Goal: Feedback & Contribution: Contribute content

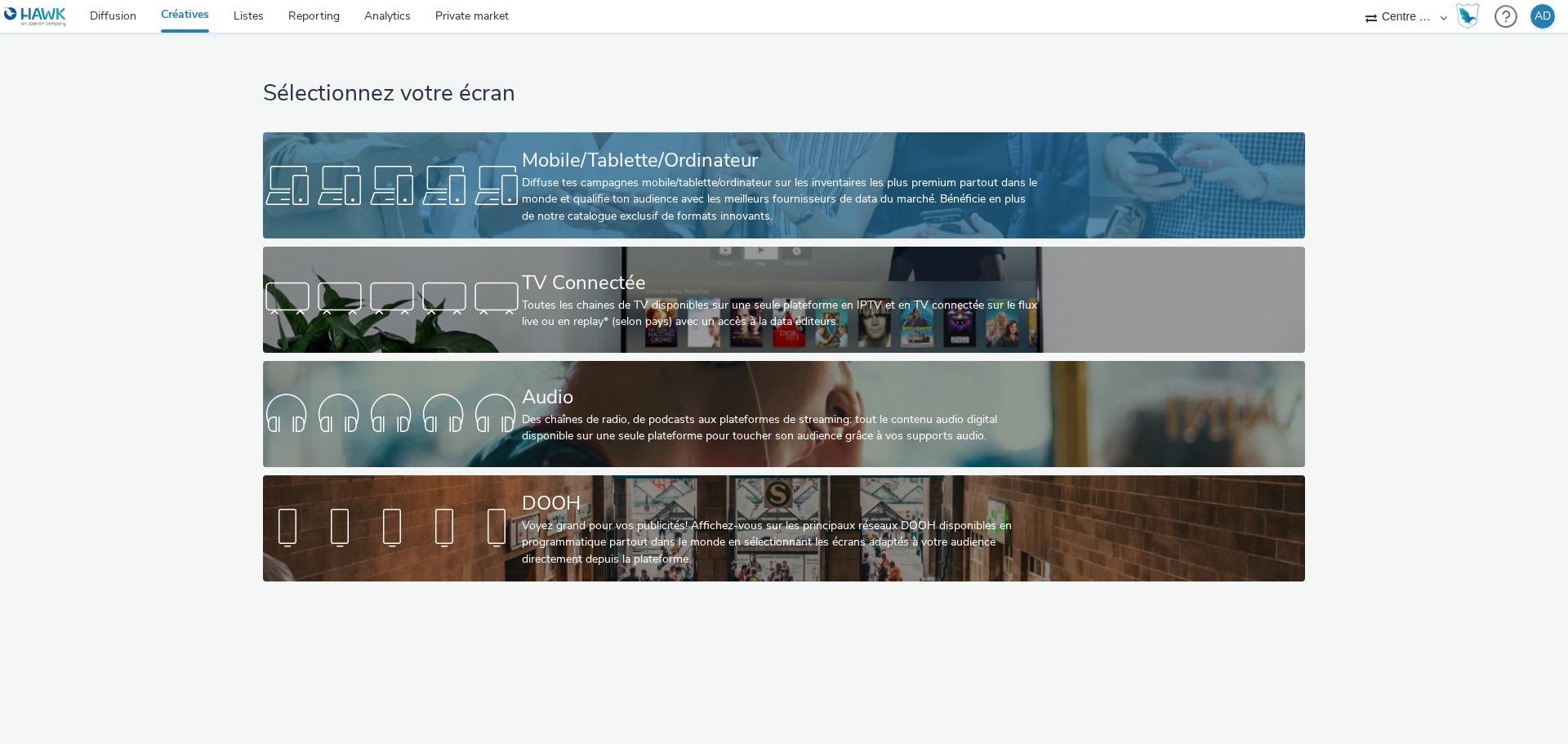
click at [557, 172] on div "Mobile/Tablette/Ordinateur" at bounding box center [781, 160] width 518 height 29
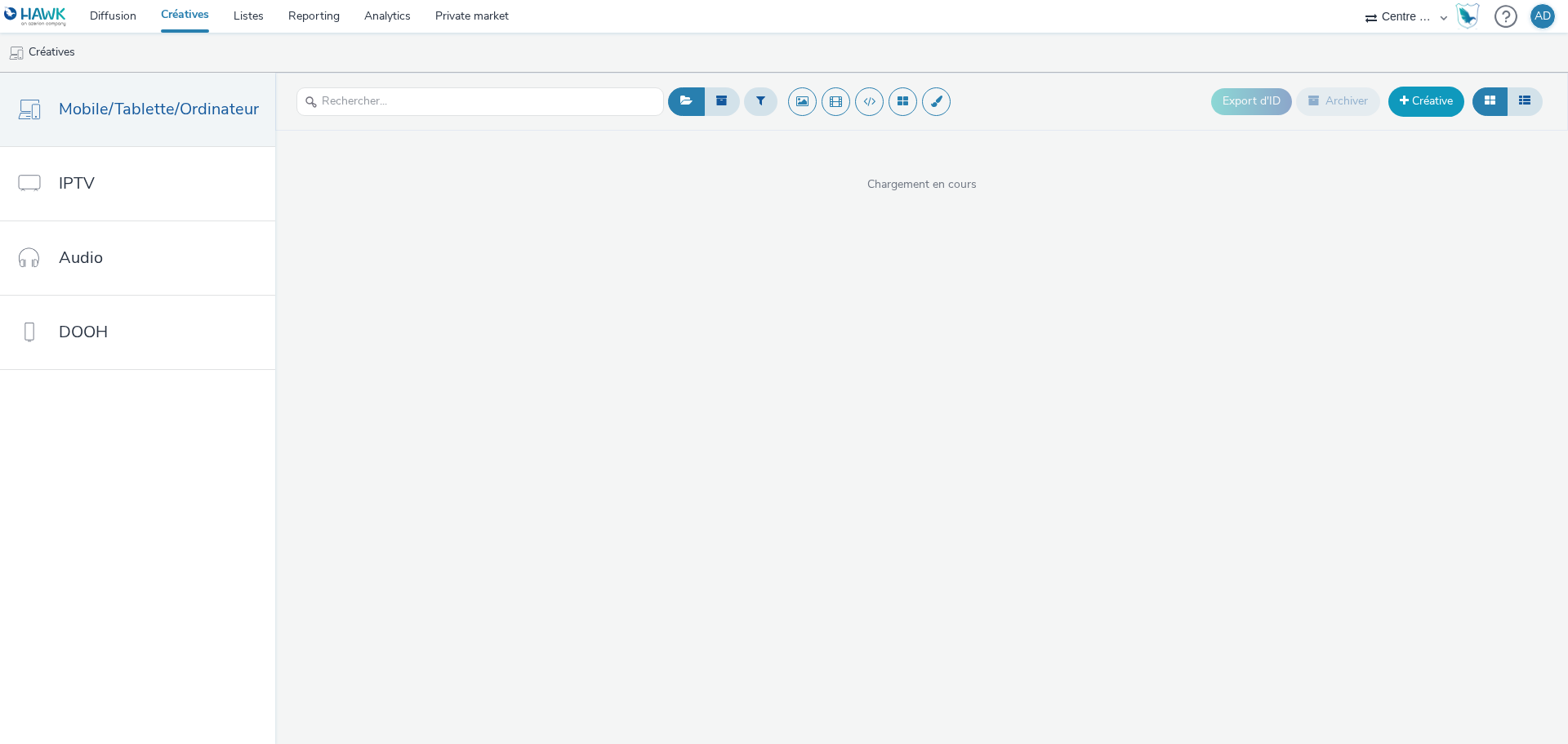
click at [1421, 111] on link "Créative" at bounding box center [1426, 101] width 76 height 30
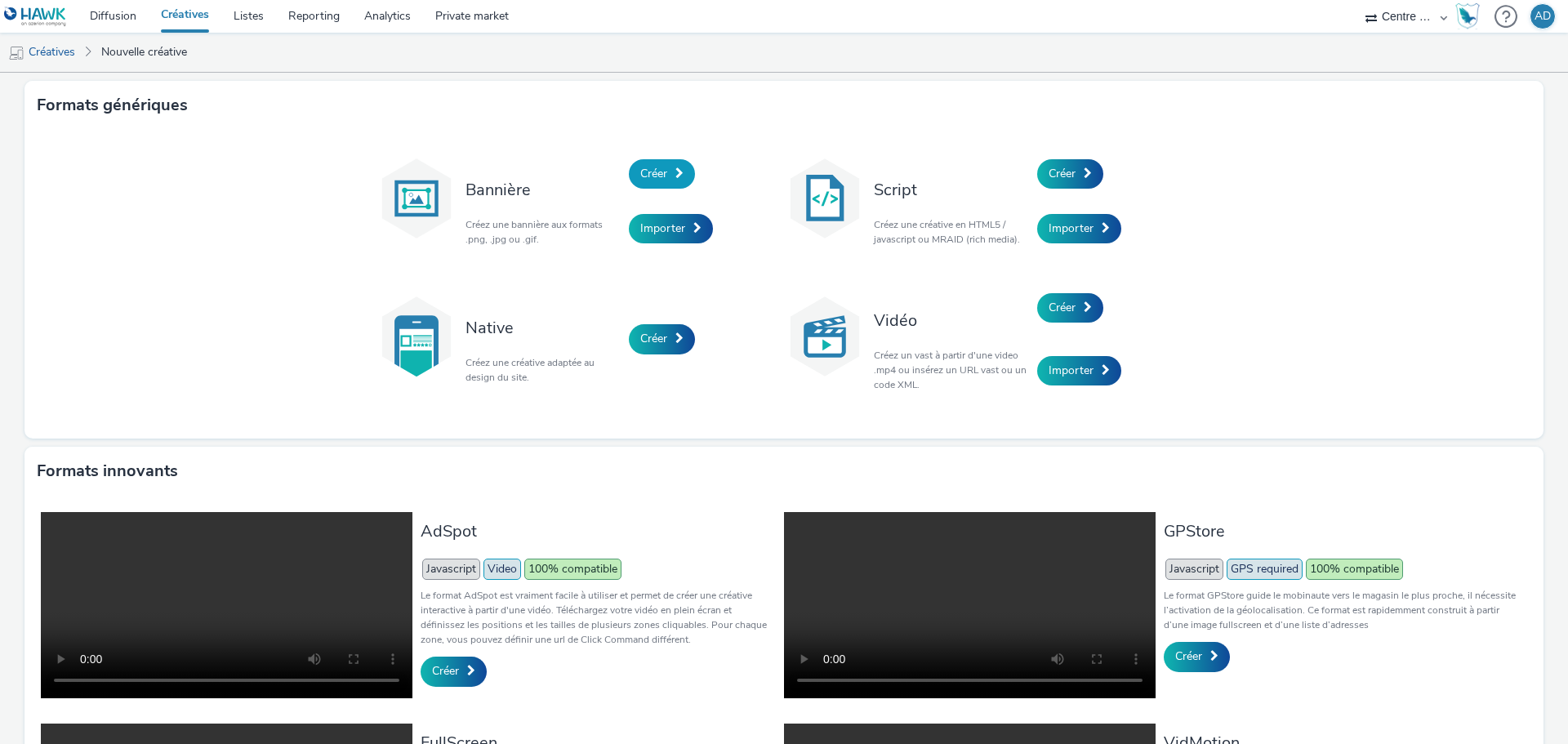
click at [667, 172] on link "Créer" at bounding box center [662, 175] width 66 height 30
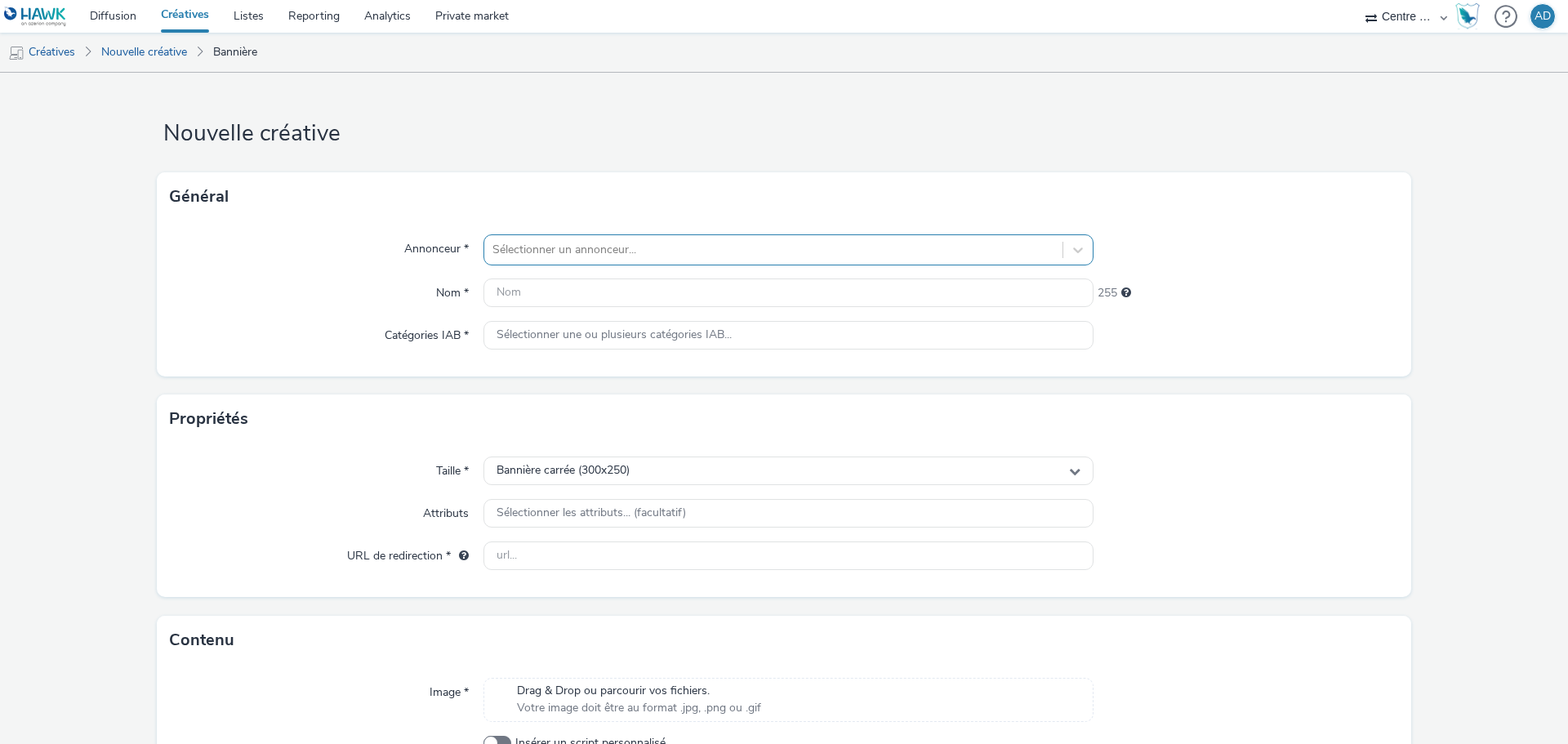
click at [660, 247] on div at bounding box center [773, 250] width 561 height 20
type input "BY"
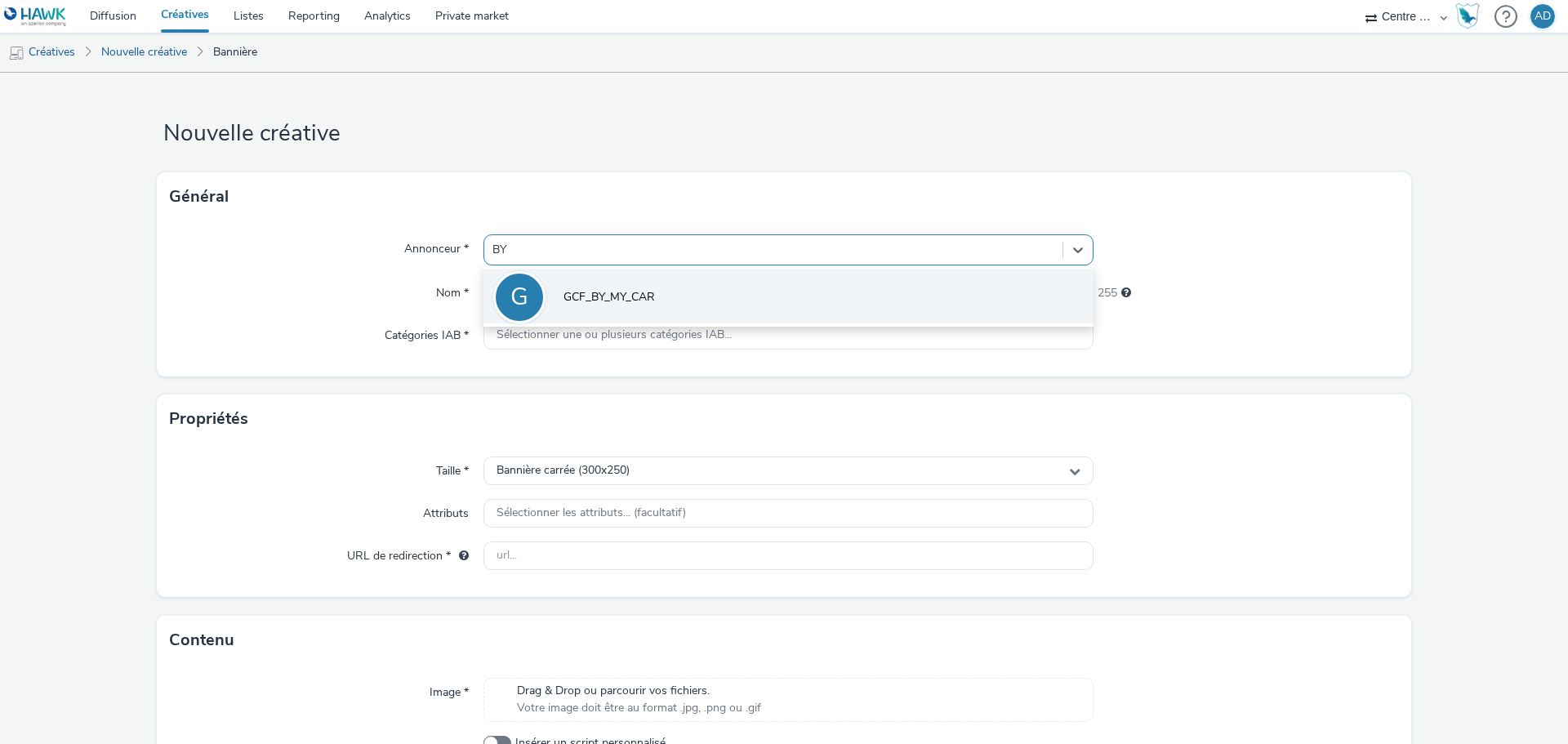
click at [655, 285] on li "G GCF_BY_MY_CAR" at bounding box center [787, 296] width 610 height 55
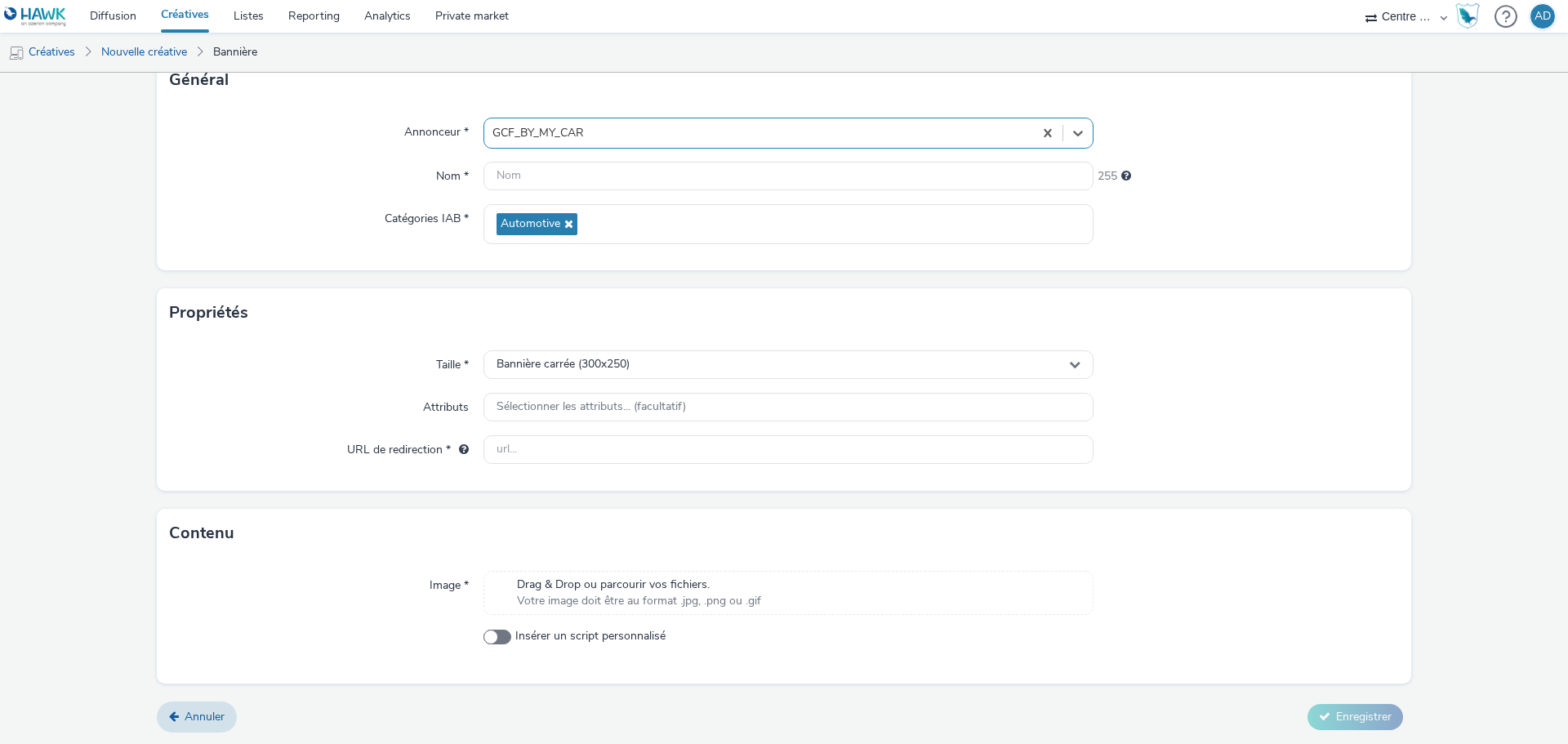
scroll to position [118, 0]
click at [679, 583] on span "Drag & Drop ou parcourir vos fichiers." at bounding box center [639, 583] width 244 height 16
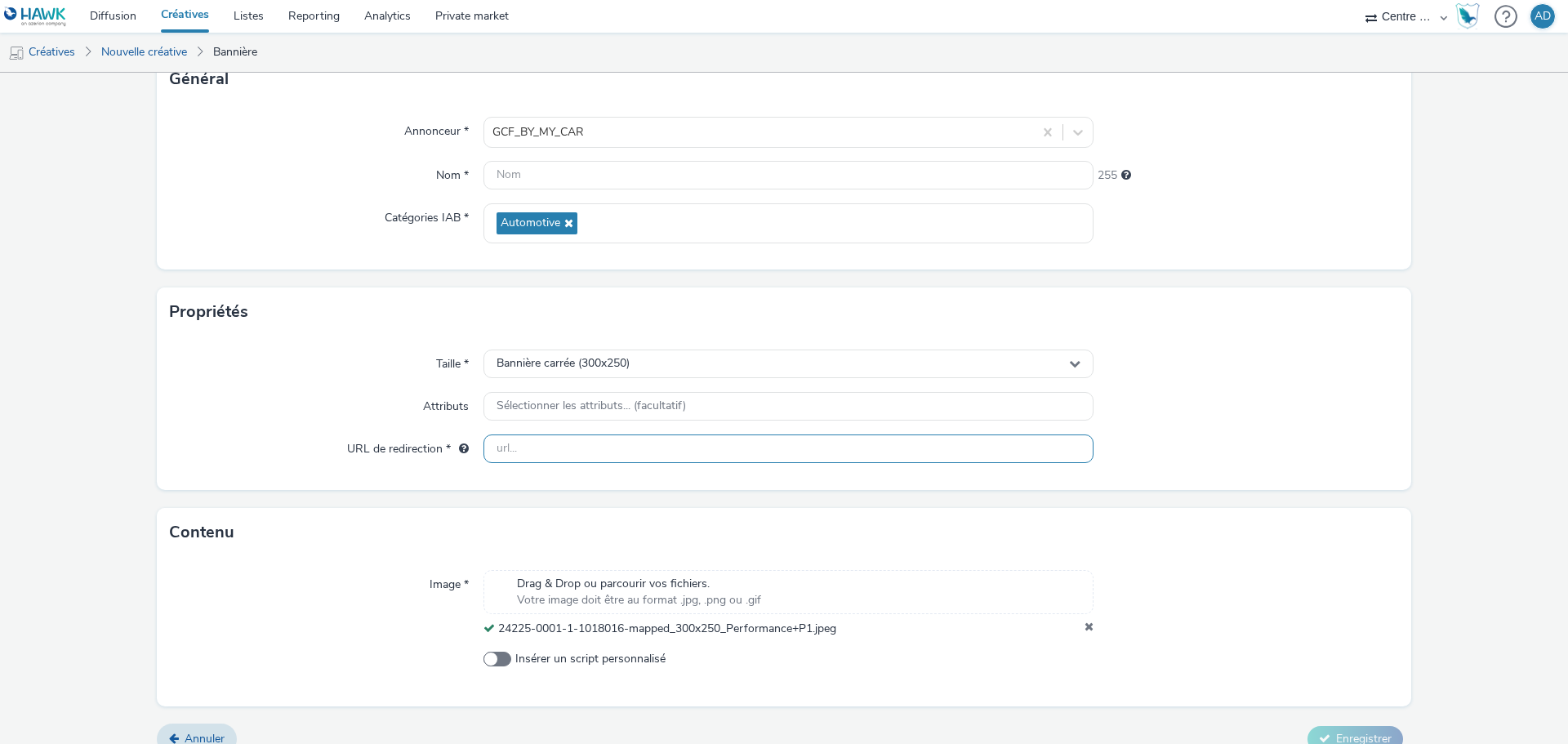
click at [589, 439] on input "text" at bounding box center [787, 448] width 610 height 29
paste input "[URL][DOMAIN_NAME]"
type input "[URL][DOMAIN_NAME]"
click at [1325, 486] on div "Taille * Bannière carrée (300x250) Attributs Sélectionner les attributs... (fac…" at bounding box center [784, 413] width 1255 height 154
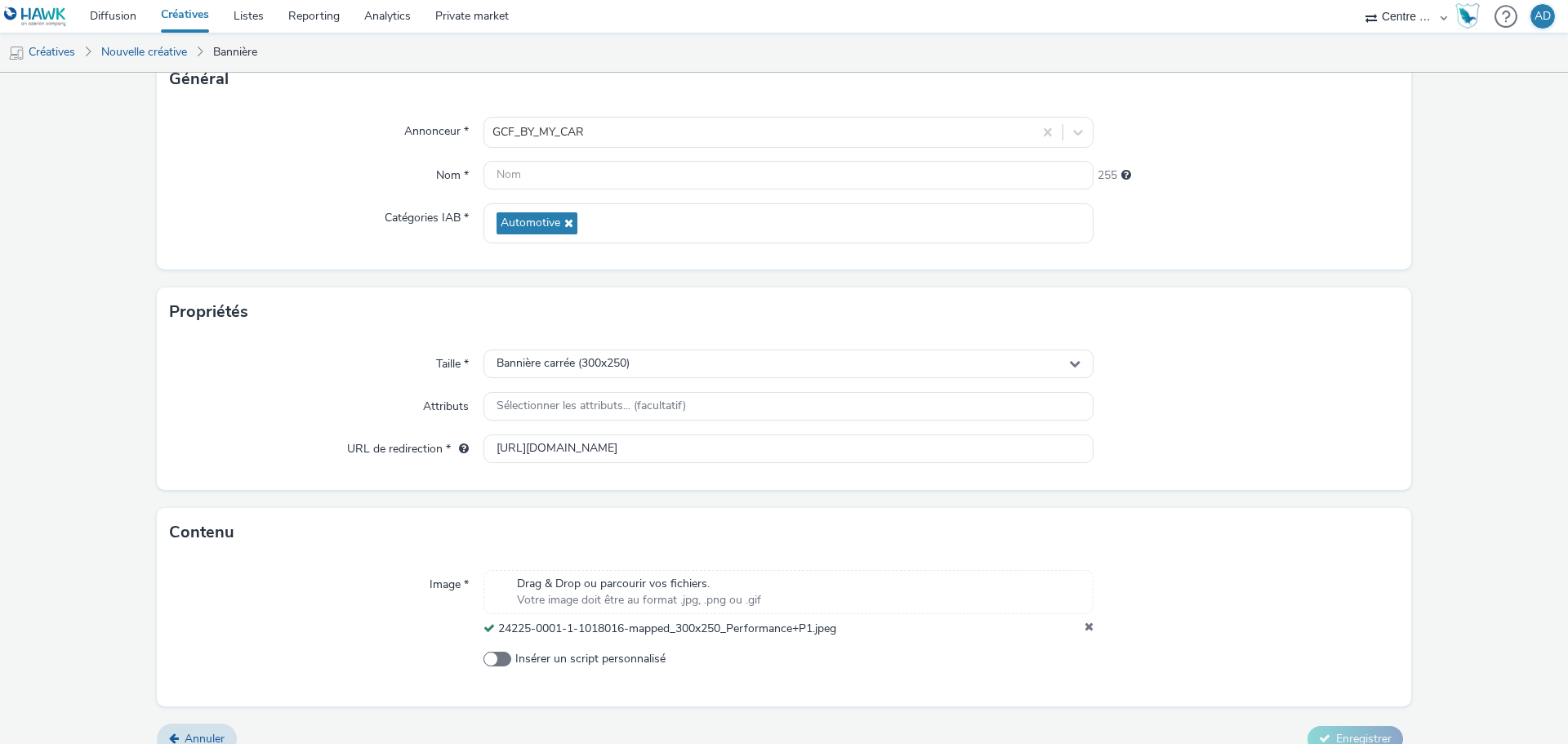
scroll to position [0, 0]
drag, startPoint x: 756, startPoint y: 632, endPoint x: 497, endPoint y: 631, distance: 259.0
click at [497, 631] on div "24225-0001-1-1018016-mapped_300x250_Performance+P1.jpeg" at bounding box center [787, 629] width 610 height 16
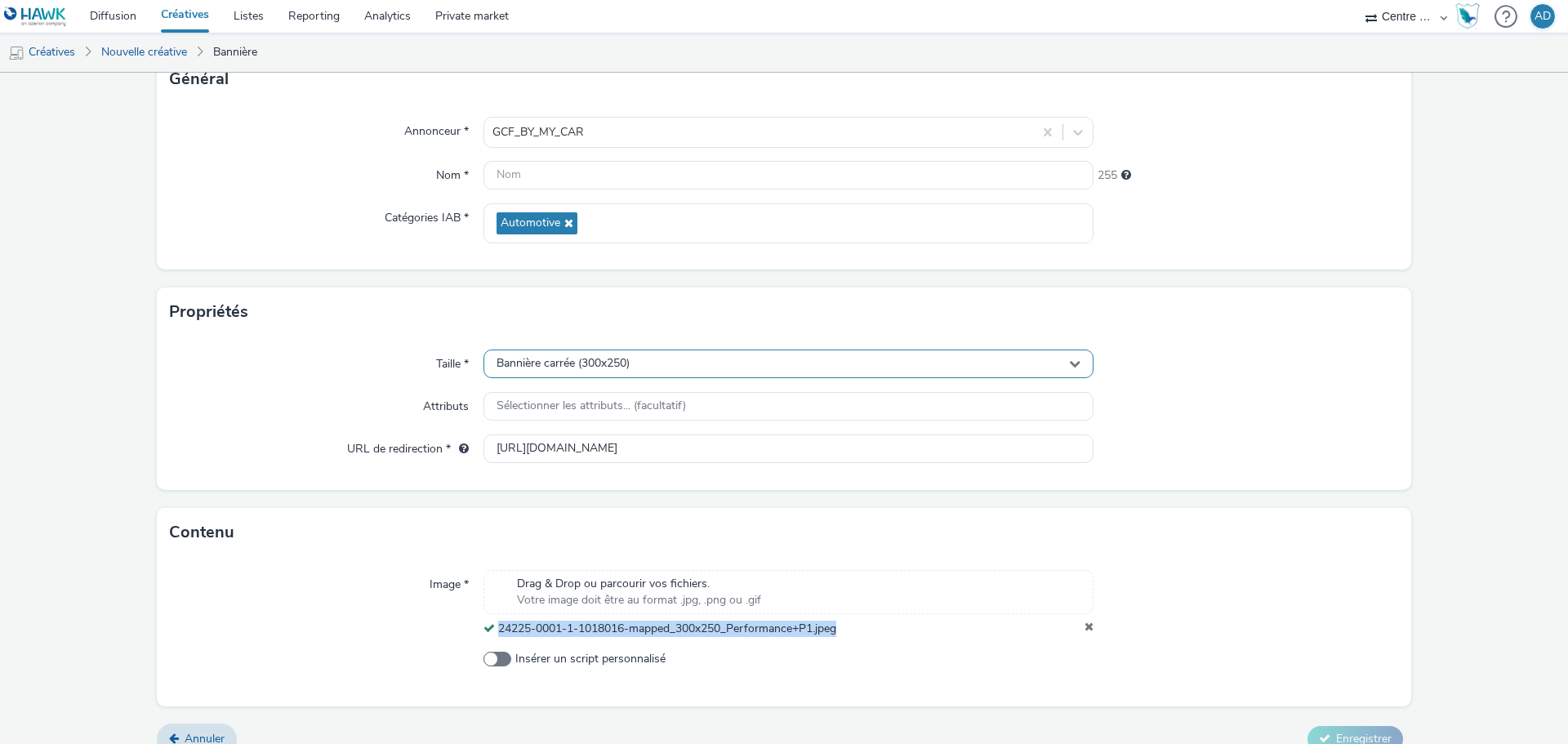
copy span "24225-0001-1-1018016-mapped_300x250_Performance+P1.jpeg"
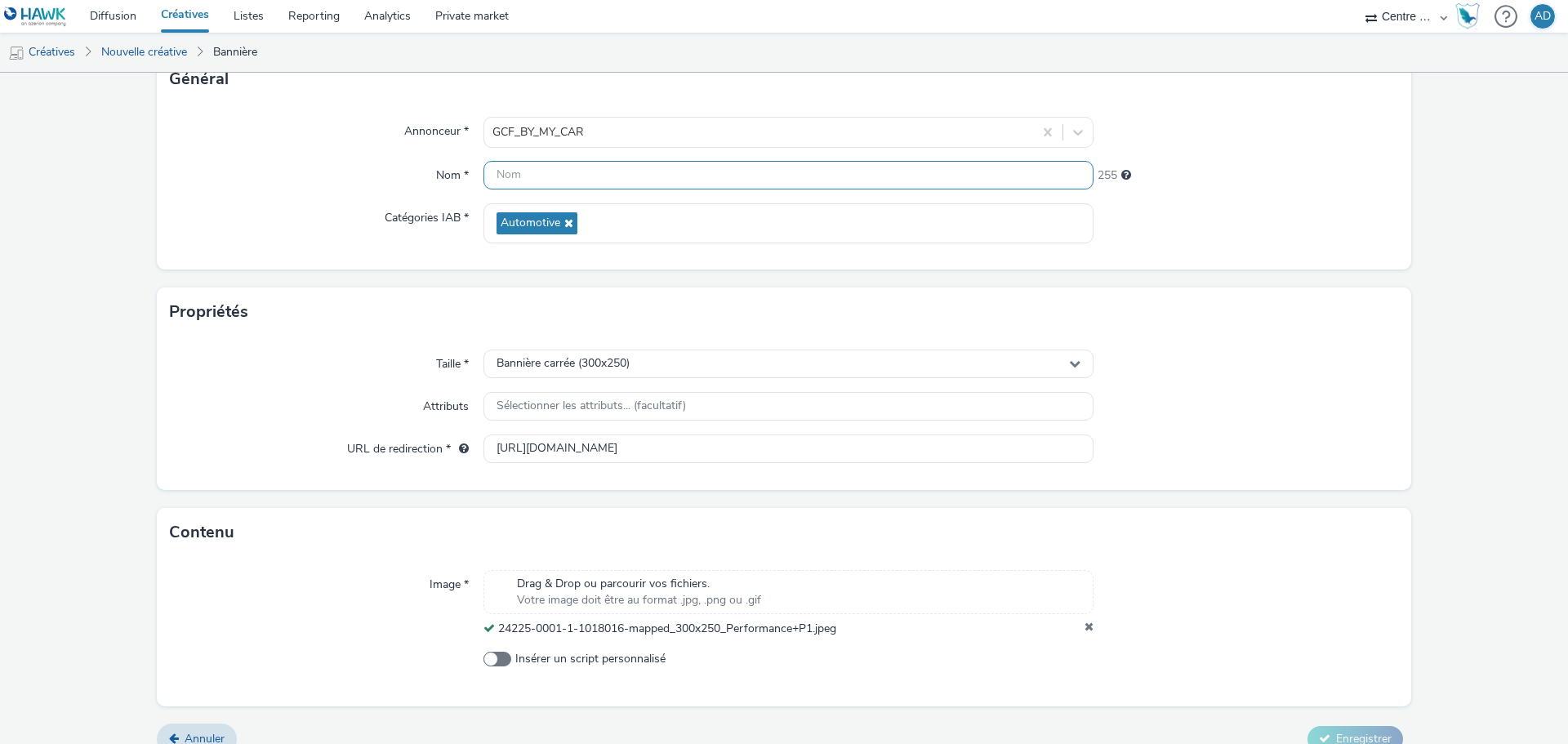
click at [713, 174] on input "text" at bounding box center [787, 175] width 610 height 29
paste input "24225-0001-1-1018016-mapped_300x250_Performance+P1.jpeg"
type input "24225-0001-1-1018016-mapped_300x250_Performance+P1.jpeg"
click at [1327, 299] on div "Propriétés" at bounding box center [784, 311] width 1255 height 49
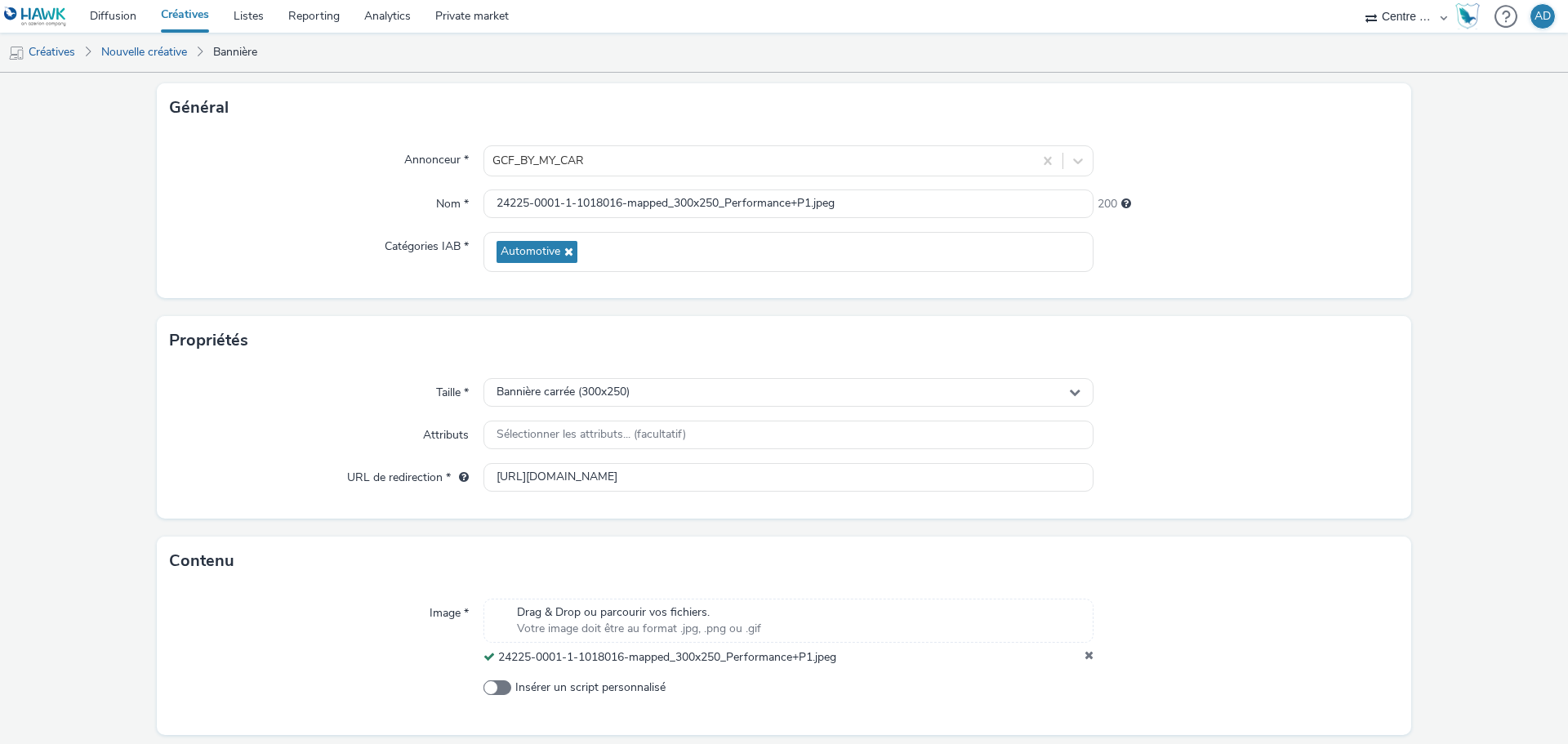
scroll to position [141, 0]
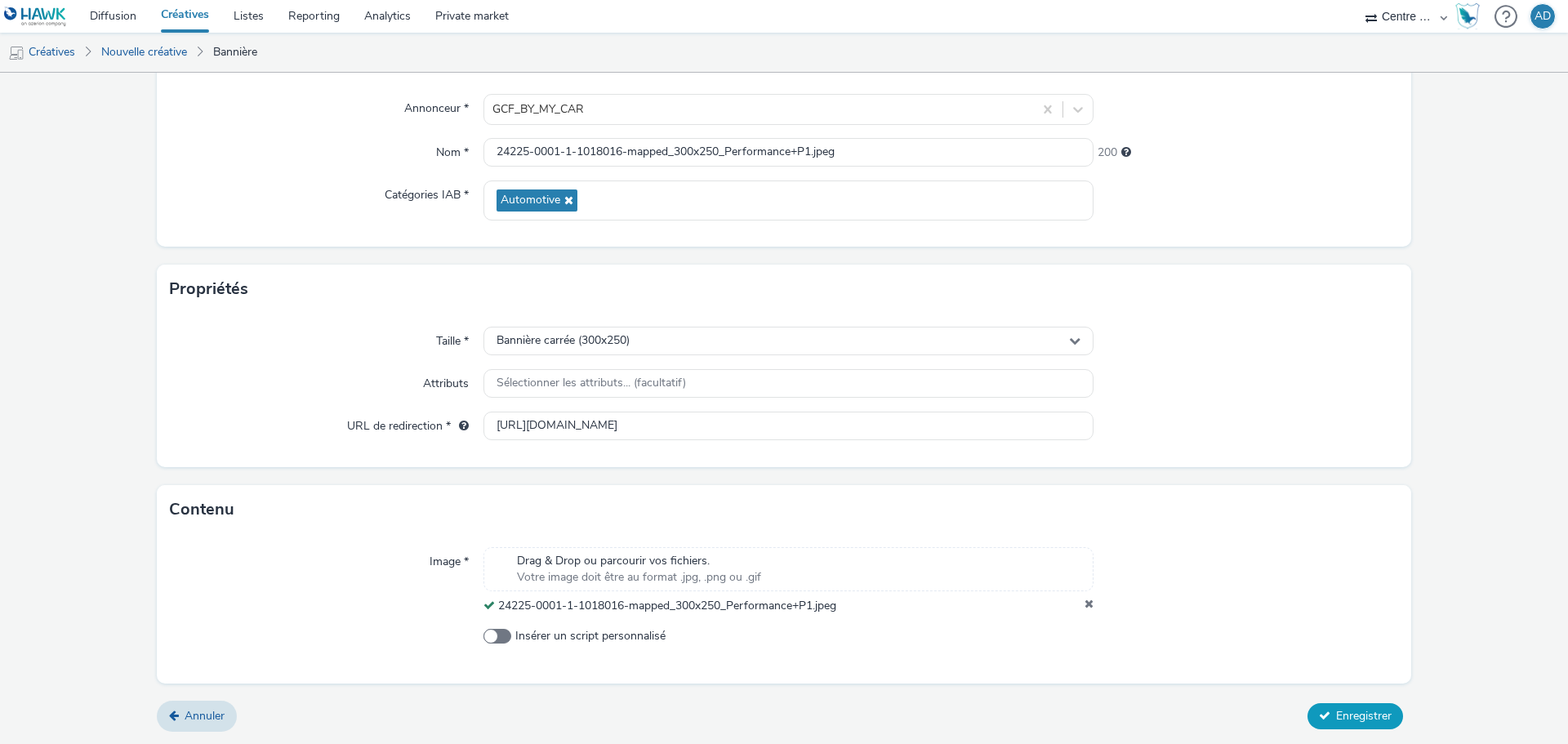
click at [1310, 726] on button "Enregistrer" at bounding box center [1355, 716] width 95 height 26
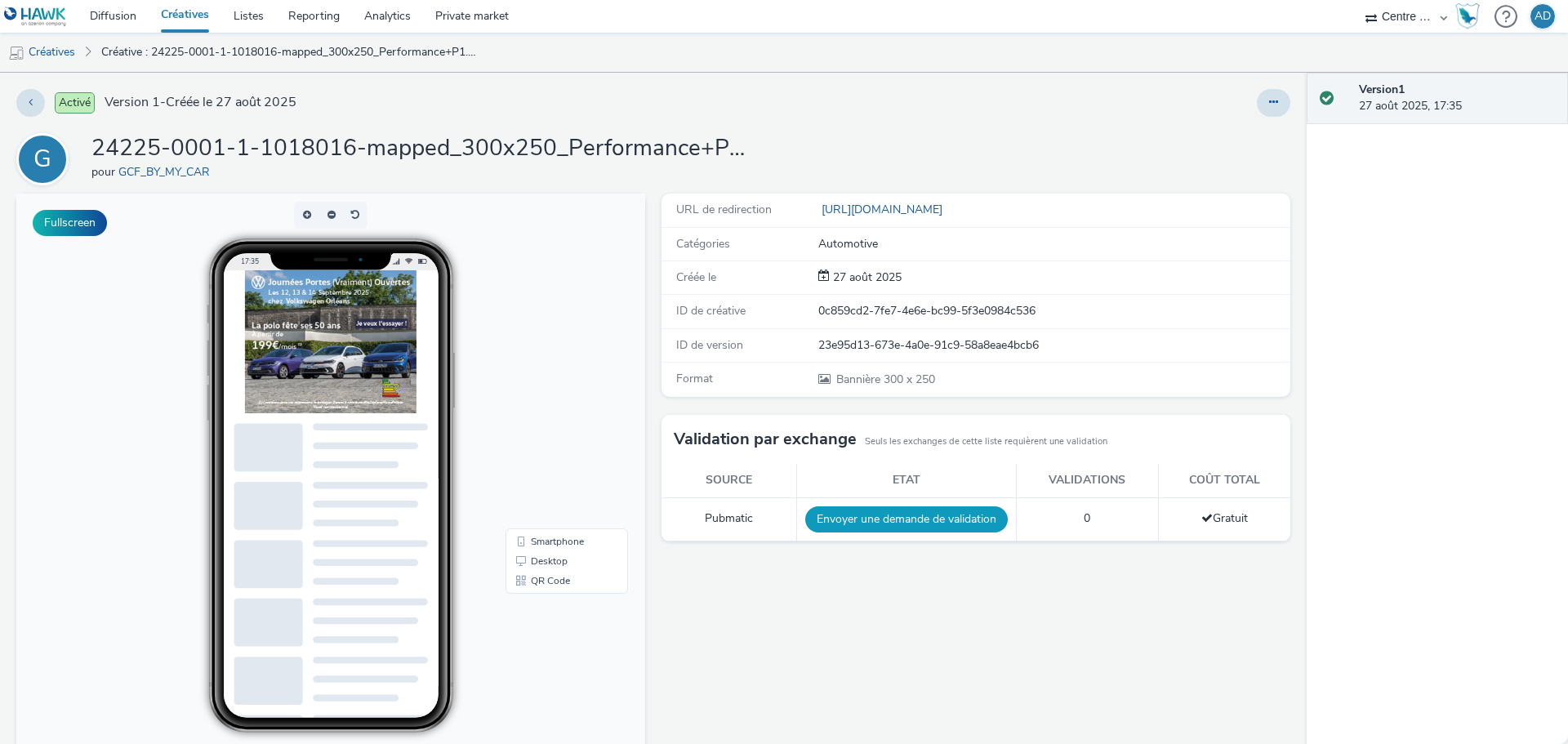
click at [921, 531] on button "Envoyer une demande de validation" at bounding box center [906, 519] width 202 height 26
click at [77, 51] on link "Créatives" at bounding box center [42, 53] width 83 height 40
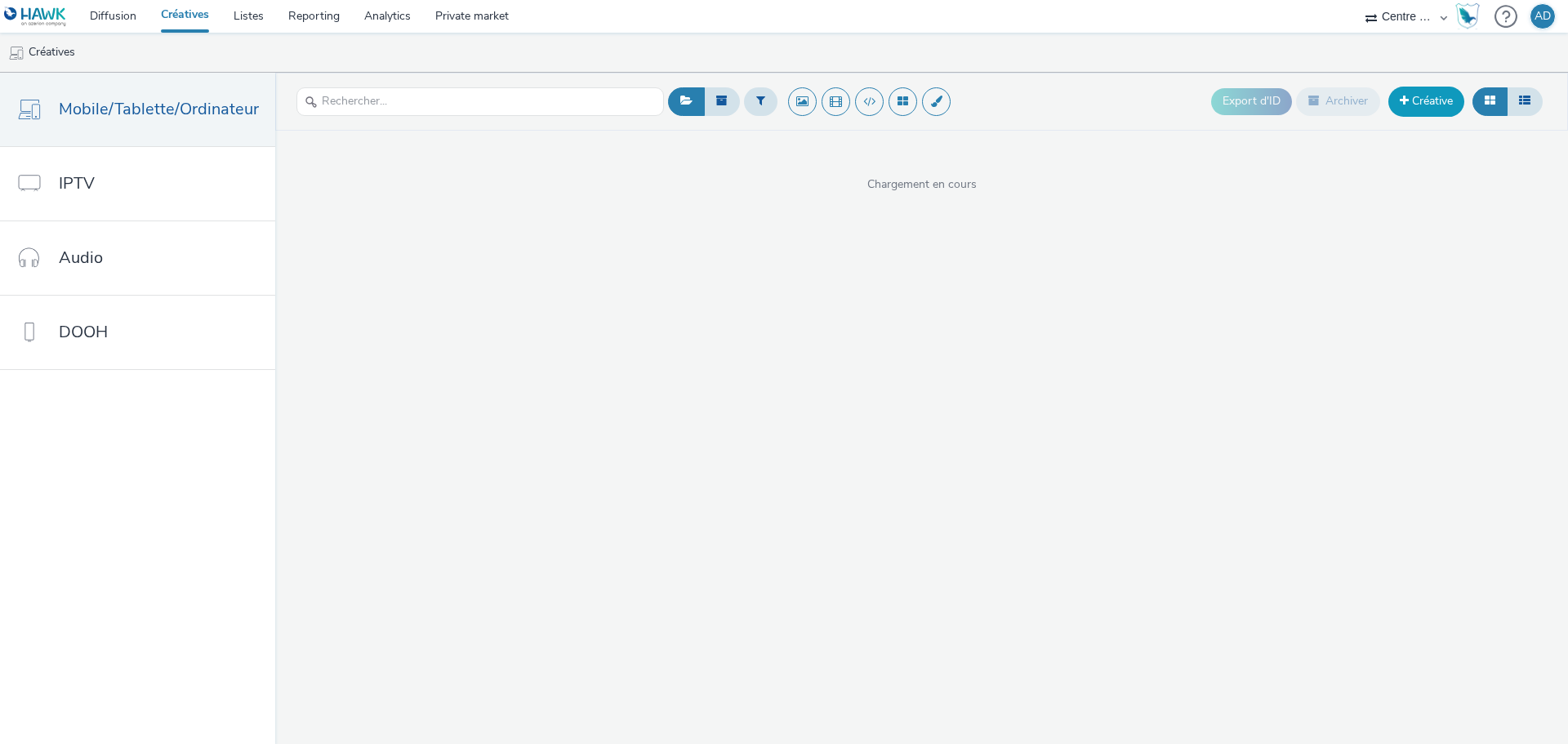
click at [1416, 108] on link "Créative" at bounding box center [1426, 101] width 76 height 30
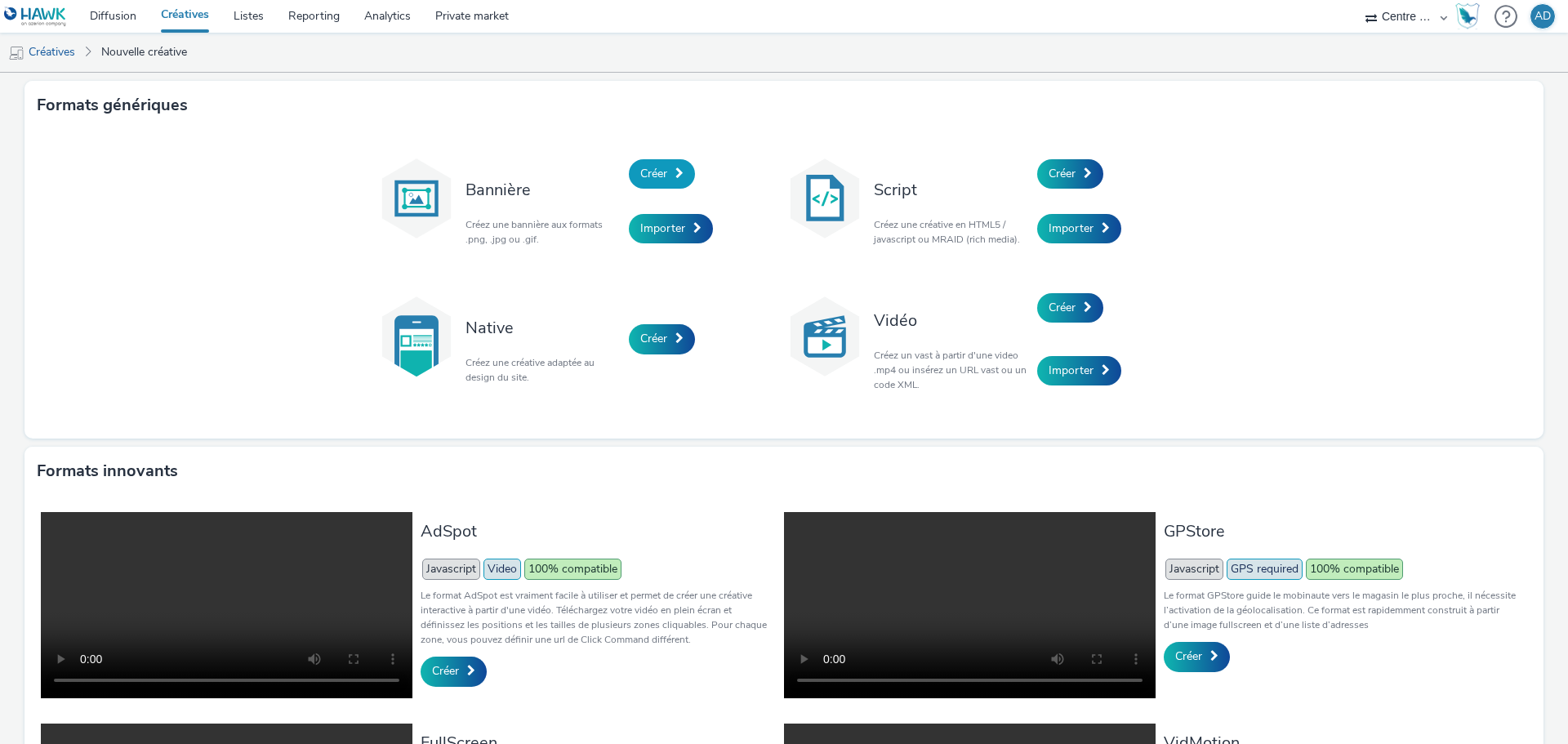
click at [660, 168] on span "Créer" at bounding box center [653, 174] width 27 height 16
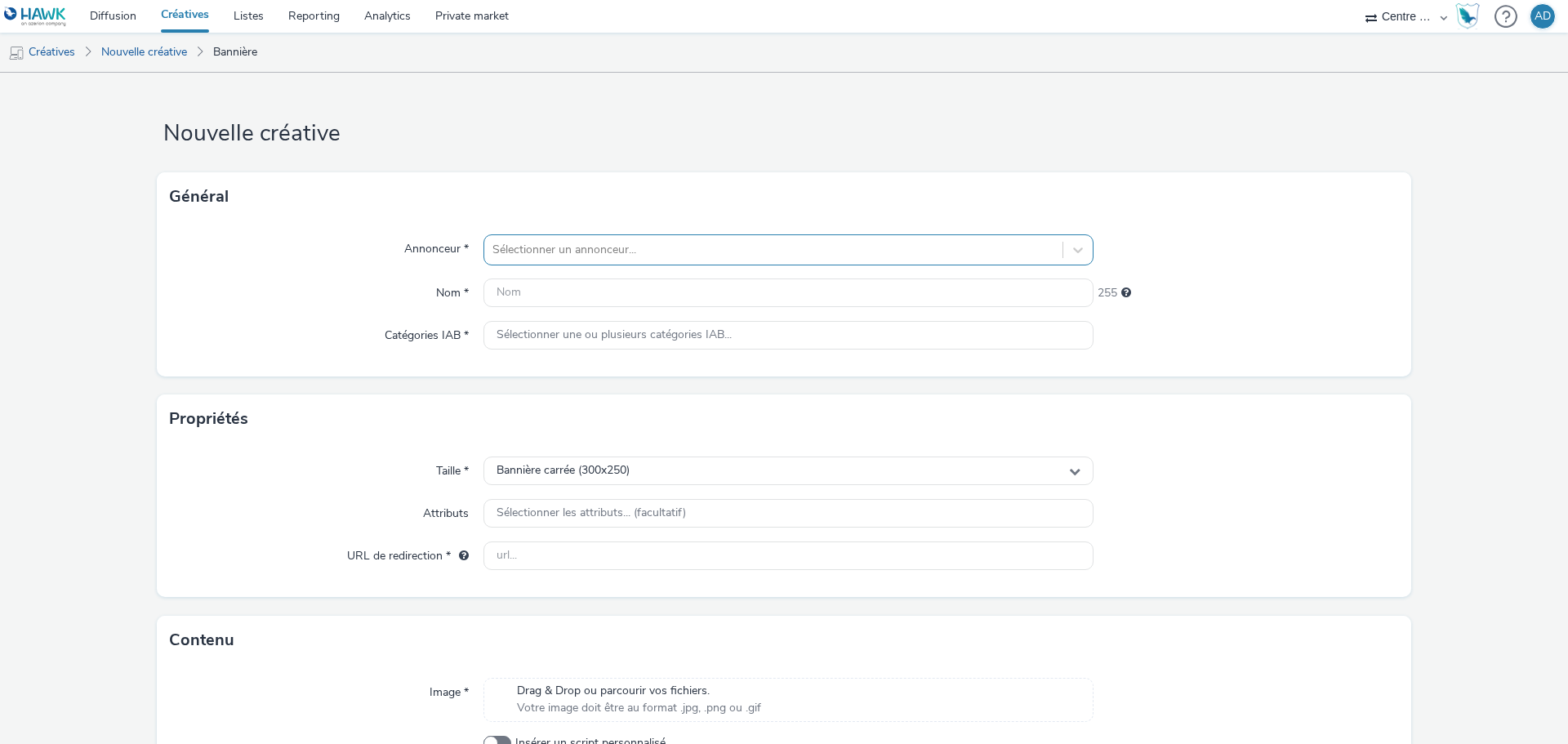
click at [547, 252] on div at bounding box center [773, 250] width 561 height 20
type input "BY"
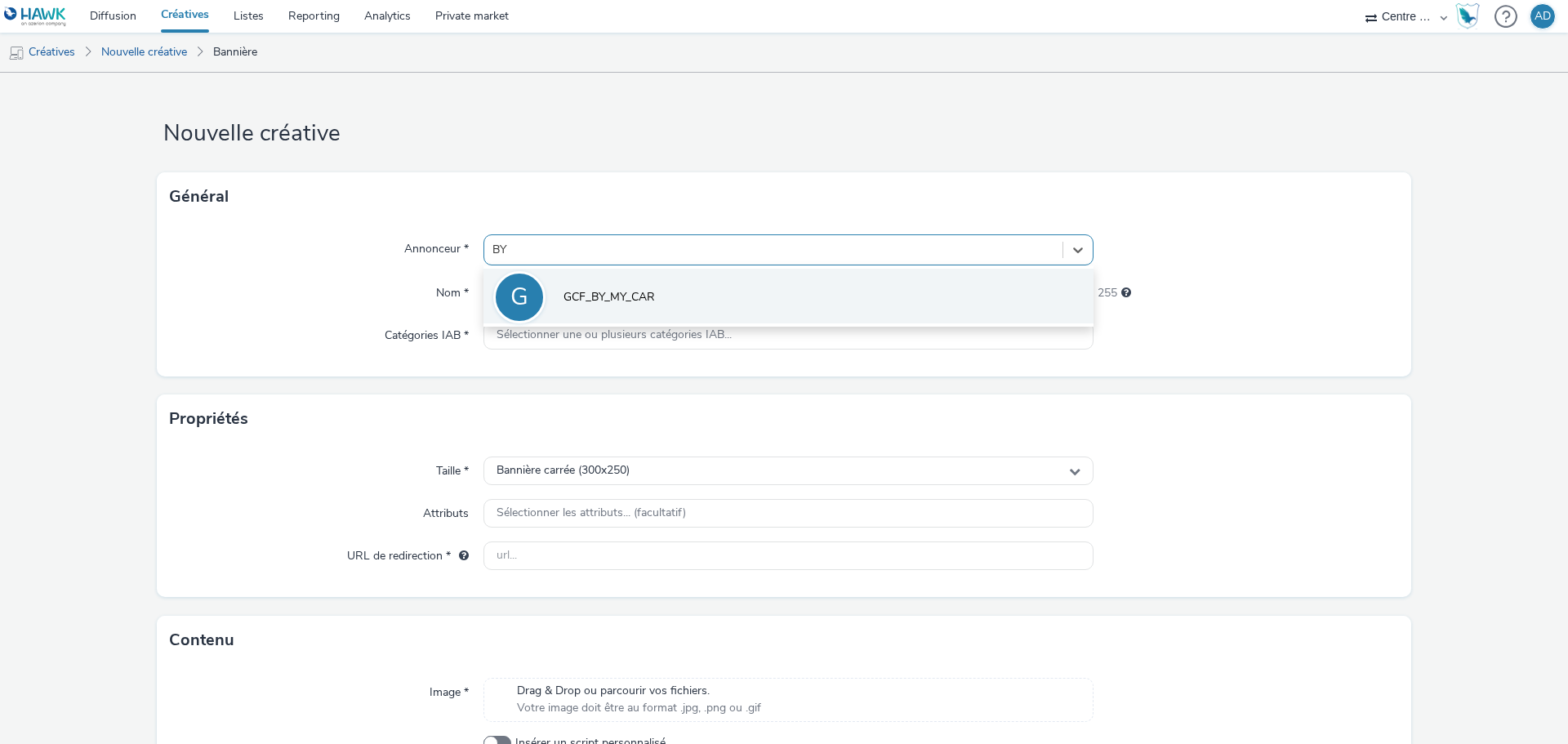
click at [630, 291] on span "GCF_BY_MY_CAR" at bounding box center [609, 297] width 91 height 16
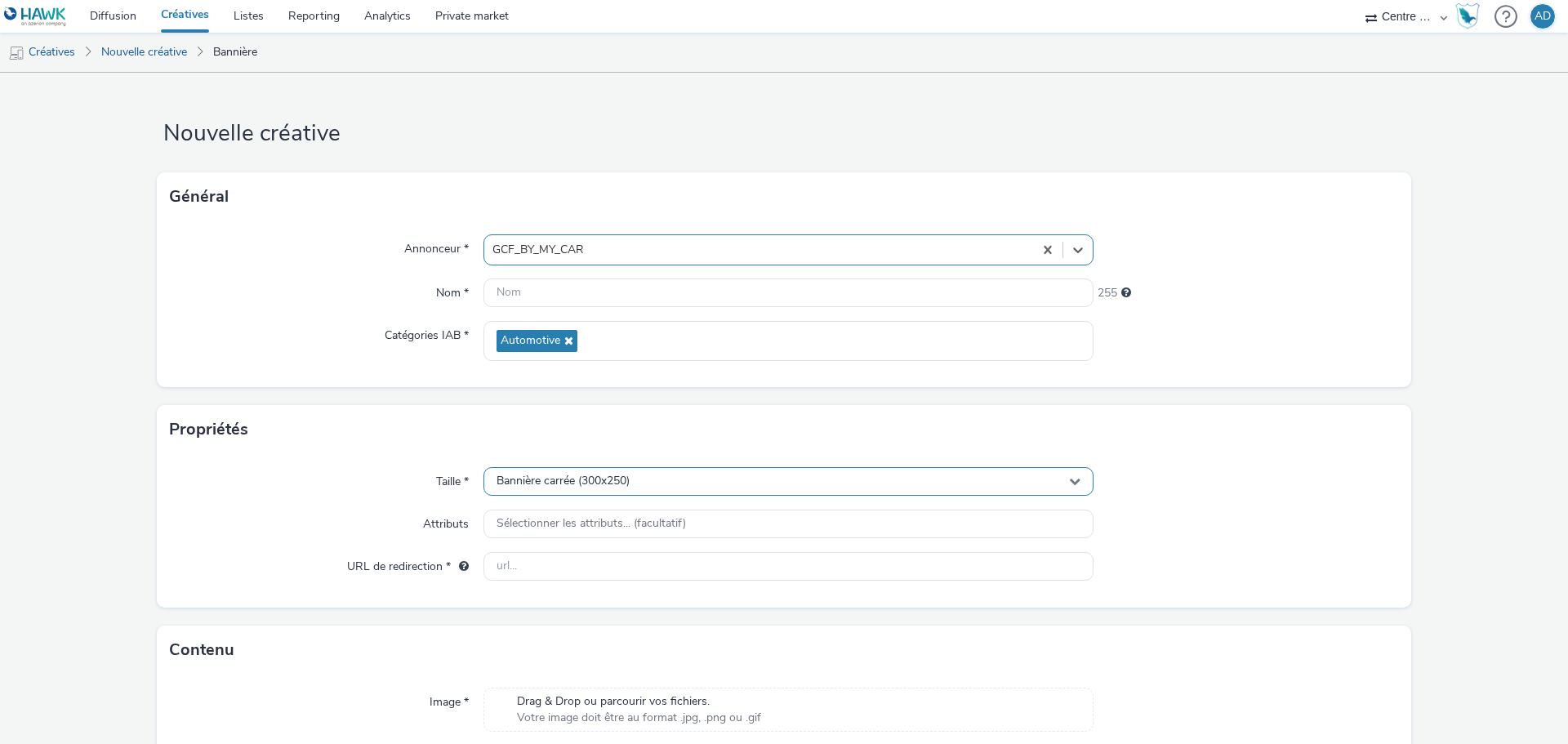
click at [621, 481] on span "Bannière carrée (300x250)" at bounding box center [563, 481] width 133 height 14
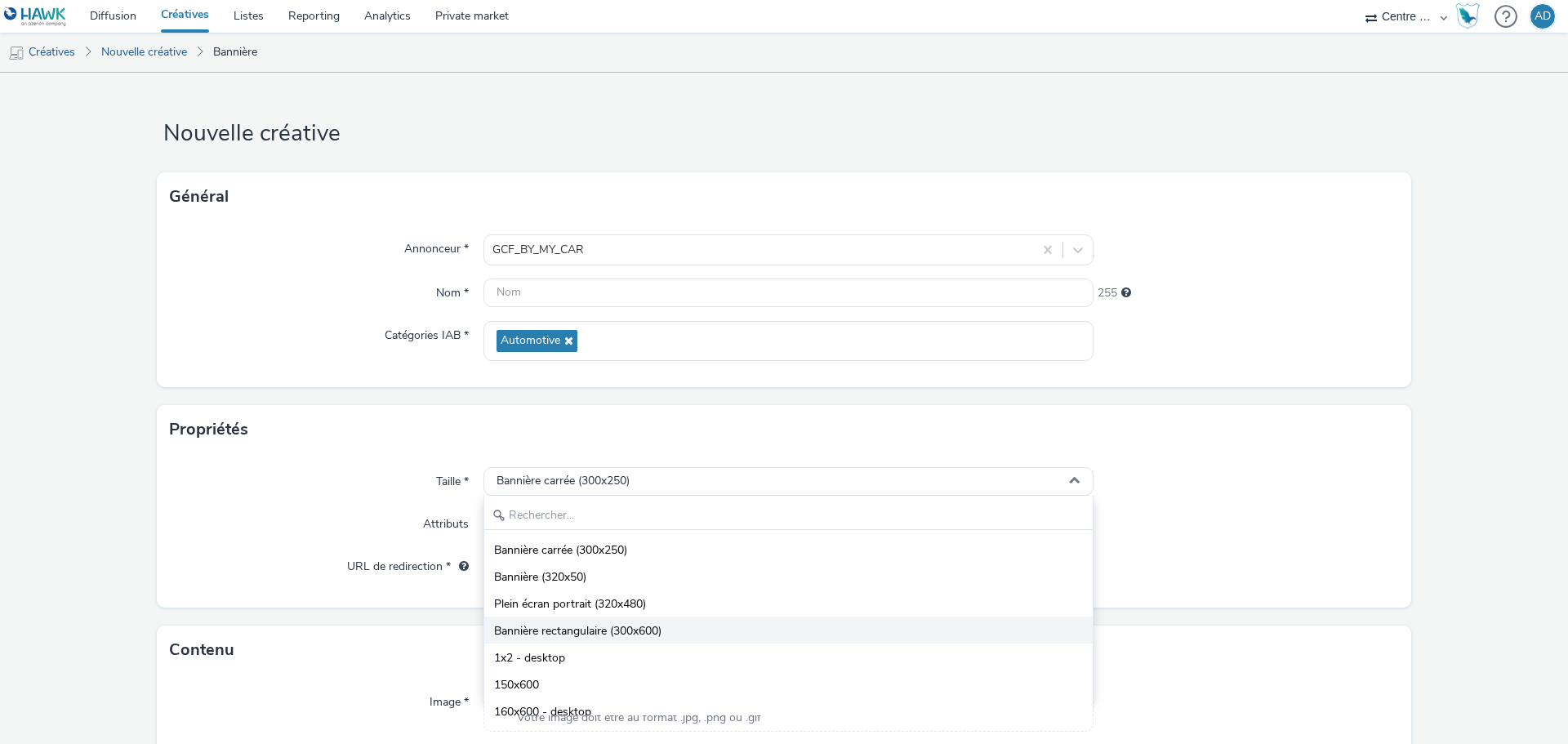
click at [628, 626] on span "Bannière rectangulaire (300x600)" at bounding box center [577, 631] width 168 height 16
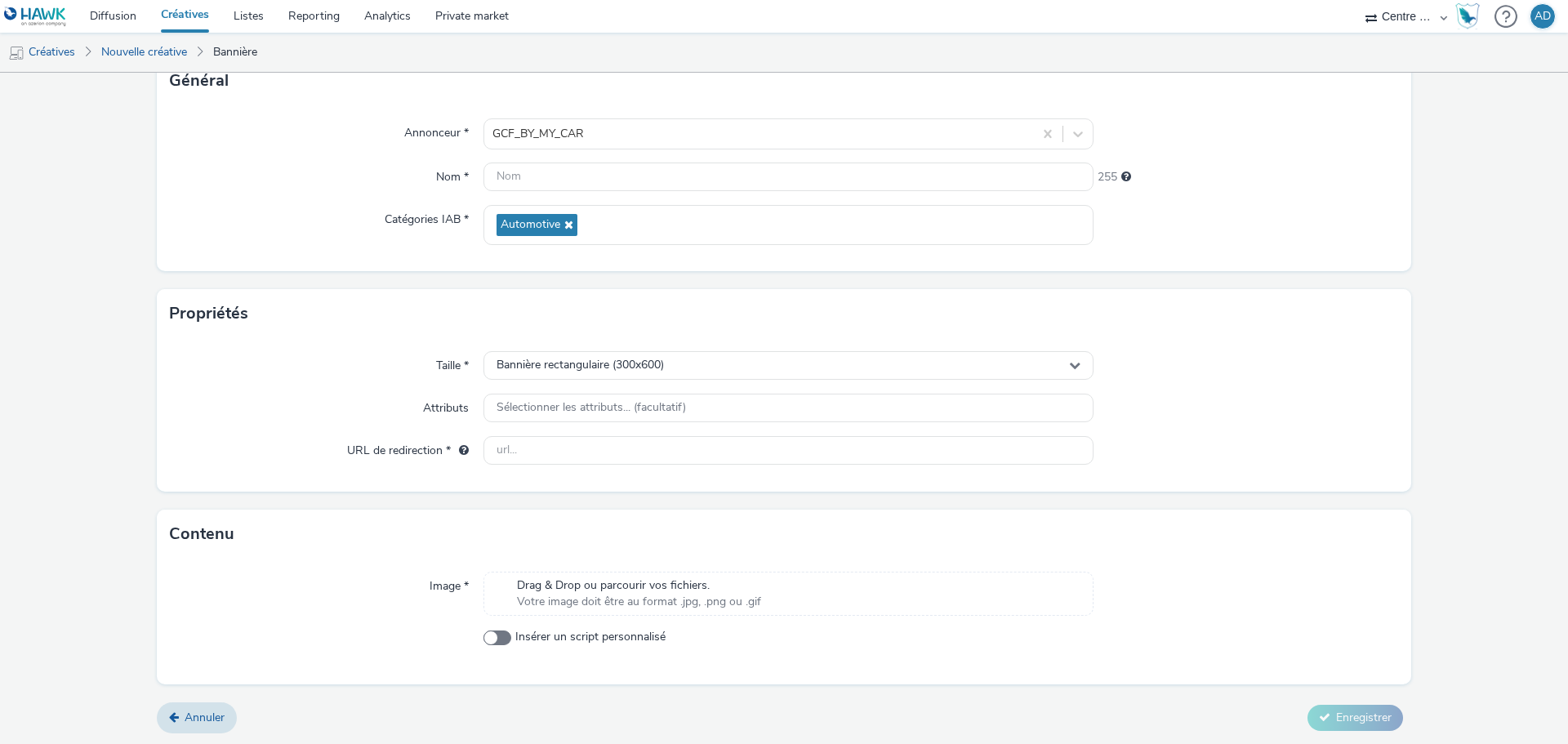
scroll to position [118, 0]
click at [603, 598] on span "Votre image doit être au format .jpg, .png ou .gif" at bounding box center [639, 600] width 244 height 16
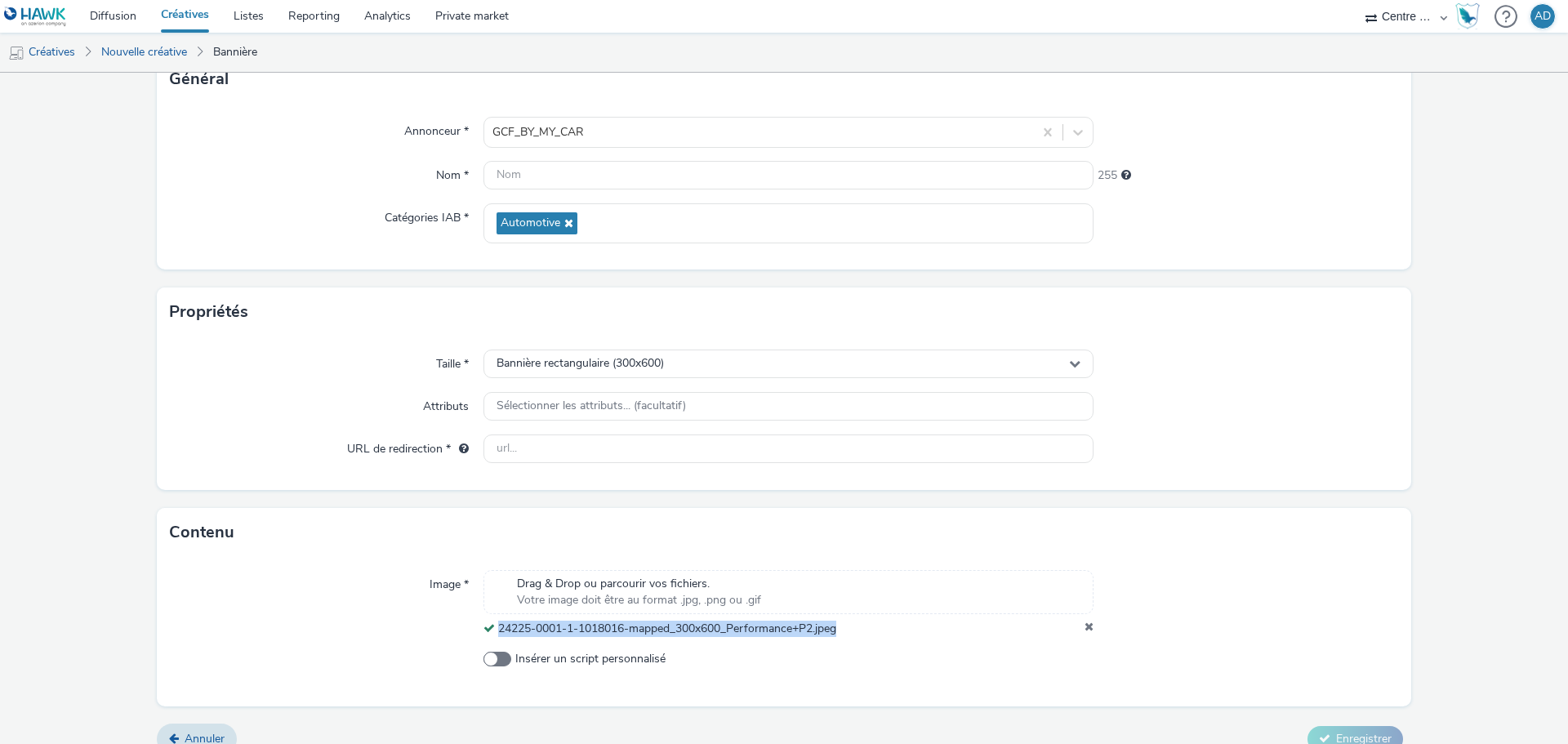
drag, startPoint x: 869, startPoint y: 629, endPoint x: 497, endPoint y: 640, distance: 372.2
click at [497, 640] on div "Image * Drag & Drop ou parcourir vos fichiers. Votre image doit être au format …" at bounding box center [784, 631] width 1255 height 149
copy span "24225-0001-1-1018016-mapped_300x600_Performance+P2.jpeg"
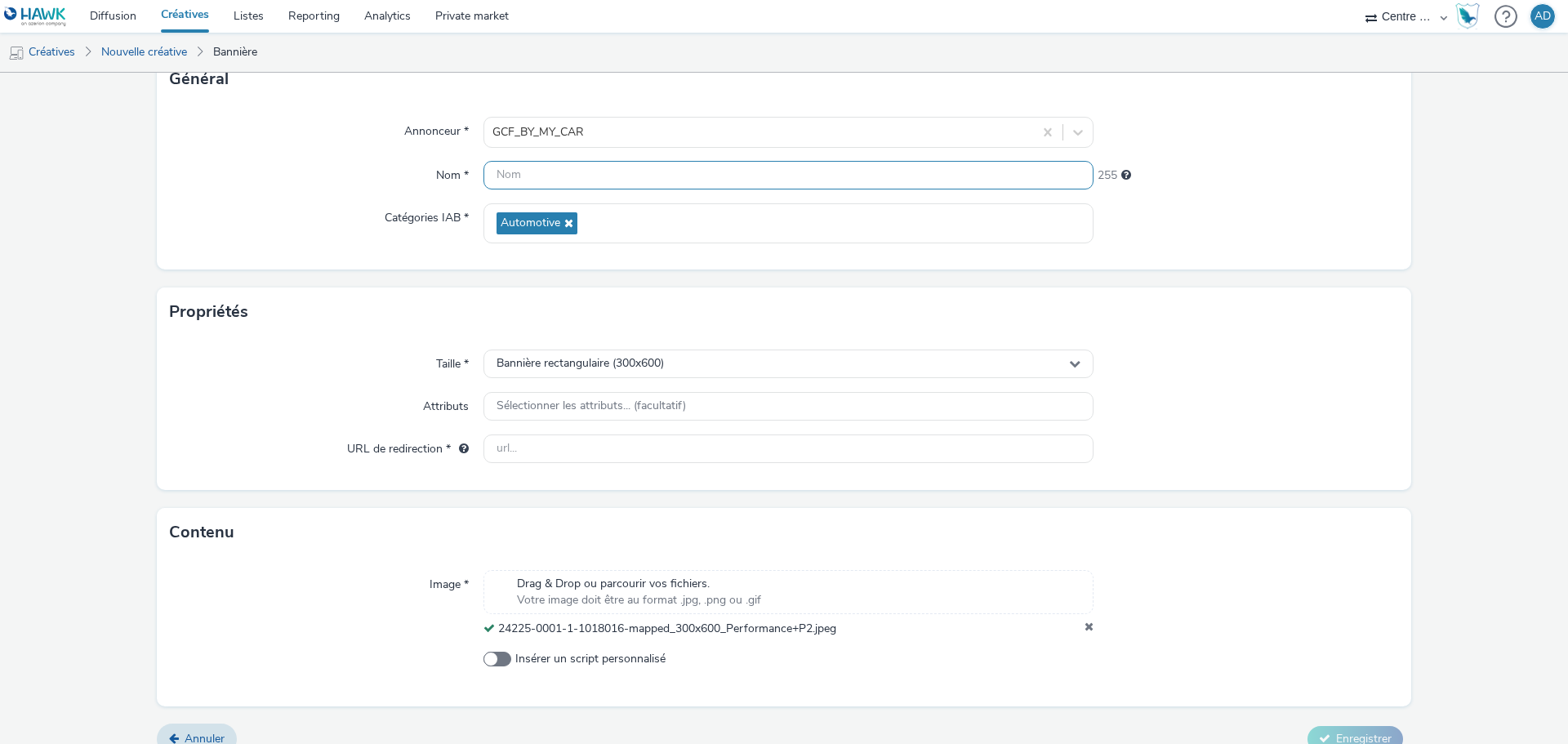
click at [549, 164] on input "text" at bounding box center [787, 175] width 610 height 29
paste input "24225-0001-1-1018016-mapped_300x600_Performance+P2.jpeg"
type input "24225-0001-1-1018016-mapped_300x600_Performance+P2.jpeg"
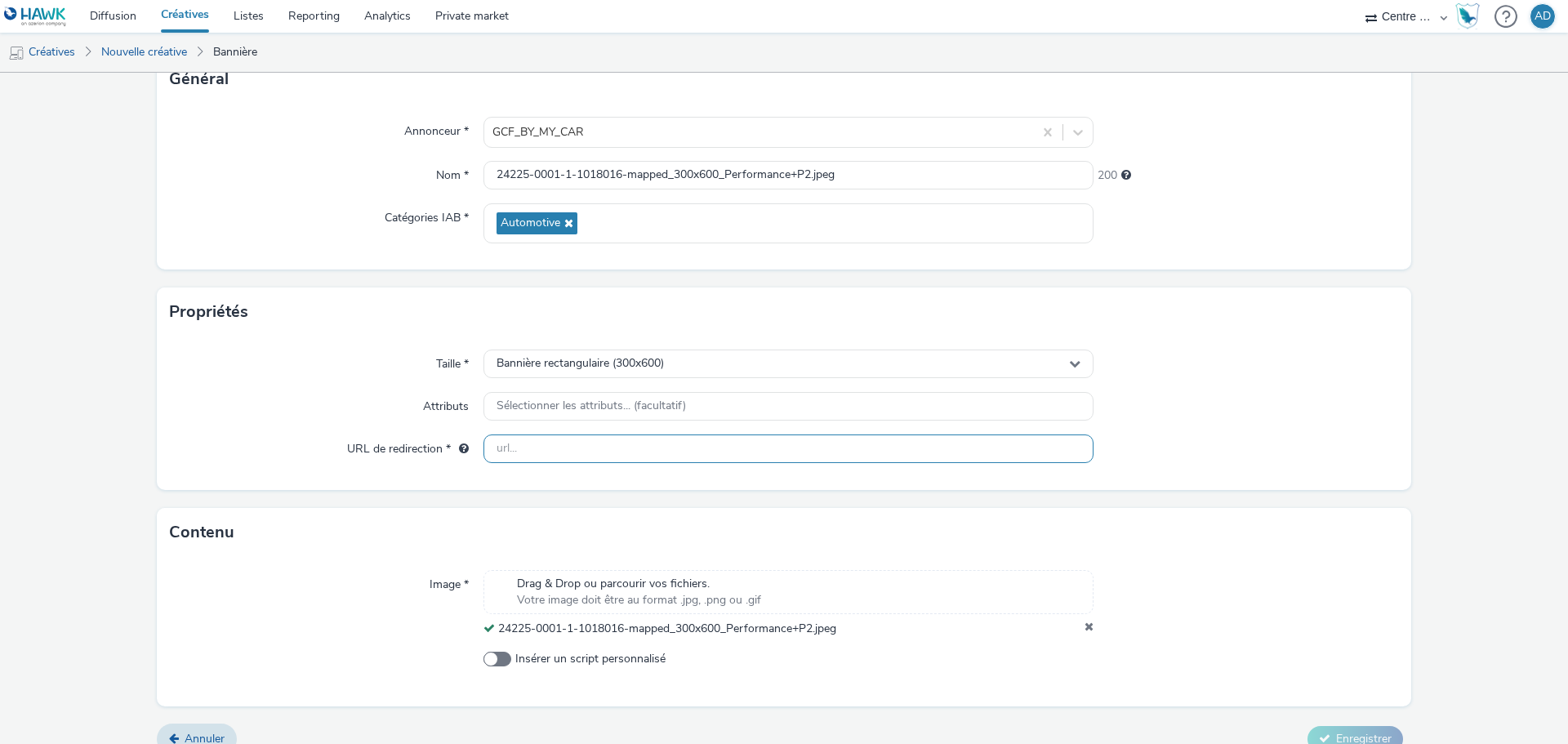
drag, startPoint x: 596, startPoint y: 452, endPoint x: 621, endPoint y: 451, distance: 25.0
click at [596, 452] on input "text" at bounding box center [787, 448] width 610 height 29
paste input "[URL][DOMAIN_NAME]"
type input "[URL][DOMAIN_NAME]"
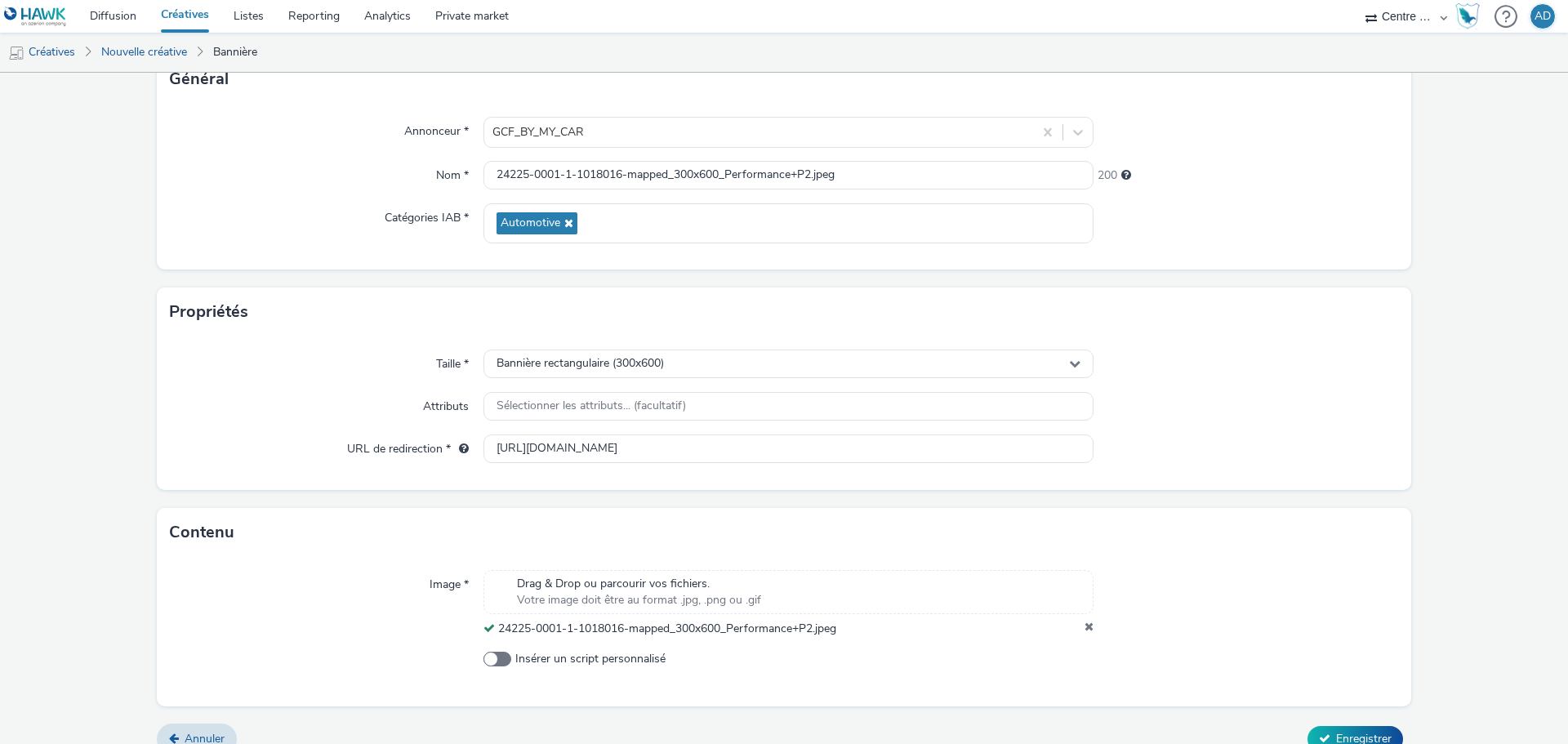
click at [1282, 442] on div at bounding box center [1246, 449] width 305 height 30
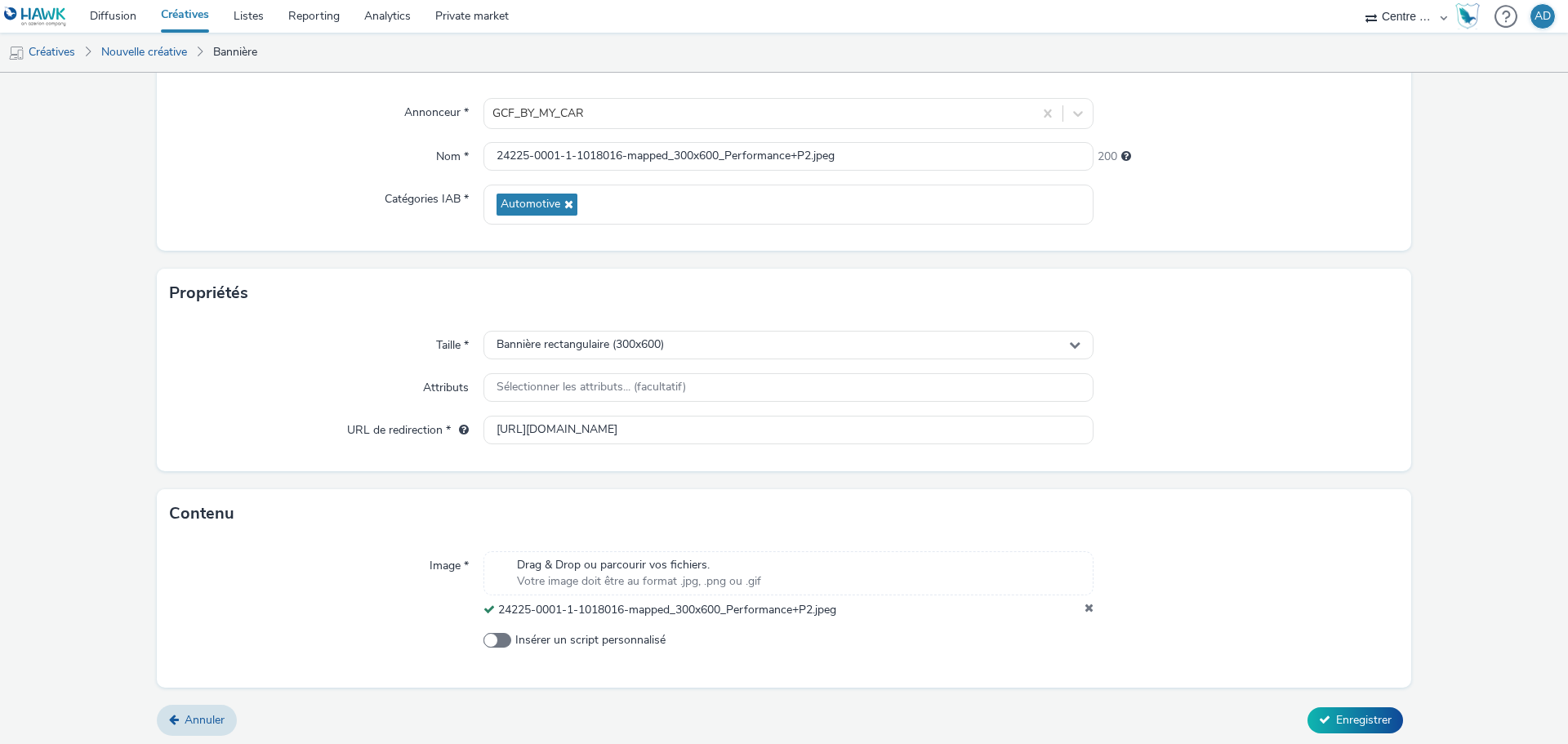
scroll to position [141, 0]
click at [1345, 704] on button "Enregistrer" at bounding box center [1355, 716] width 95 height 26
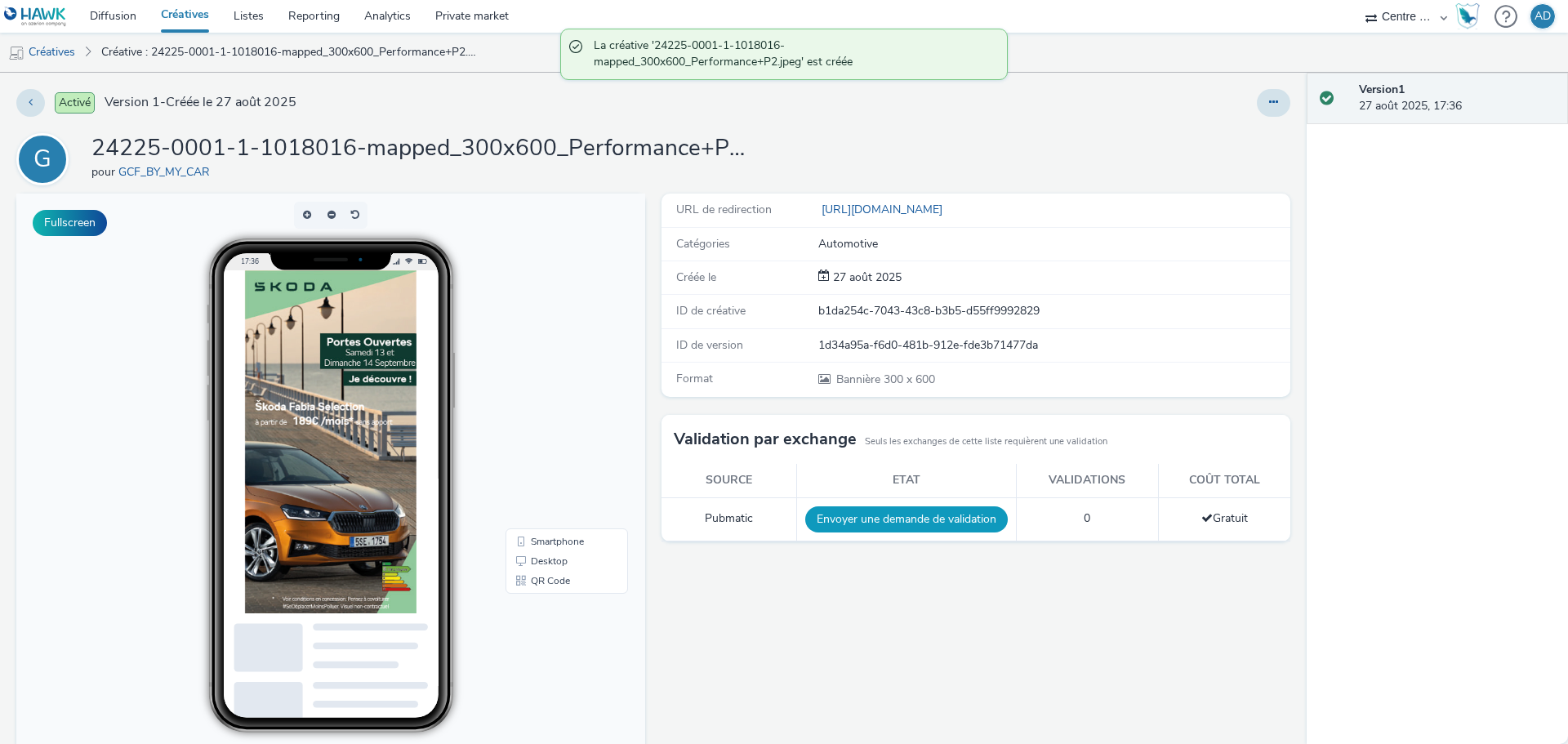
click at [928, 507] on button "Envoyer une demande de validation" at bounding box center [906, 519] width 202 height 26
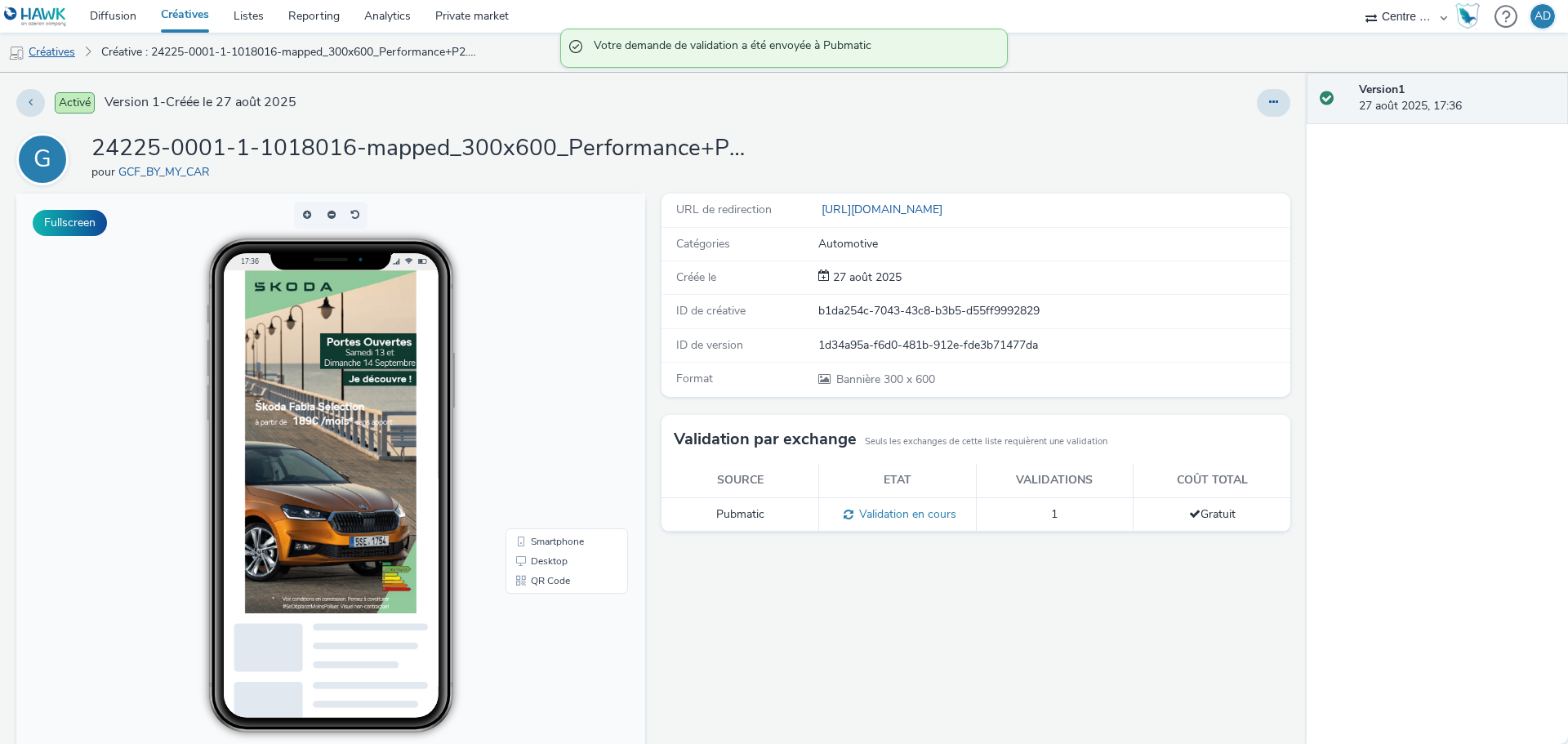
click at [63, 54] on link "Créatives" at bounding box center [42, 53] width 83 height 40
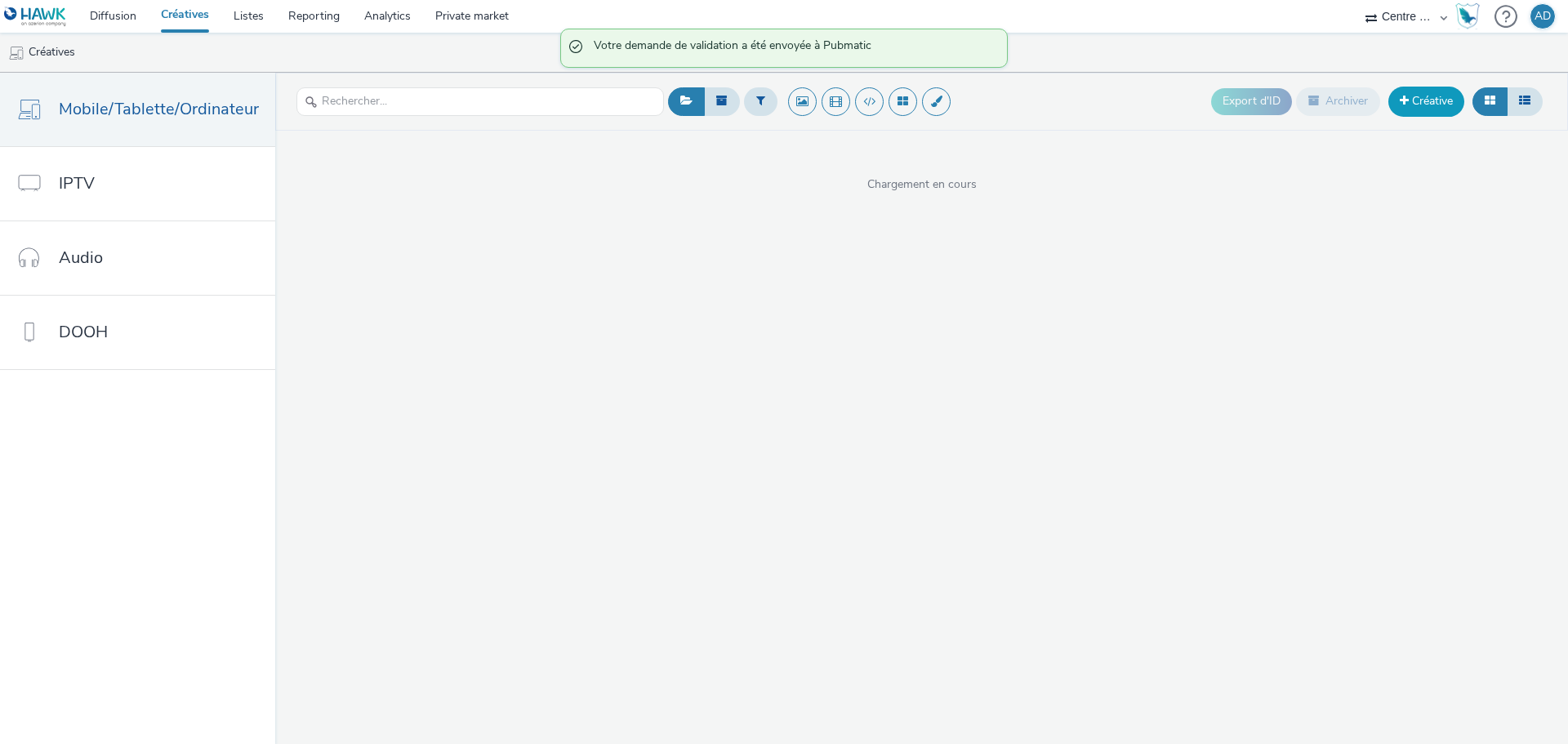
click at [1437, 105] on link "Créative" at bounding box center [1426, 101] width 76 height 30
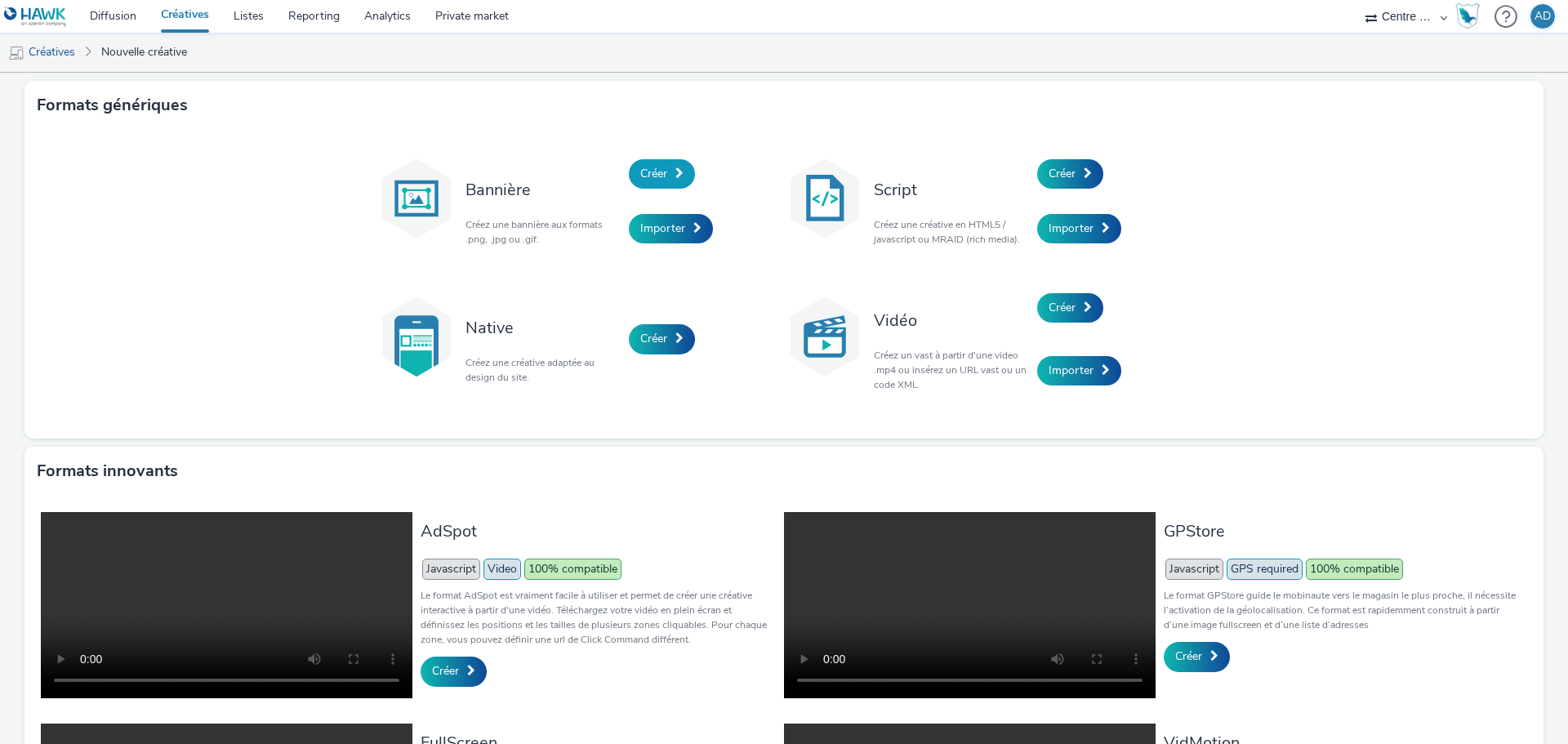
click at [640, 177] on span "Créer" at bounding box center [653, 174] width 27 height 16
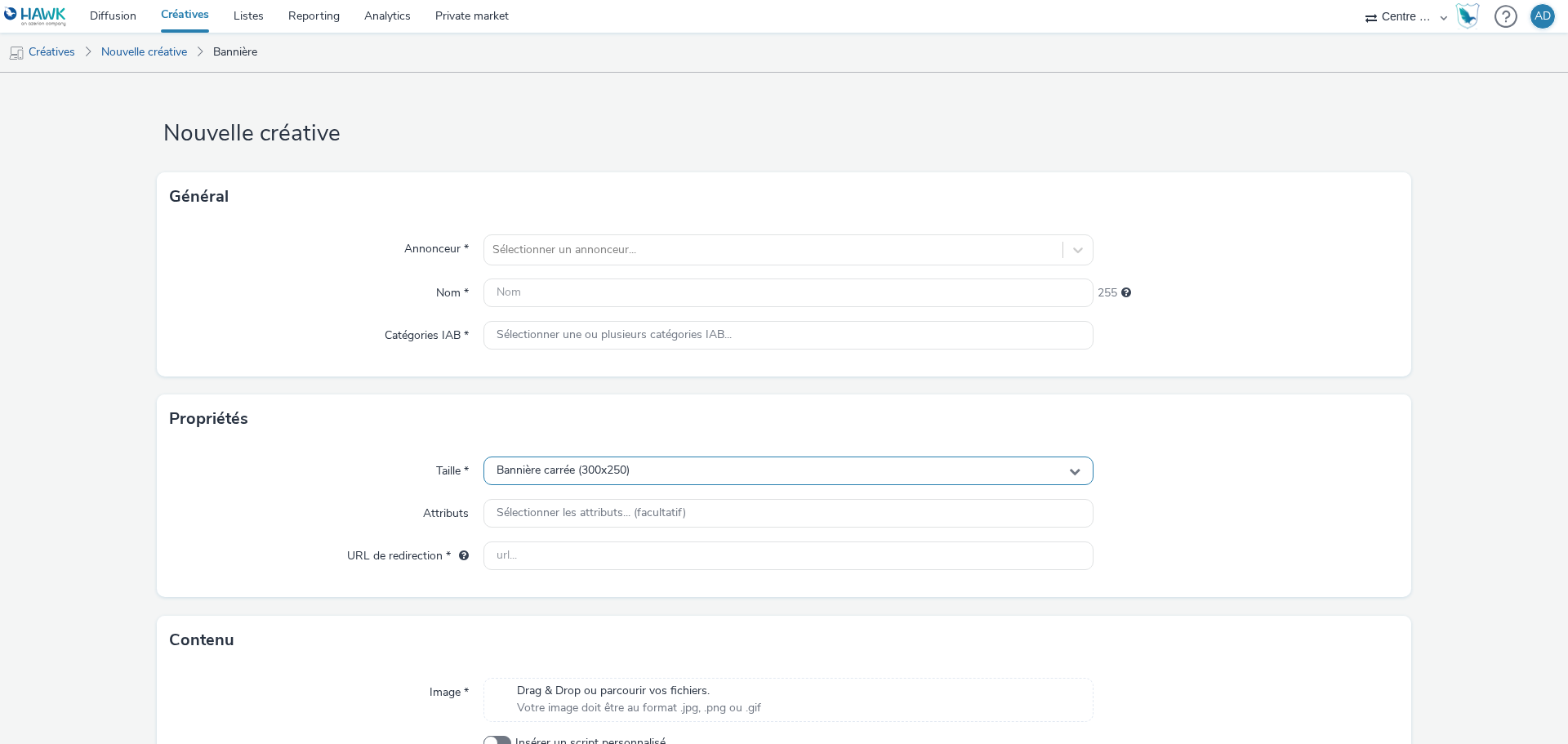
click at [630, 478] on div "Bannière carrée (300x250)" at bounding box center [787, 470] width 610 height 29
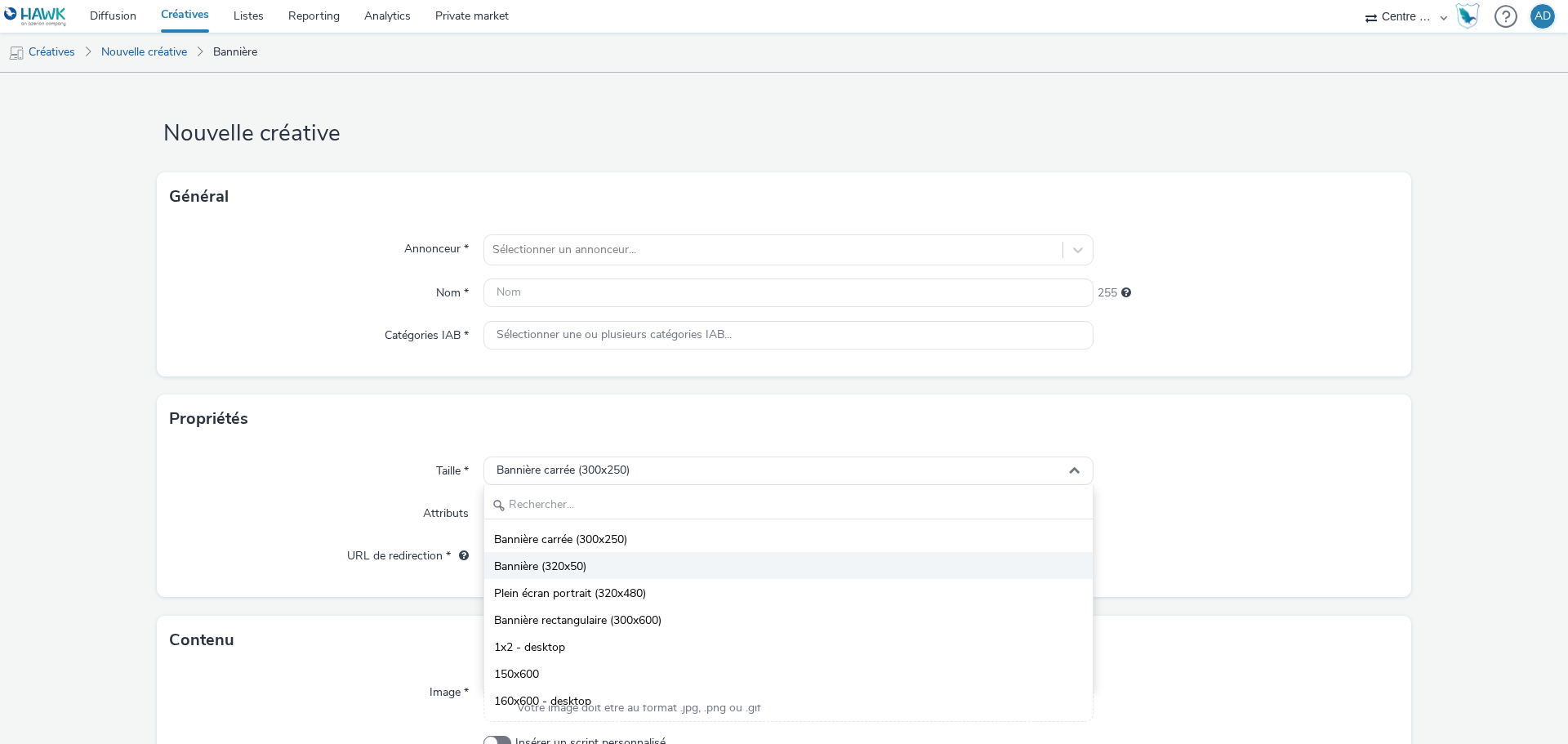
click at [587, 563] on li "Bannière (320x50)" at bounding box center [787, 565] width 608 height 27
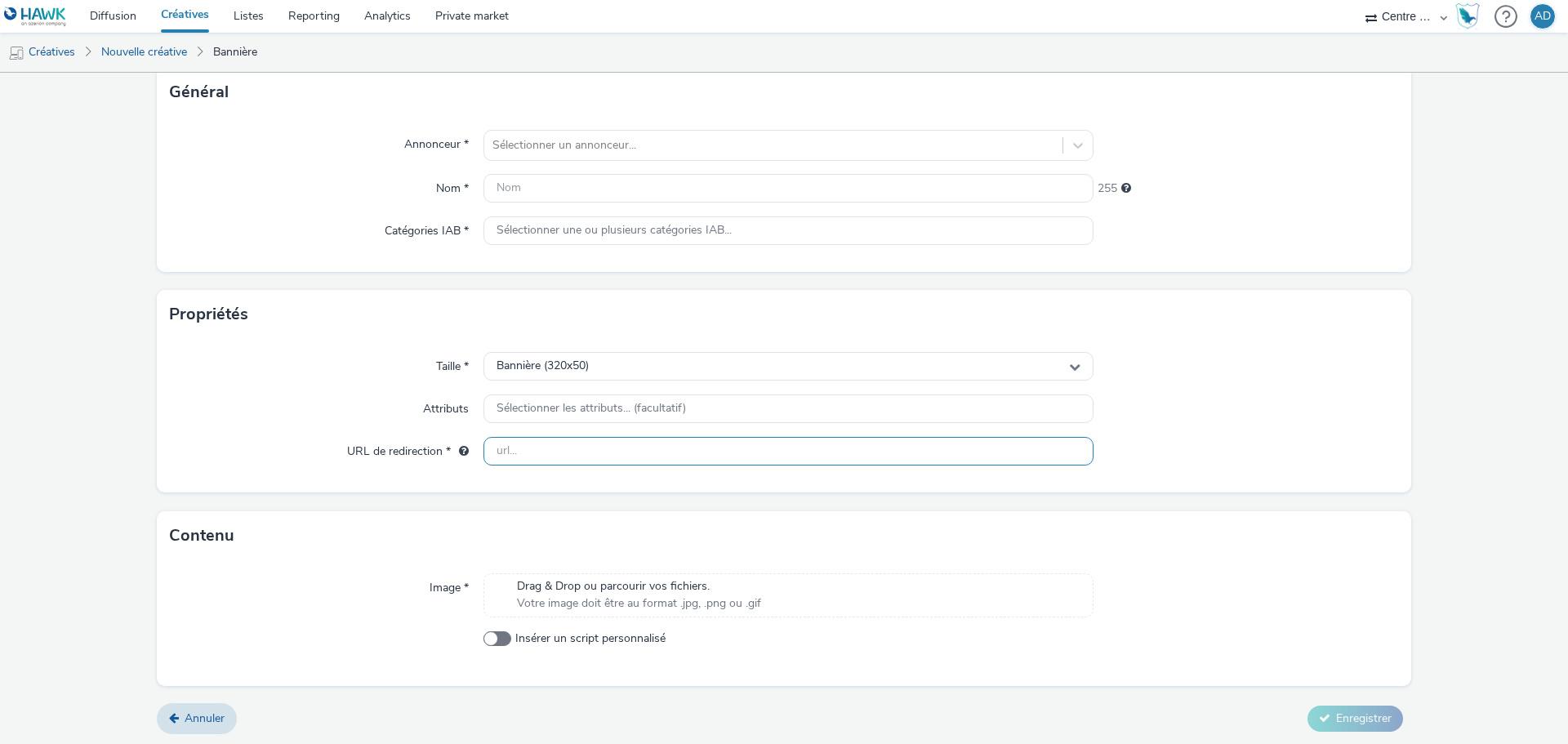
scroll to position [107, 0]
click at [571, 445] on input "text" at bounding box center [787, 448] width 610 height 29
paste input "[URL][DOMAIN_NAME]"
type input "[URL][DOMAIN_NAME]"
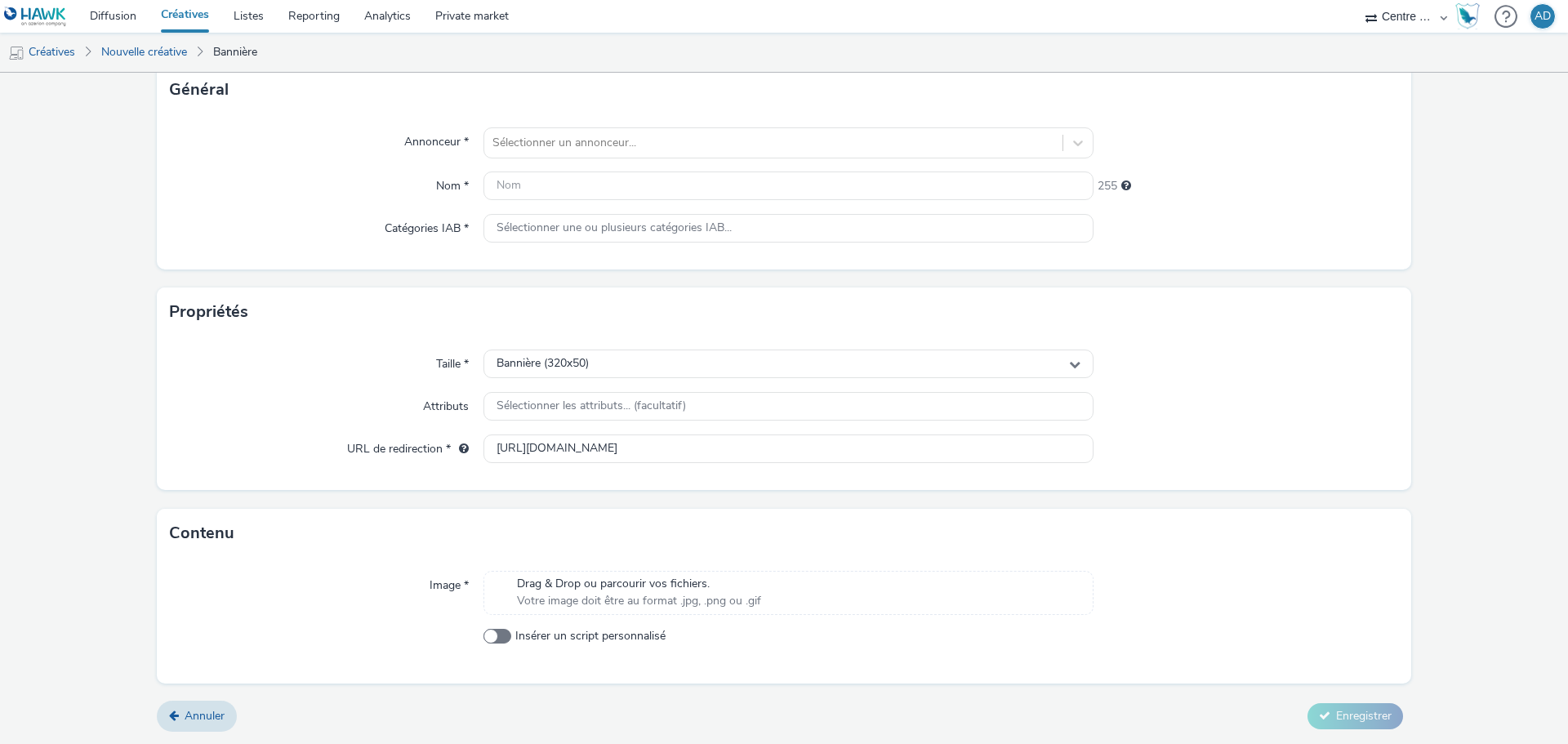
drag, startPoint x: 1293, startPoint y: 489, endPoint x: 1213, endPoint y: 502, distance: 81.0
click at [1294, 489] on div "Taille * Bannière (320x50) Attributs Sélectionner les attributs... (facultatif)…" at bounding box center [784, 413] width 1255 height 154
click at [664, 584] on span "Drag & Drop ou parcourir vos fichiers." at bounding box center [639, 583] width 244 height 16
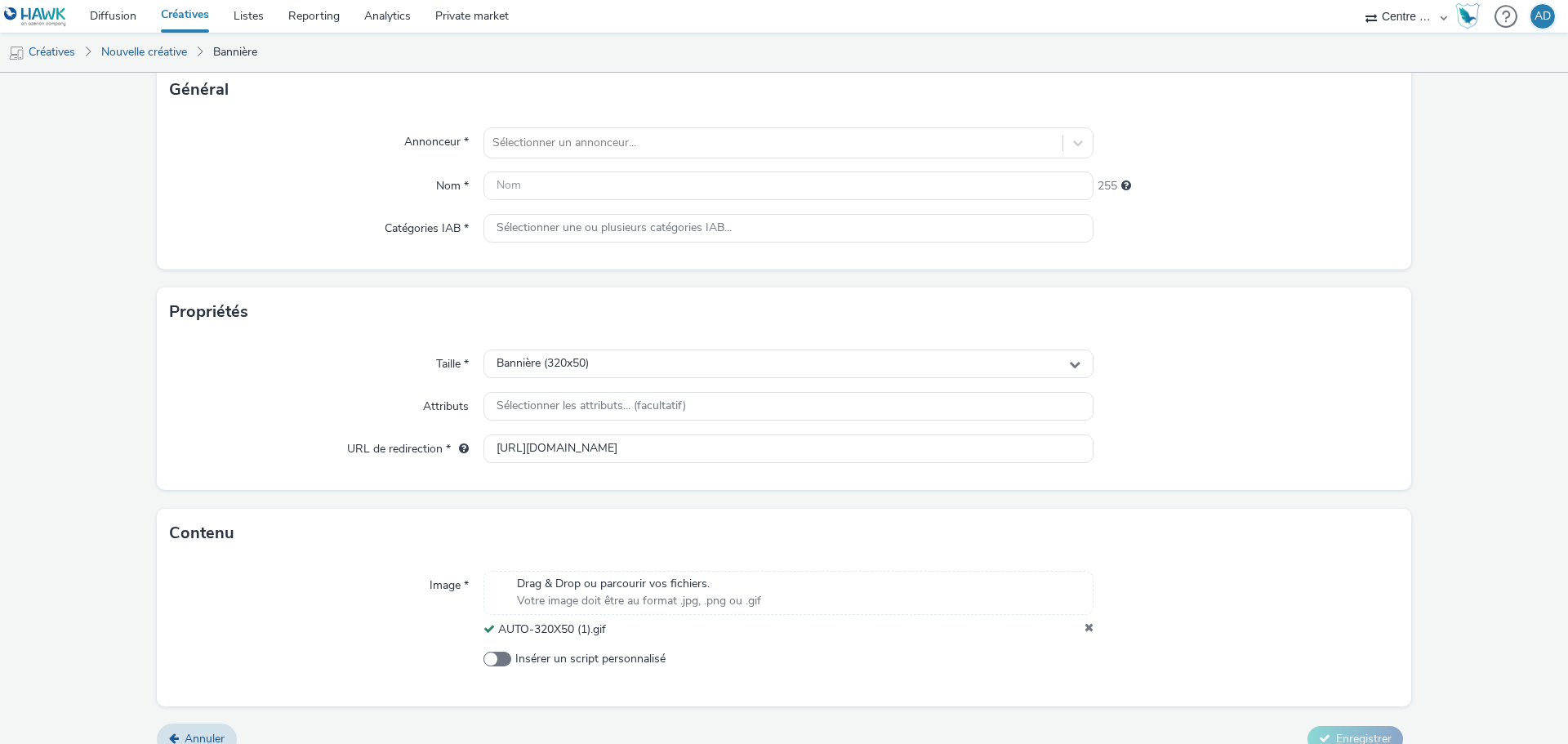
click at [1093, 617] on div at bounding box center [1246, 604] width 305 height 67
click at [1084, 627] on icon at bounding box center [1088, 630] width 9 height 16
click at [664, 582] on span "Drag & Drop ou parcourir vos fichiers." at bounding box center [639, 583] width 244 height 16
drag, startPoint x: 867, startPoint y: 636, endPoint x: 497, endPoint y: 638, distance: 370.0
click at [497, 638] on div "24225-0001-1-1018016-mapped_320x50_Performance+P3.jpeg" at bounding box center [787, 630] width 610 height 16
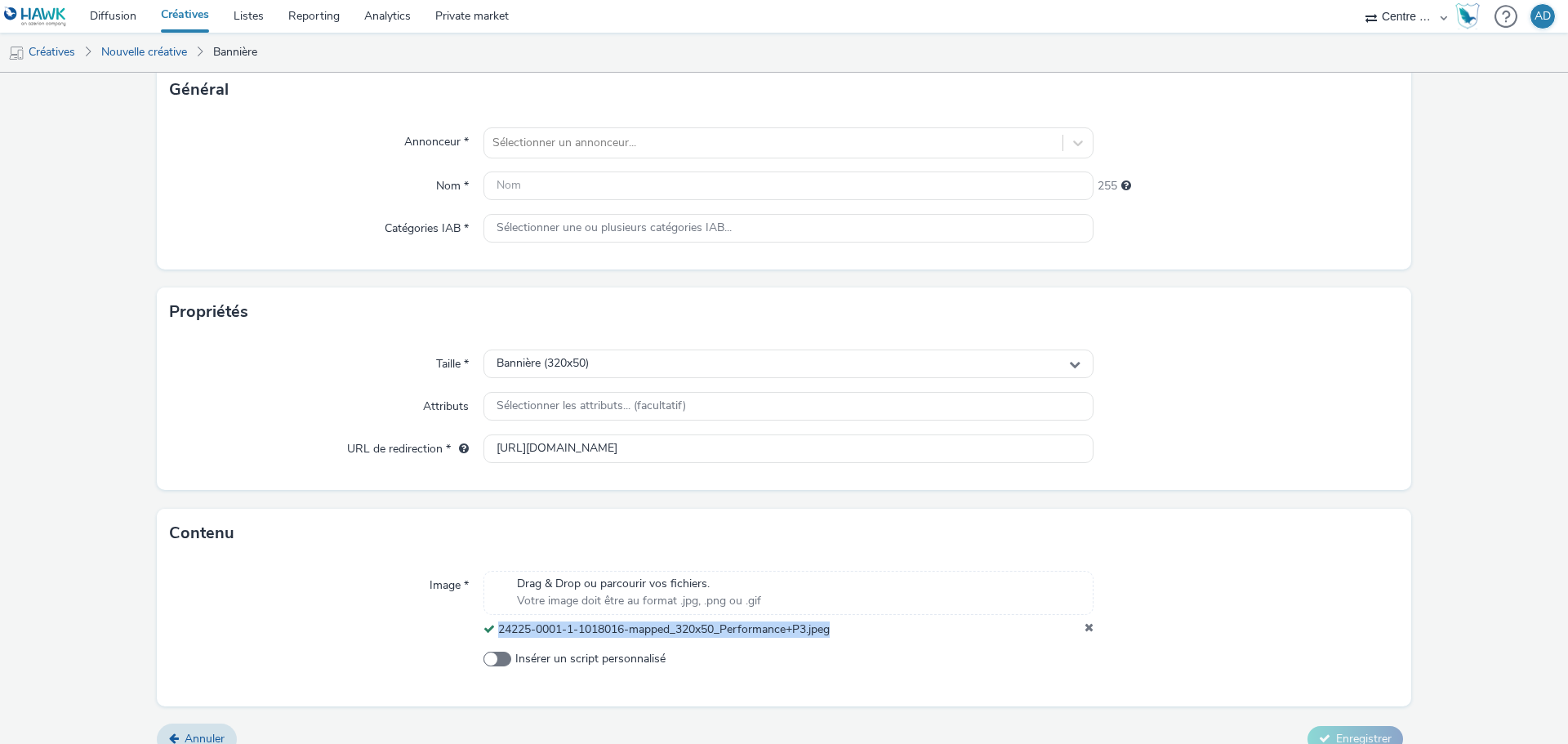
copy span "24225-0001-1-1018016-mapped_320x50_Performance+P3.jpeg"
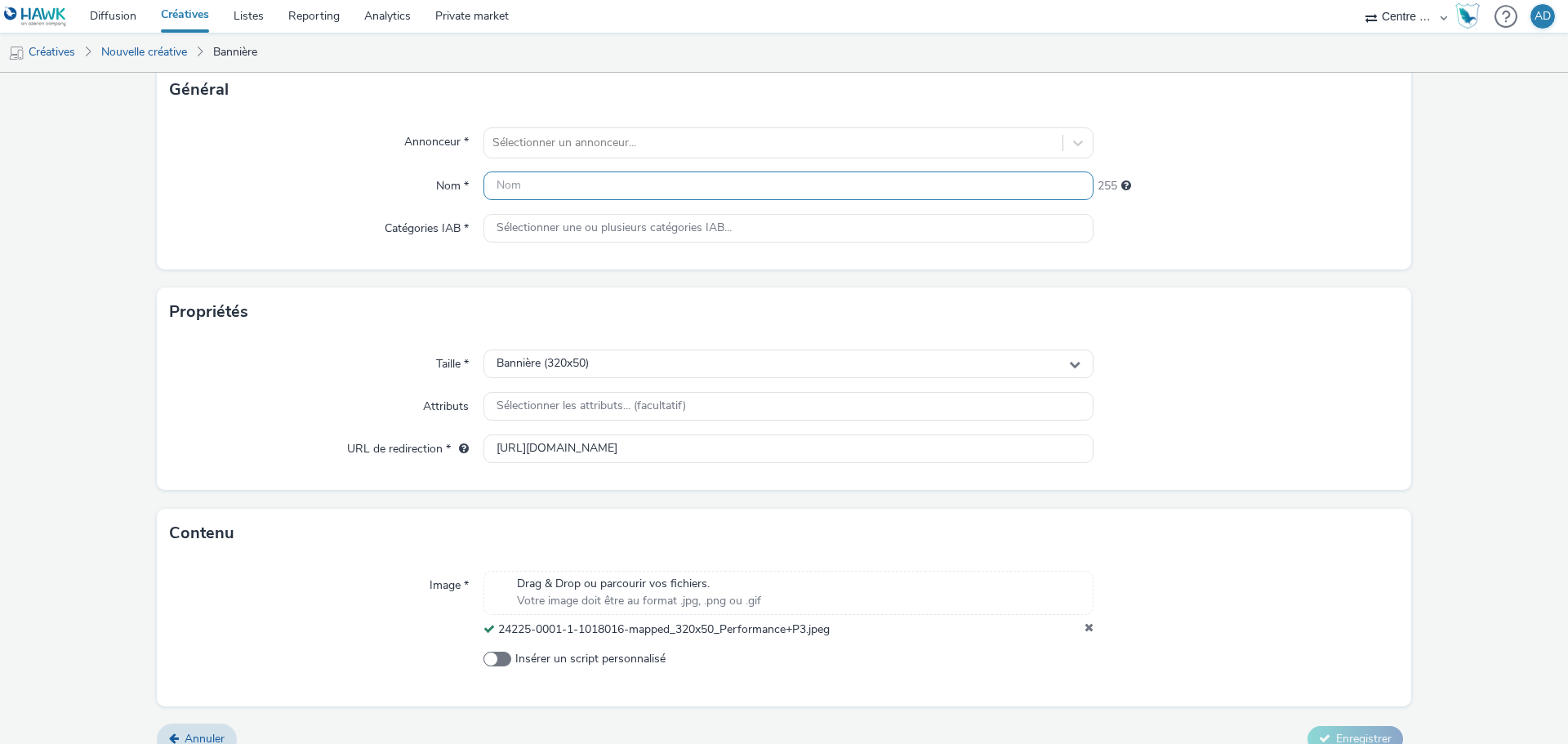
click at [689, 182] on input "text" at bounding box center [787, 186] width 610 height 29
paste input "24225-0001-1-1018016-mapped_320x50_Performance+P3.jpeg"
type input "24225-0001-1-1018016-mapped_320x50_Performance+P3.jpeg"
click at [680, 141] on div at bounding box center [773, 143] width 561 height 20
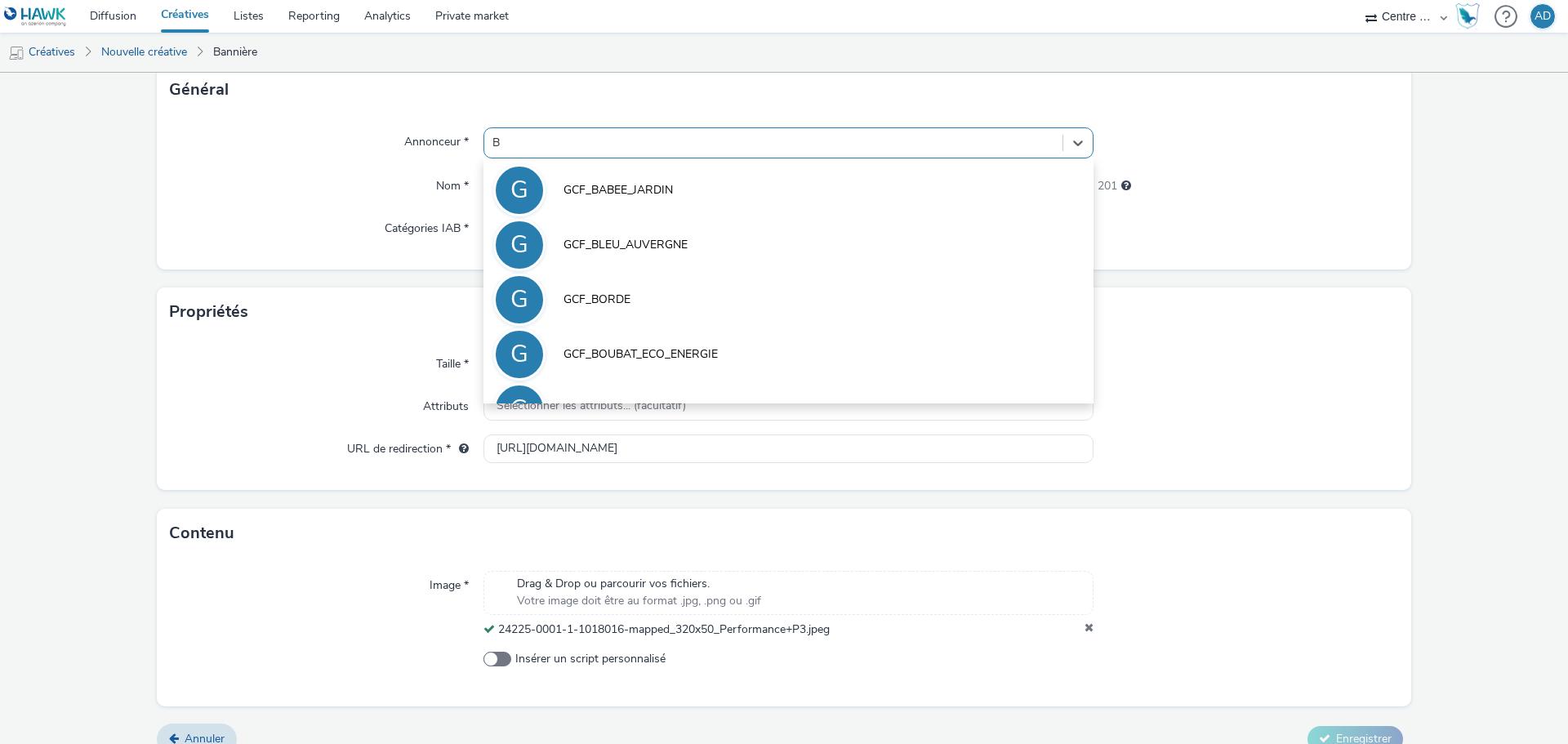
type input "BY"
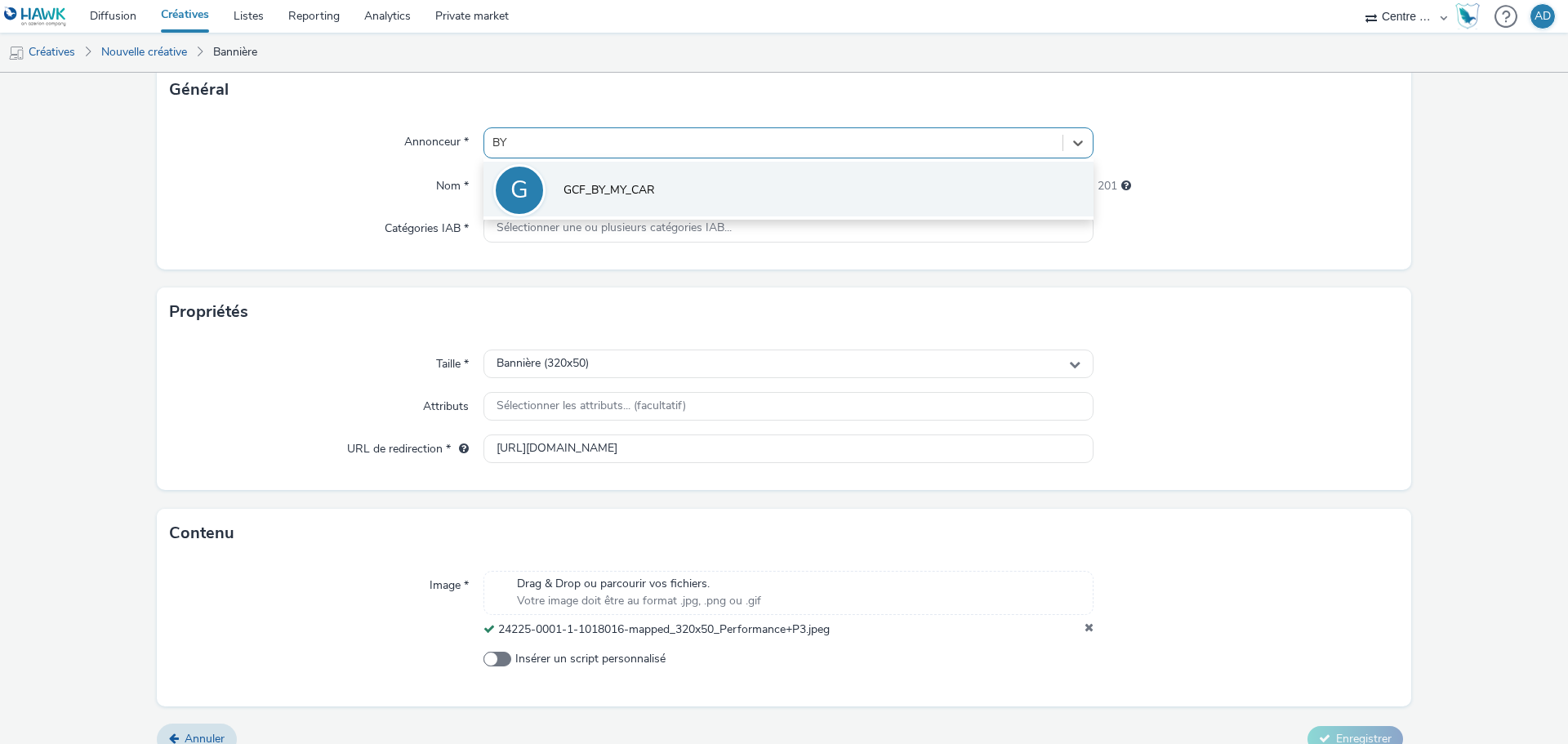
click at [696, 189] on li "G GCF_BY_MY_CAR" at bounding box center [787, 188] width 610 height 55
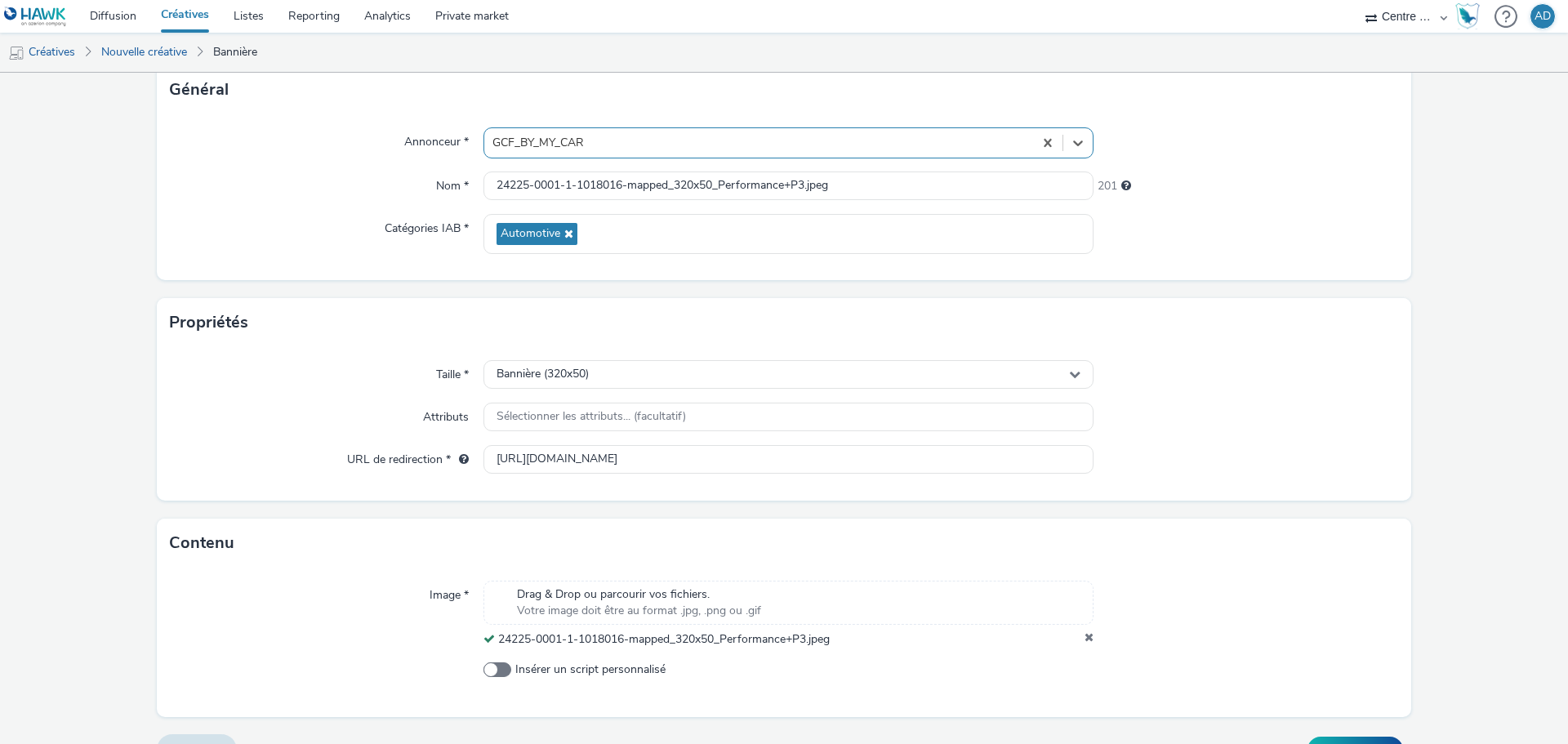
click at [1268, 337] on div "Propriétés" at bounding box center [784, 322] width 1255 height 49
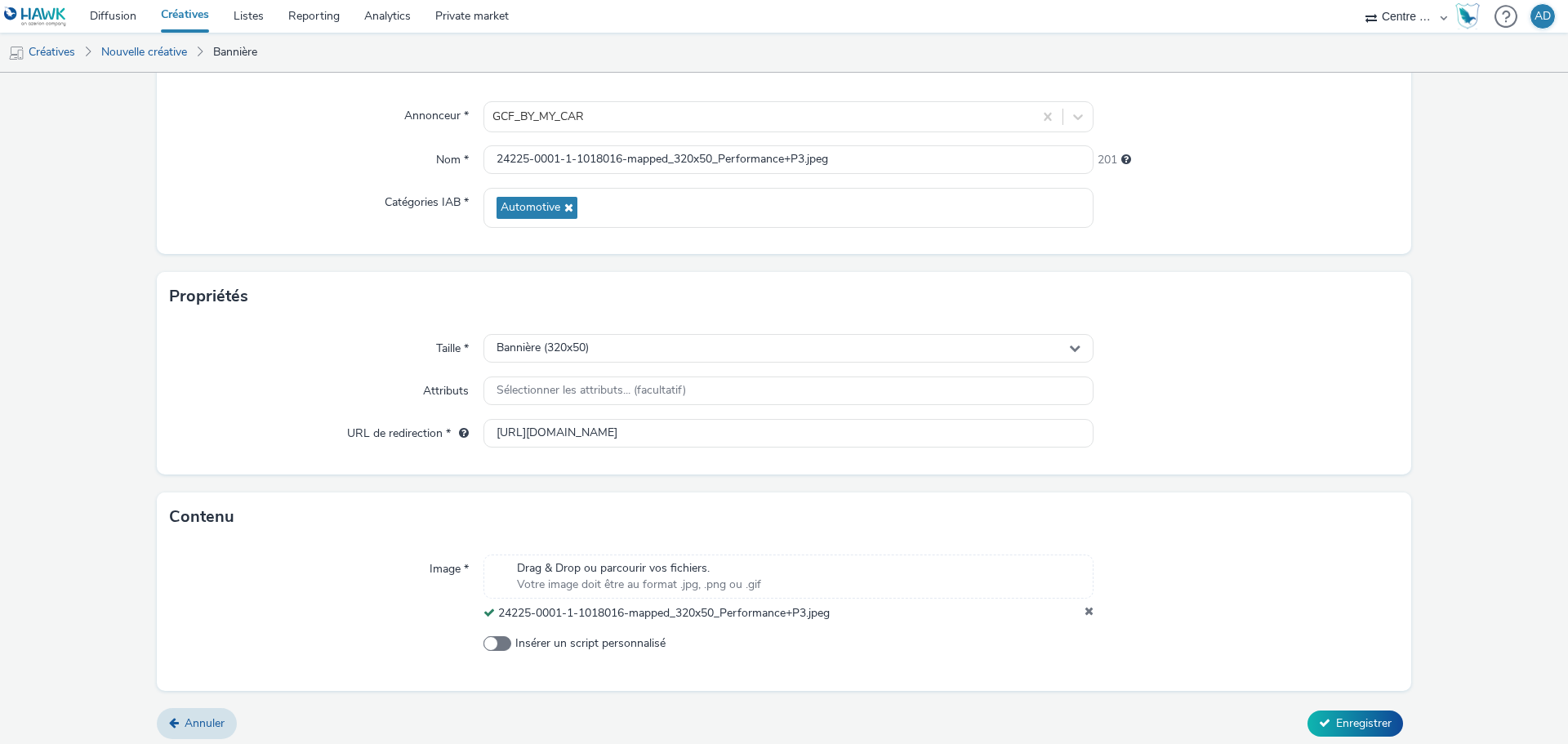
scroll to position [141, 0]
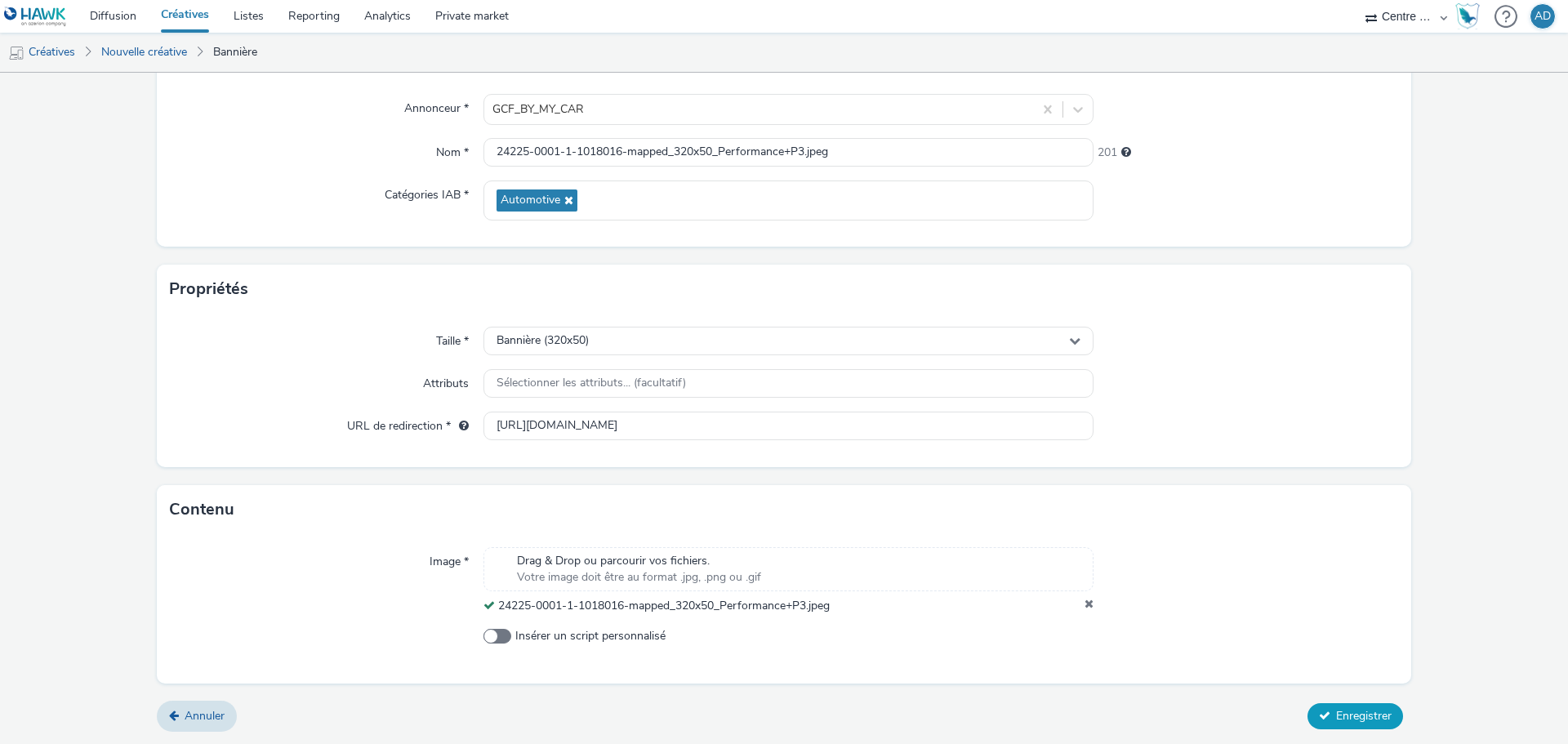
click at [1333, 704] on button "Enregistrer" at bounding box center [1355, 716] width 95 height 26
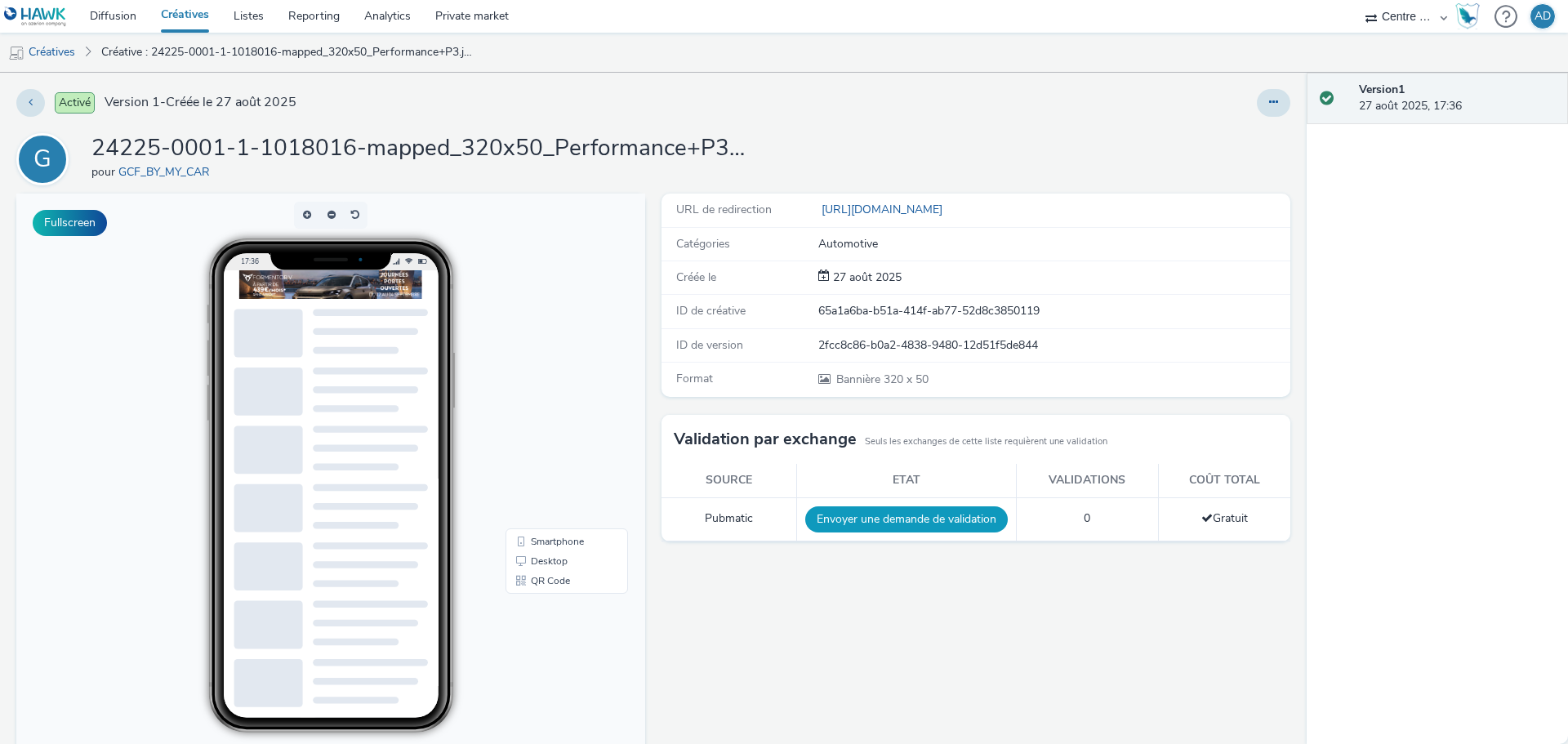
click at [874, 525] on button "Envoyer une demande de validation" at bounding box center [906, 519] width 202 height 26
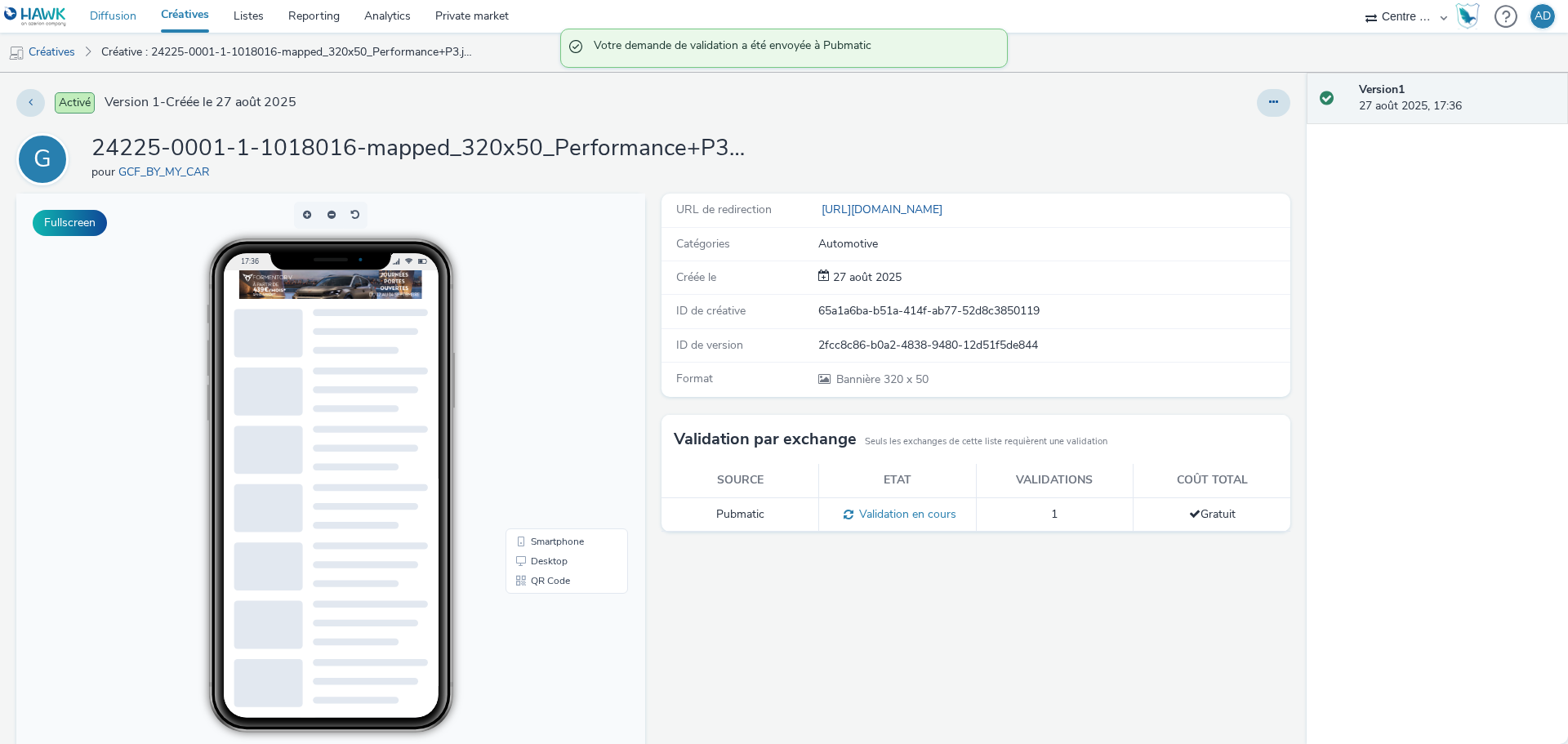
click at [127, 24] on link "Diffusion" at bounding box center [113, 16] width 71 height 33
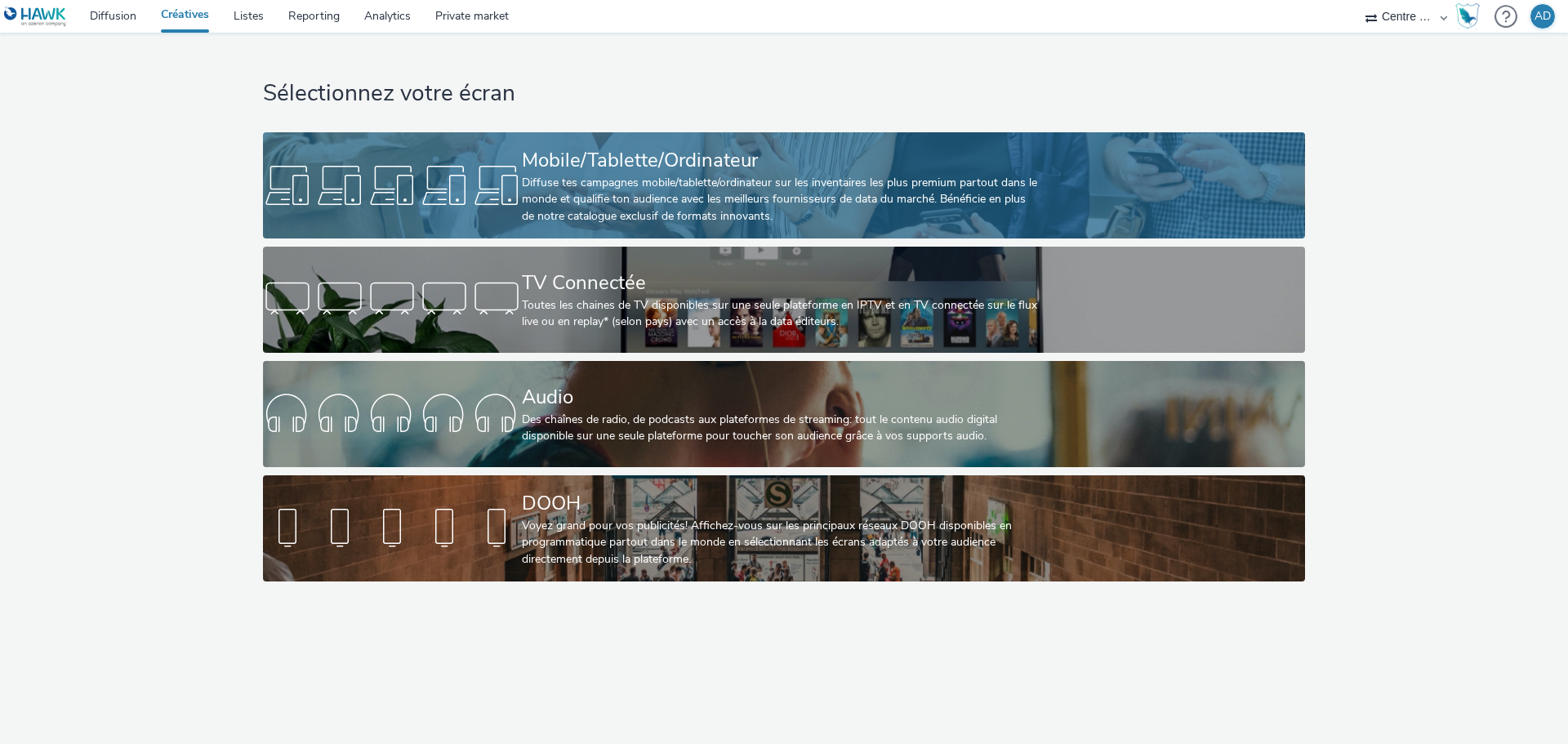
click at [779, 166] on div "Mobile/Tablette/Ordinateur" at bounding box center [781, 160] width 518 height 29
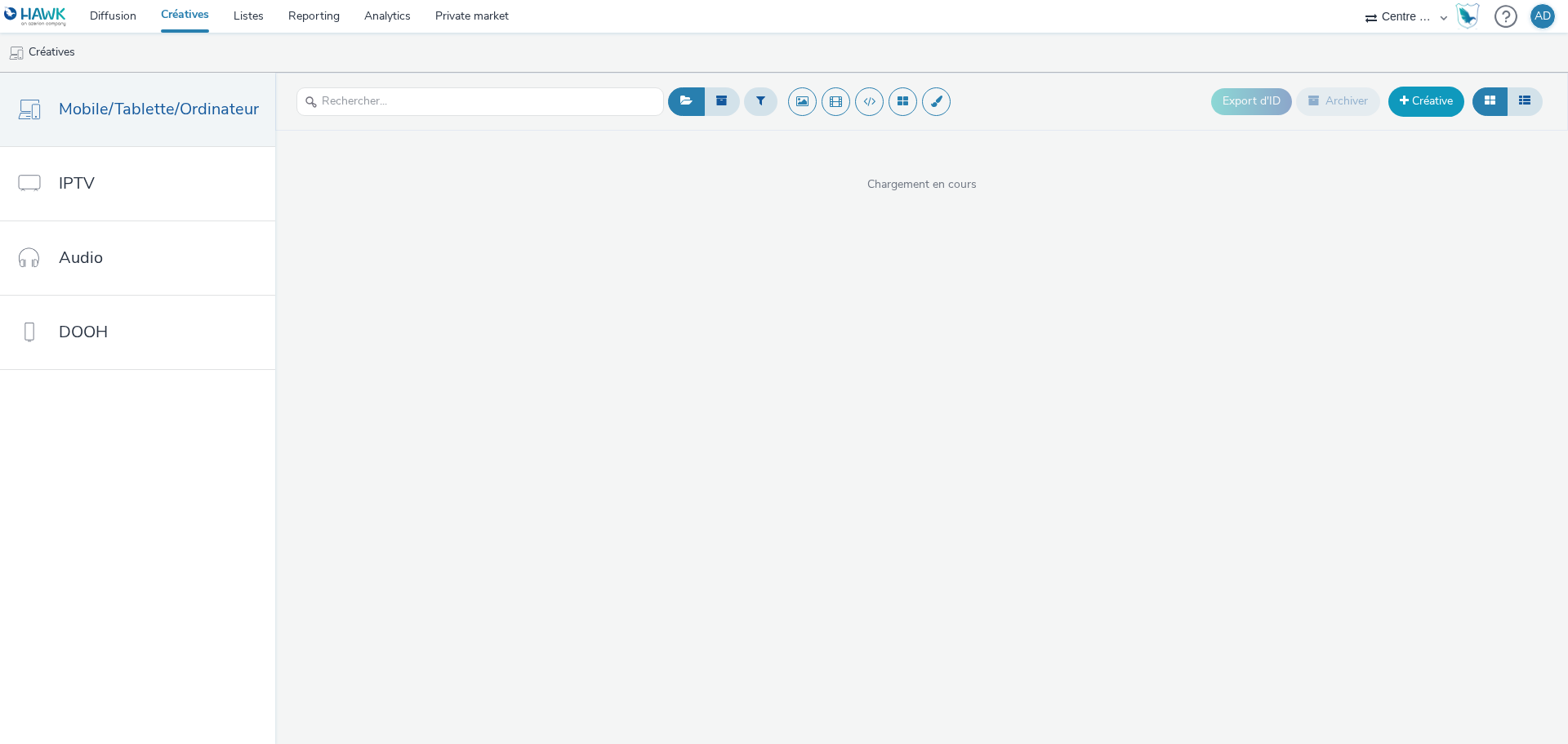
click at [1407, 106] on link "Créative" at bounding box center [1426, 101] width 76 height 30
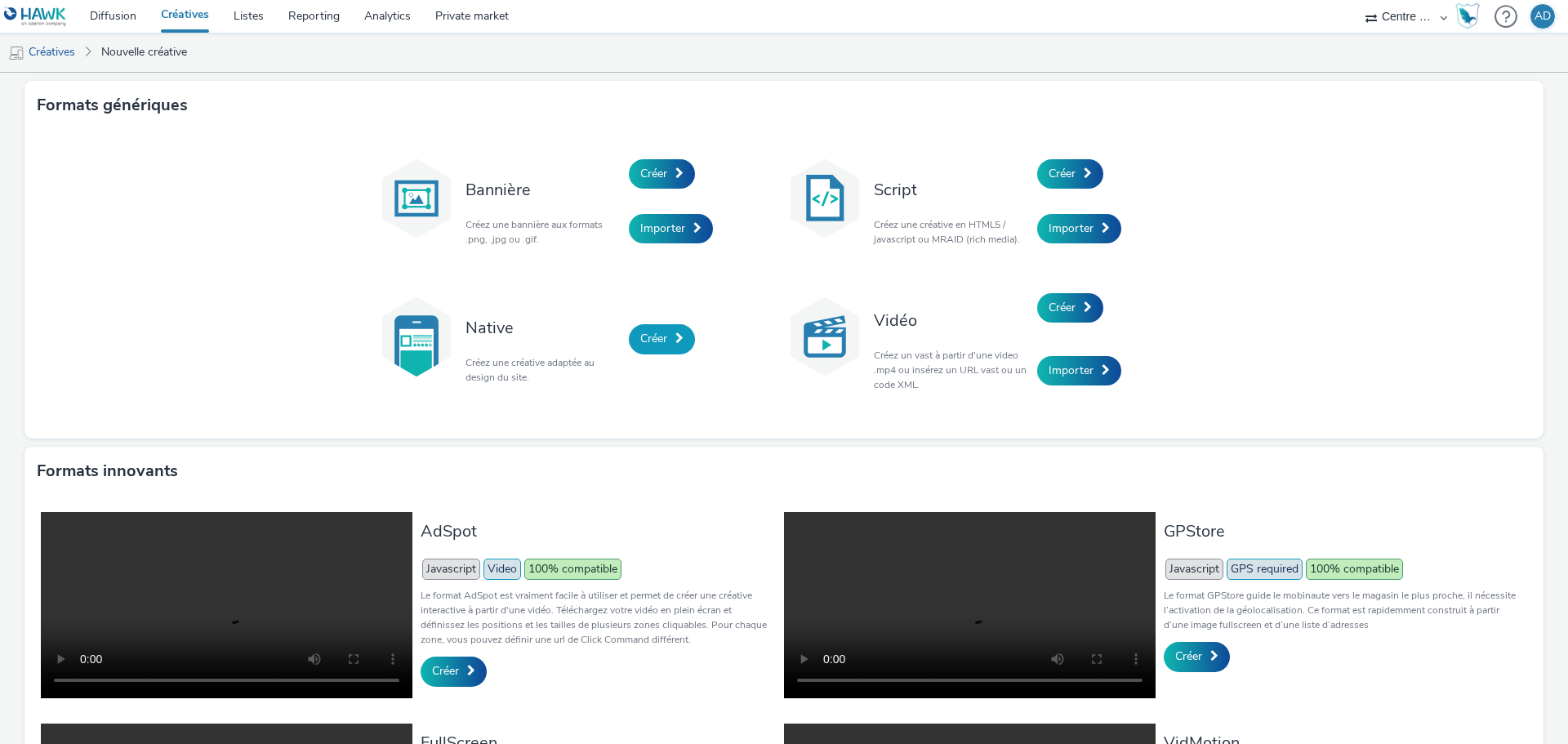
click at [629, 338] on link "Créer" at bounding box center [662, 339] width 66 height 30
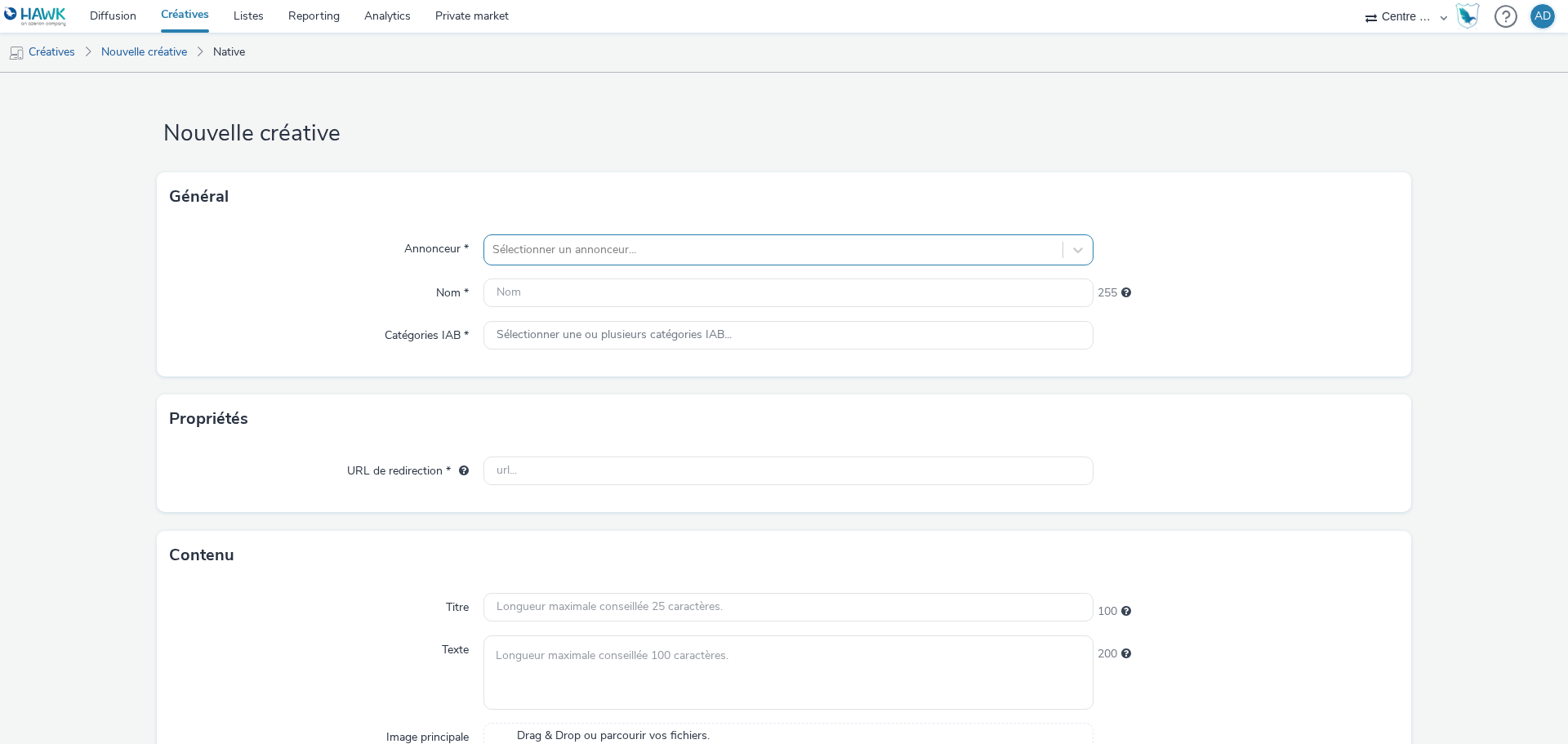
click at [588, 253] on div at bounding box center [773, 250] width 561 height 20
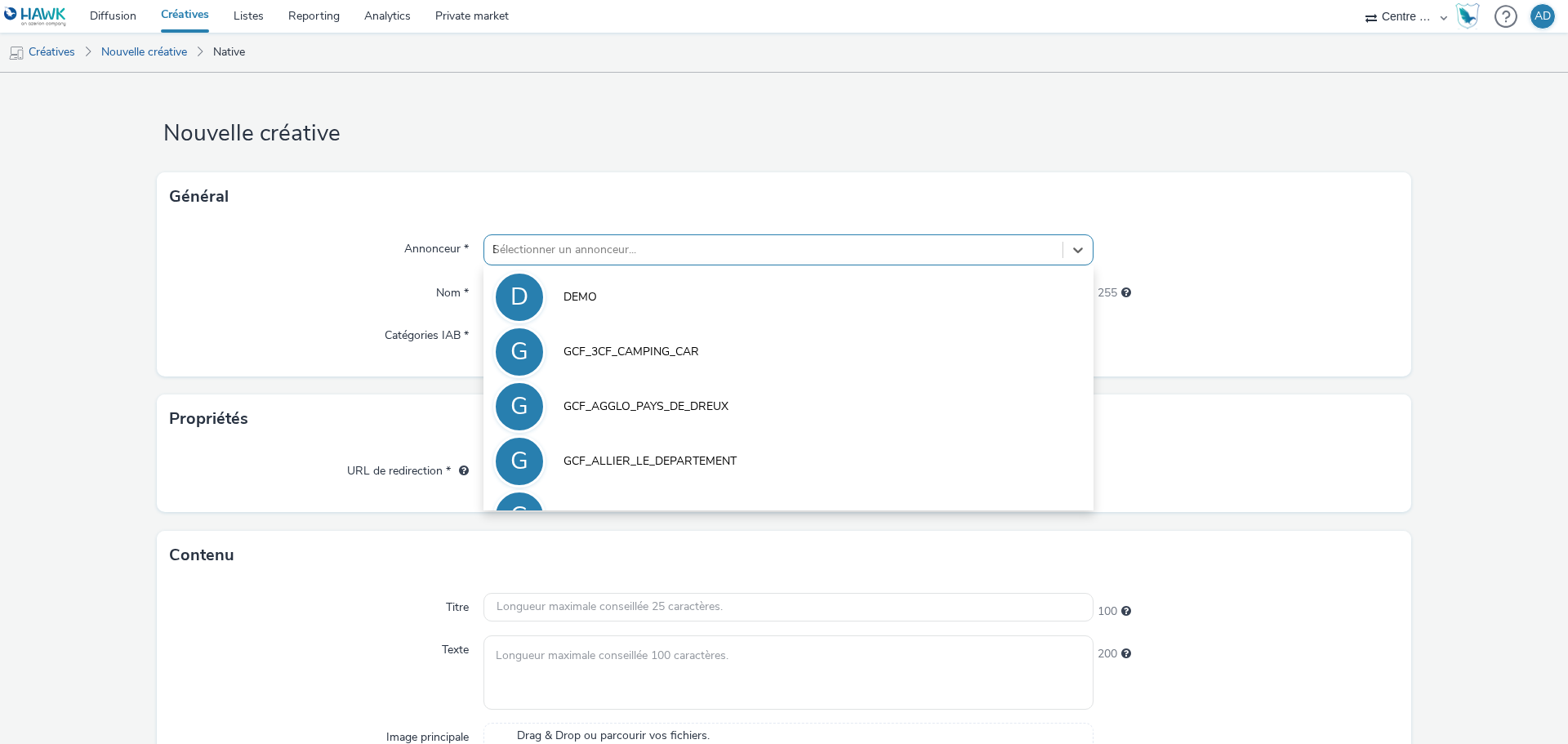
type input "BY"
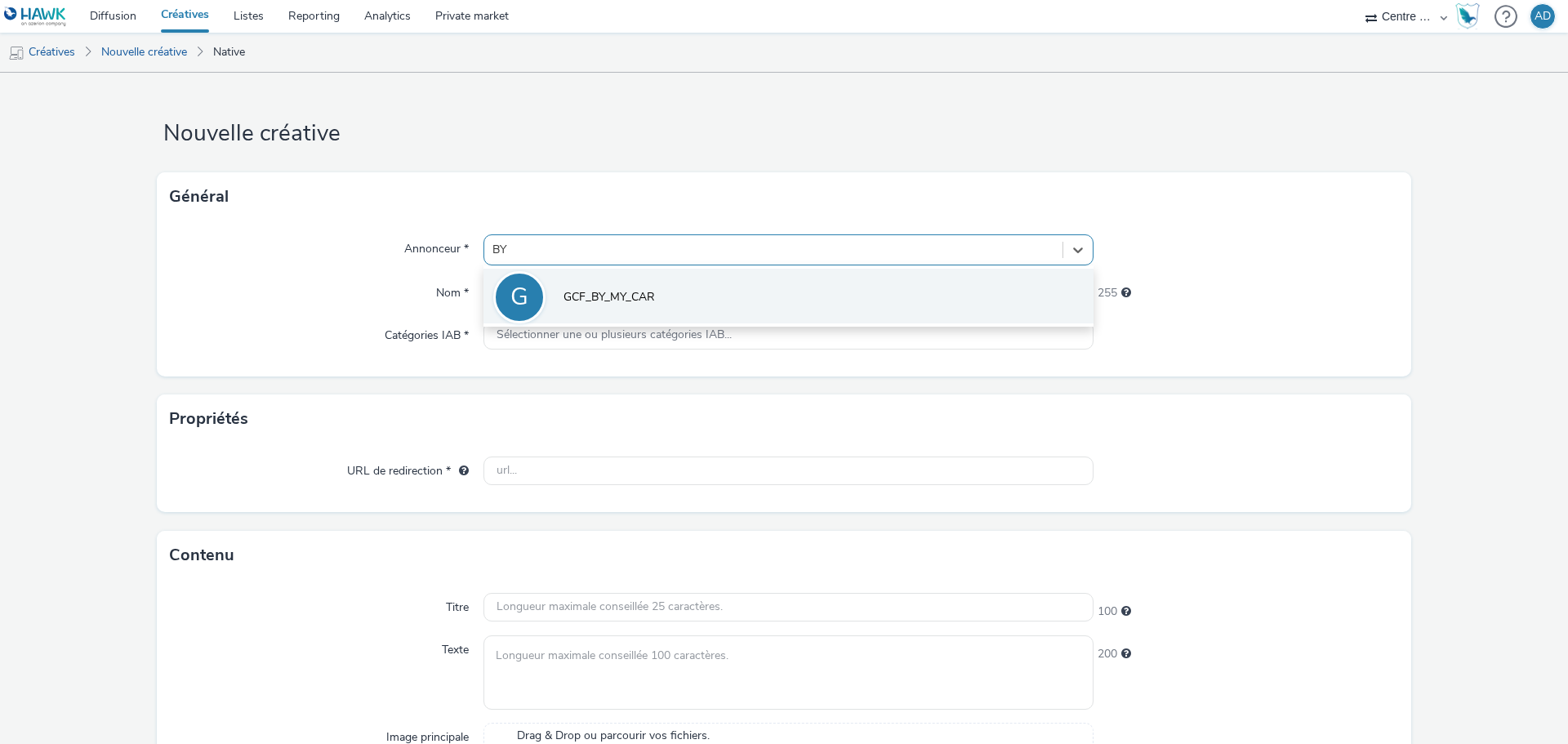
click at [603, 291] on span "GCF_BY_MY_CAR" at bounding box center [609, 297] width 91 height 16
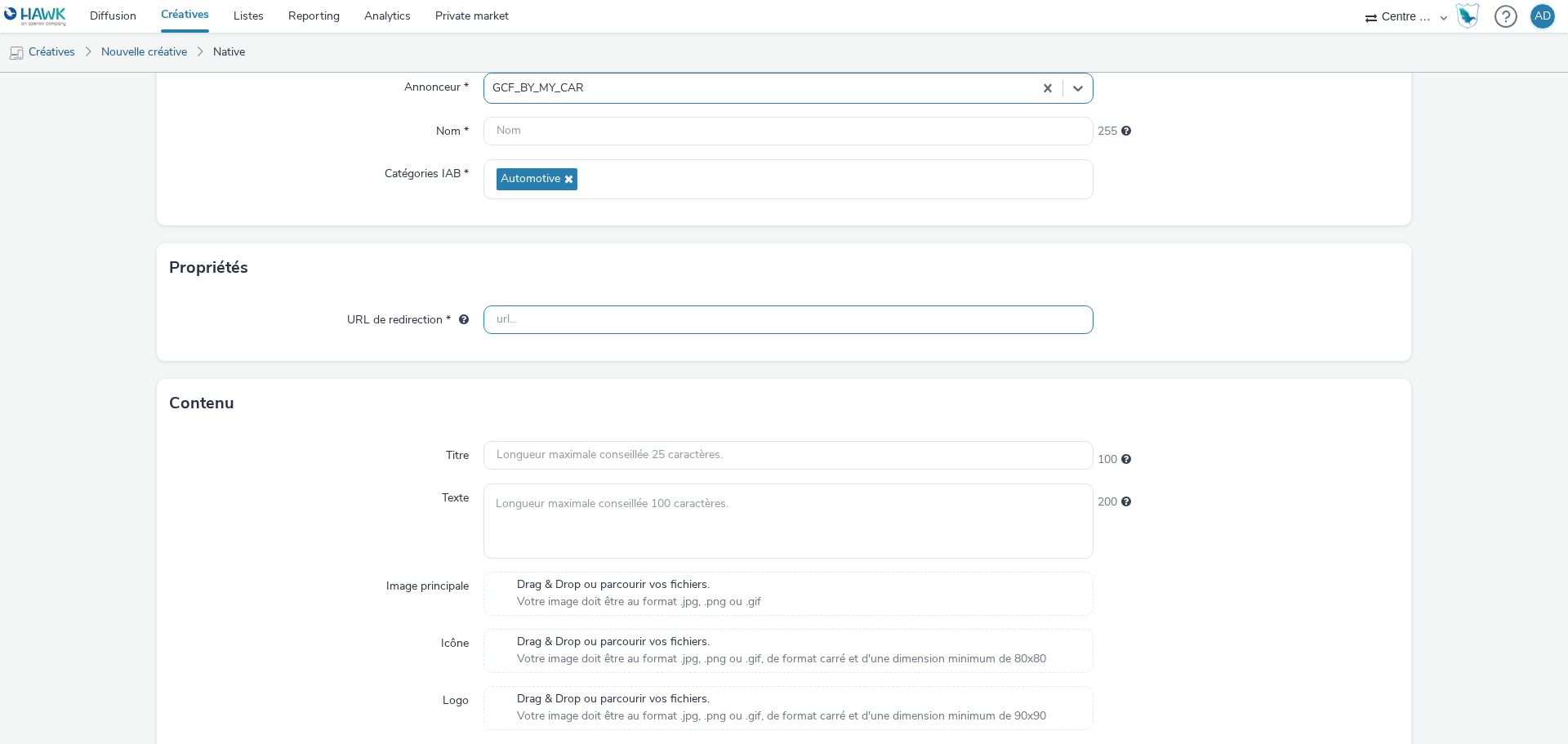
scroll to position [164, 0]
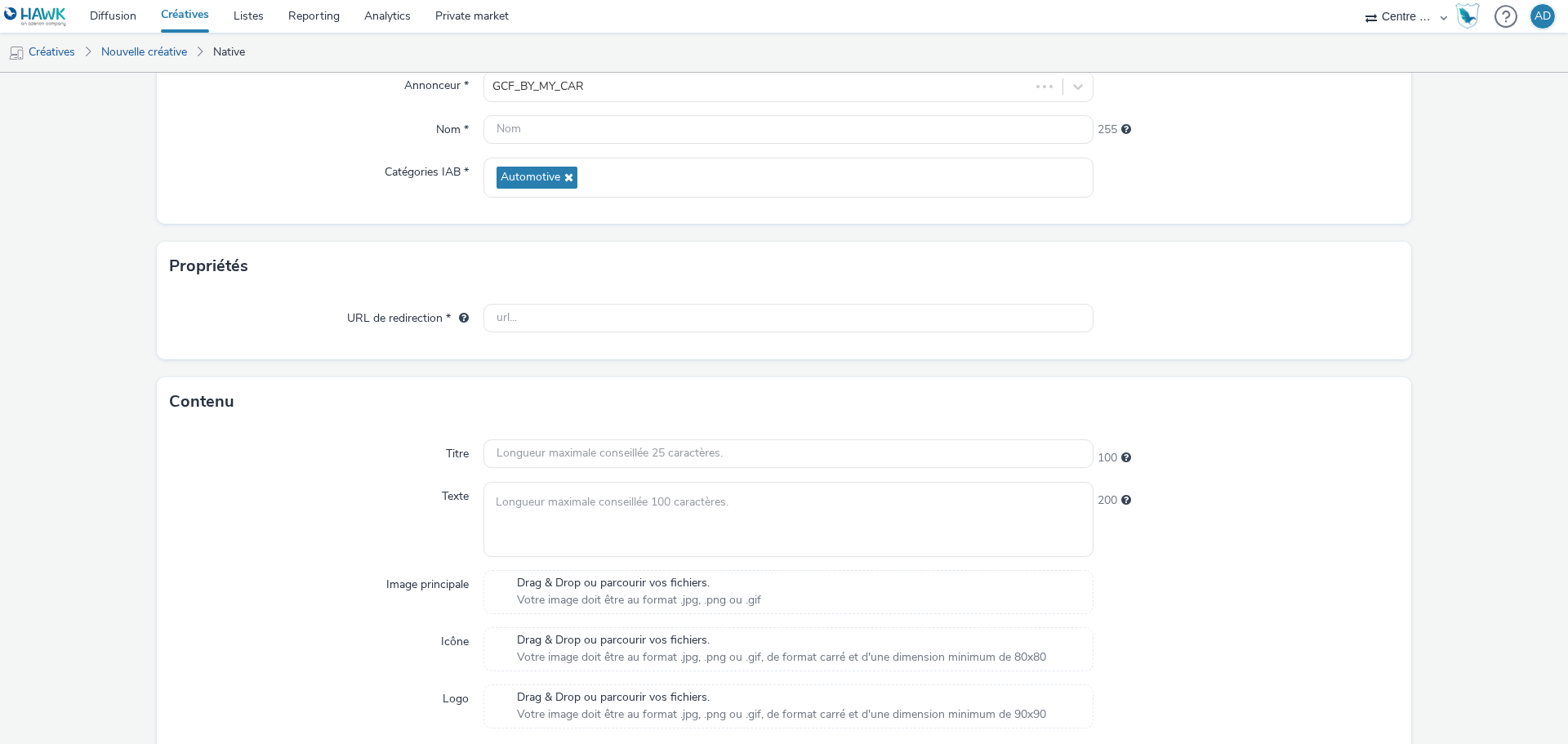
click at [587, 597] on span "Votre image doit être au format .jpg, .png ou .gif" at bounding box center [639, 600] width 244 height 16
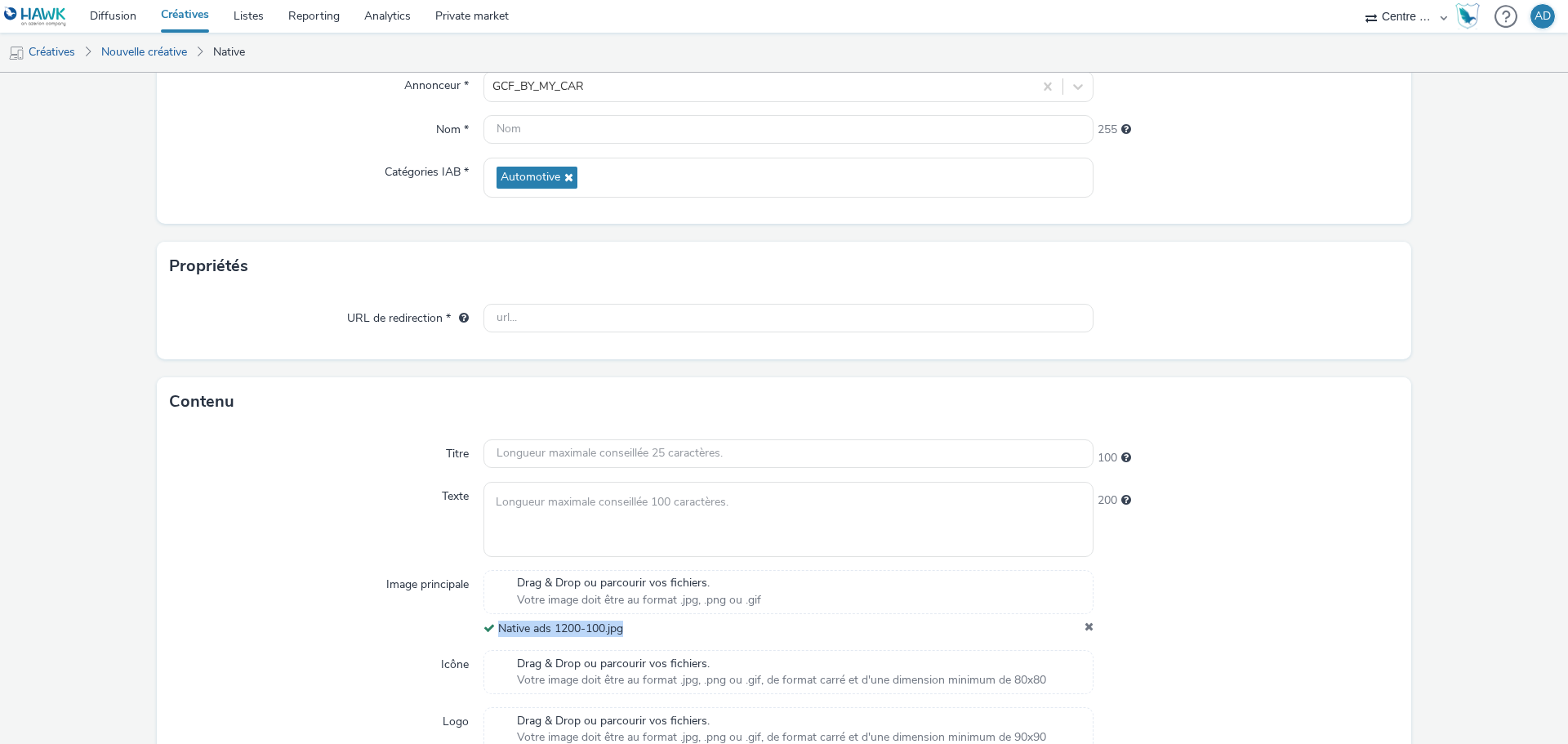
drag, startPoint x: 598, startPoint y: 623, endPoint x: 498, endPoint y: 624, distance: 100.0
click at [498, 624] on div "Drag & Drop ou parcourir vos fichiers. Votre image doit être au format .jpg, .p…" at bounding box center [787, 604] width 610 height 67
copy span "Native ads 1200-100.jpg"
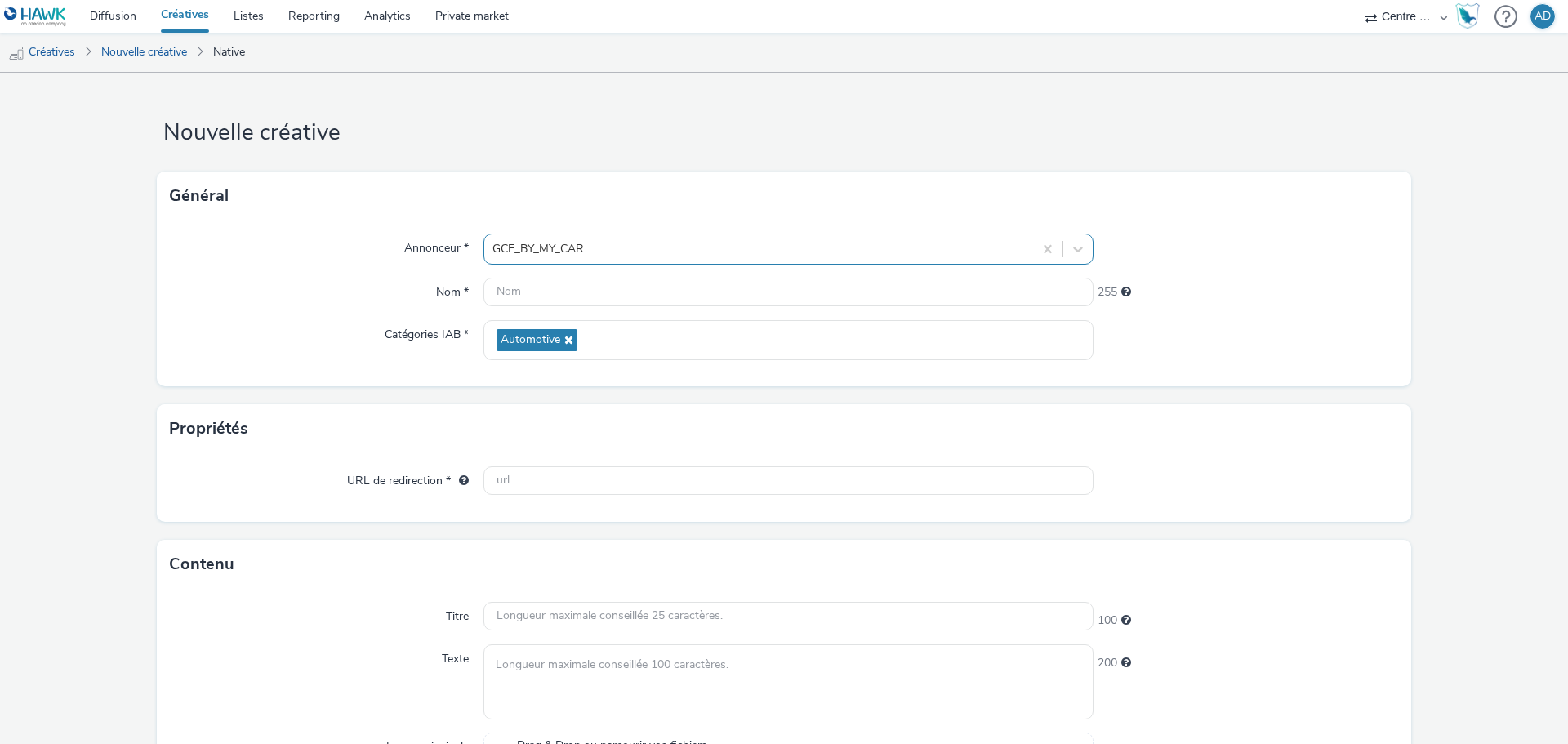
scroll to position [0, 0]
click at [584, 297] on input "text" at bounding box center [787, 293] width 610 height 29
paste input "Native ads 1200-100.jpg"
type input "Native ads 1200-100.jpg"
click at [660, 500] on div "URL de redirection *" at bounding box center [784, 488] width 1255 height 68
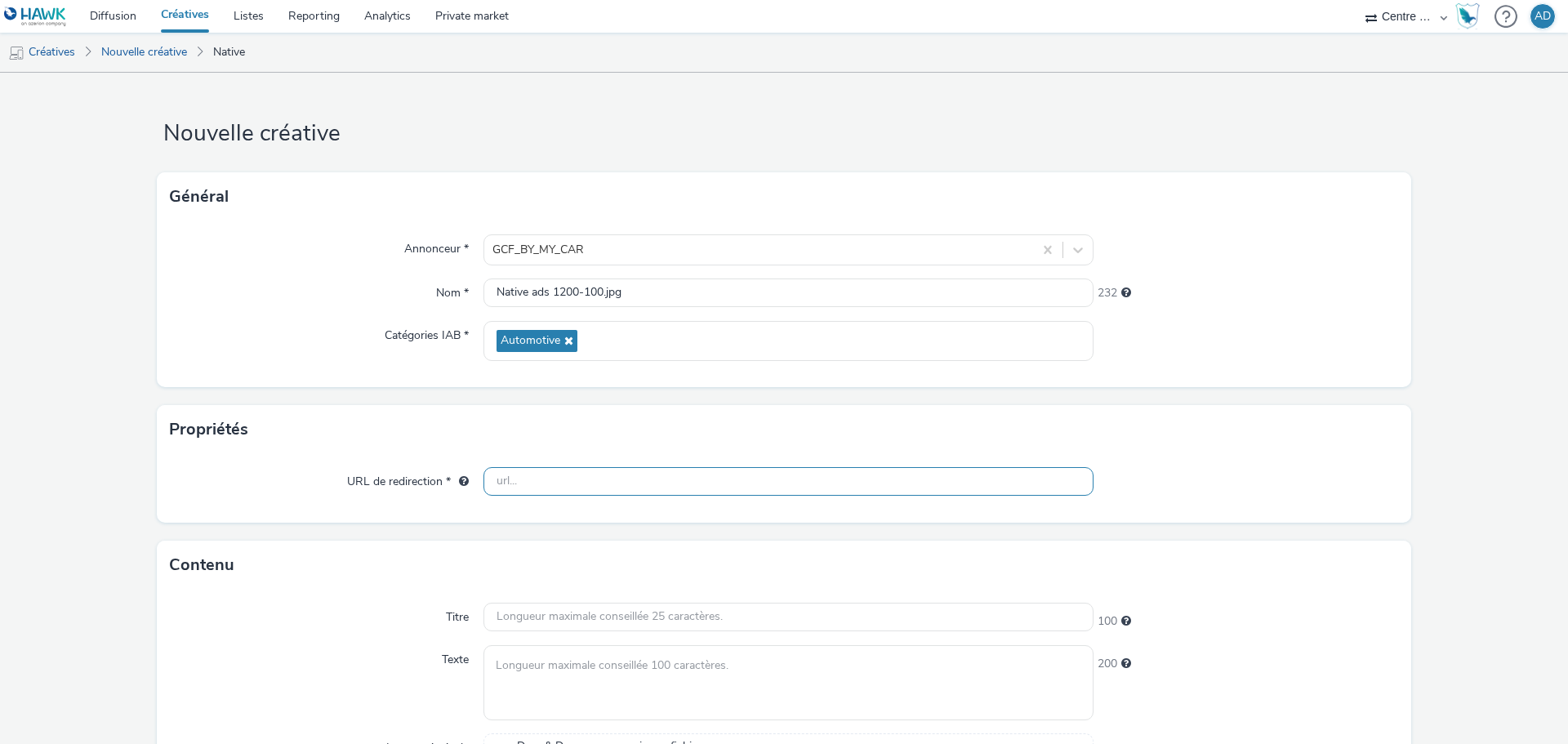
drag, startPoint x: 670, startPoint y: 474, endPoint x: 689, endPoint y: 460, distance: 23.6
click at [670, 474] on input "text" at bounding box center [787, 481] width 610 height 29
paste input "[URL][DOMAIN_NAME]"
type input "[URL][DOMAIN_NAME]"
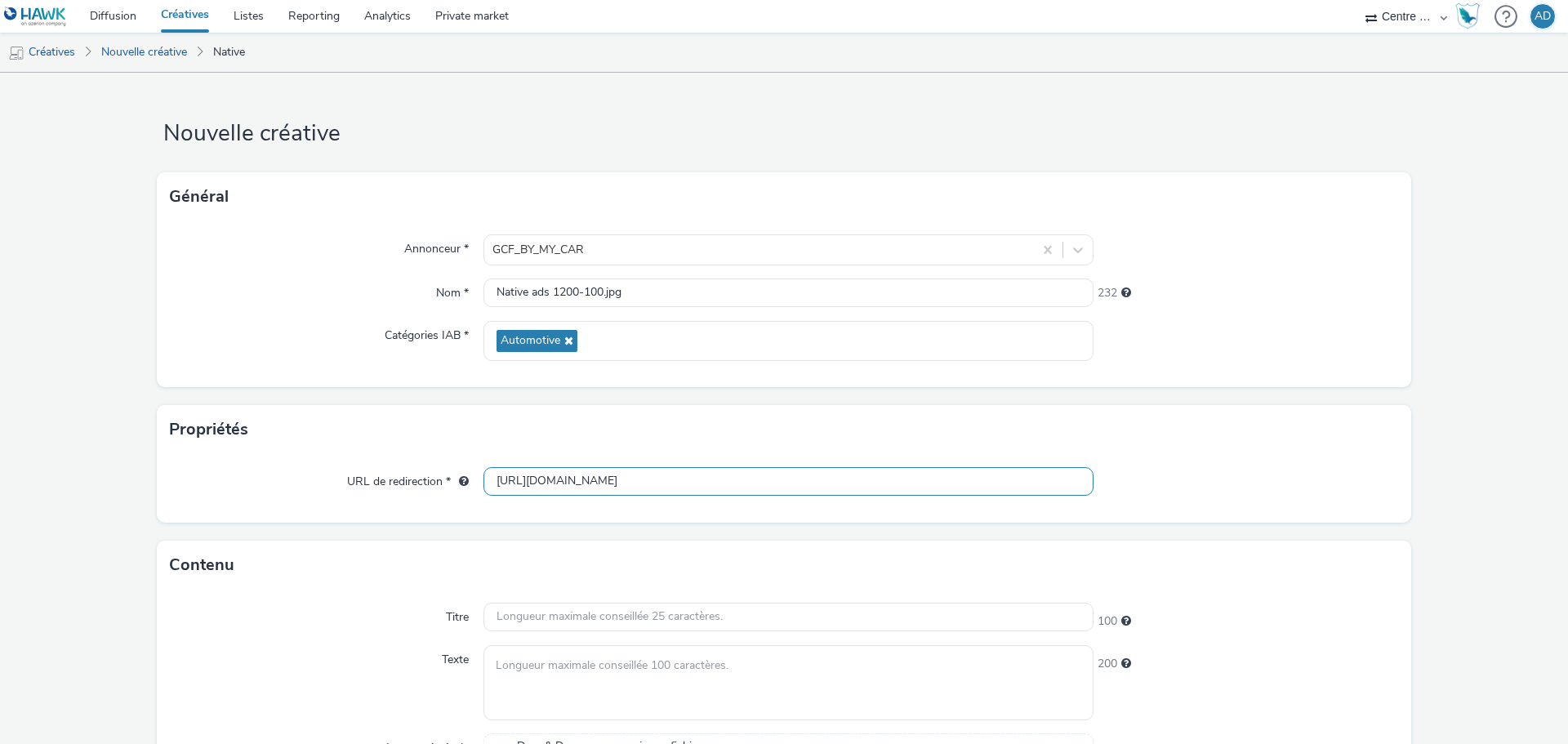
scroll to position [0, 0]
click at [693, 608] on input "text" at bounding box center [787, 617] width 610 height 29
paste input "Journée myAudi"
type input "Journée myAudi"
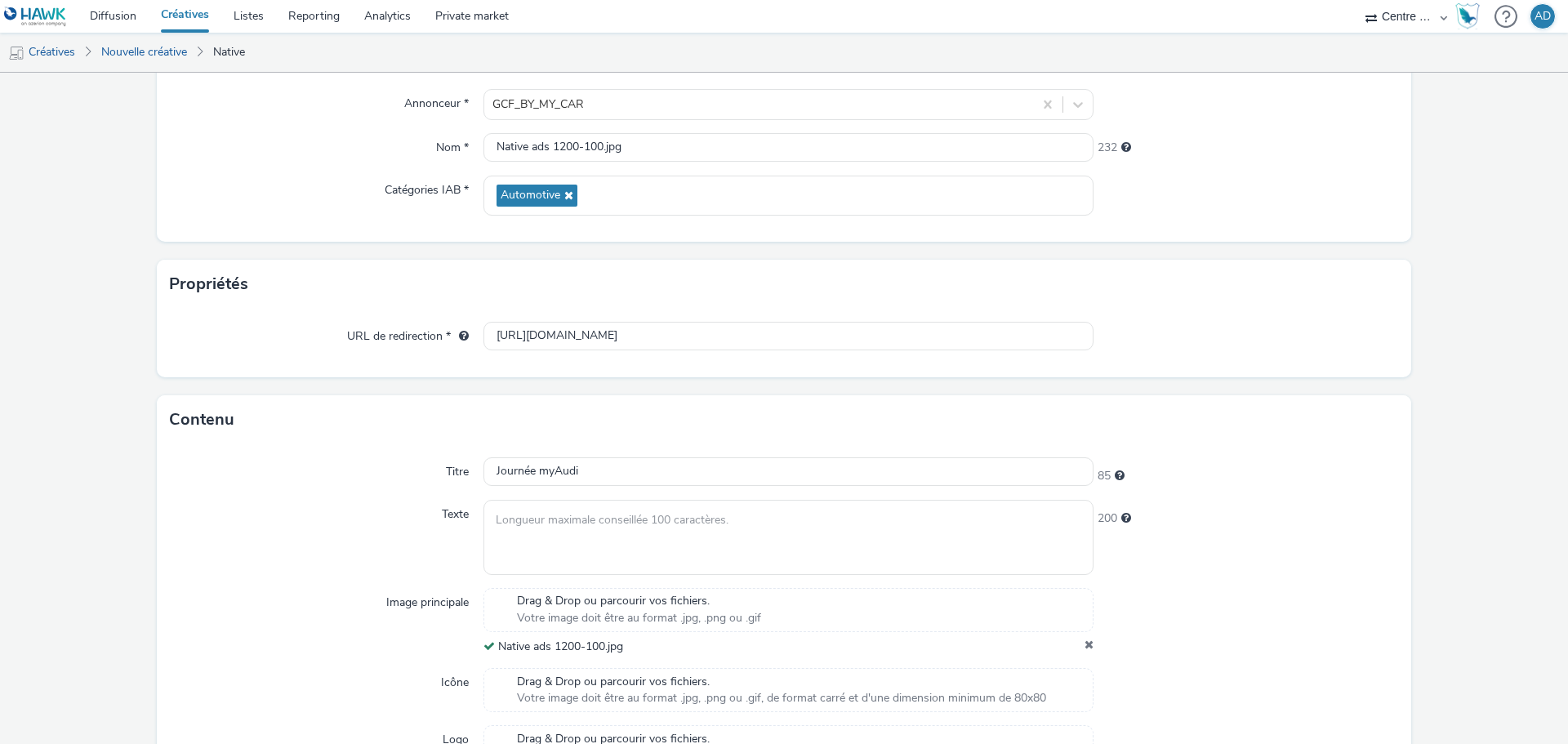
scroll to position [164, 0]
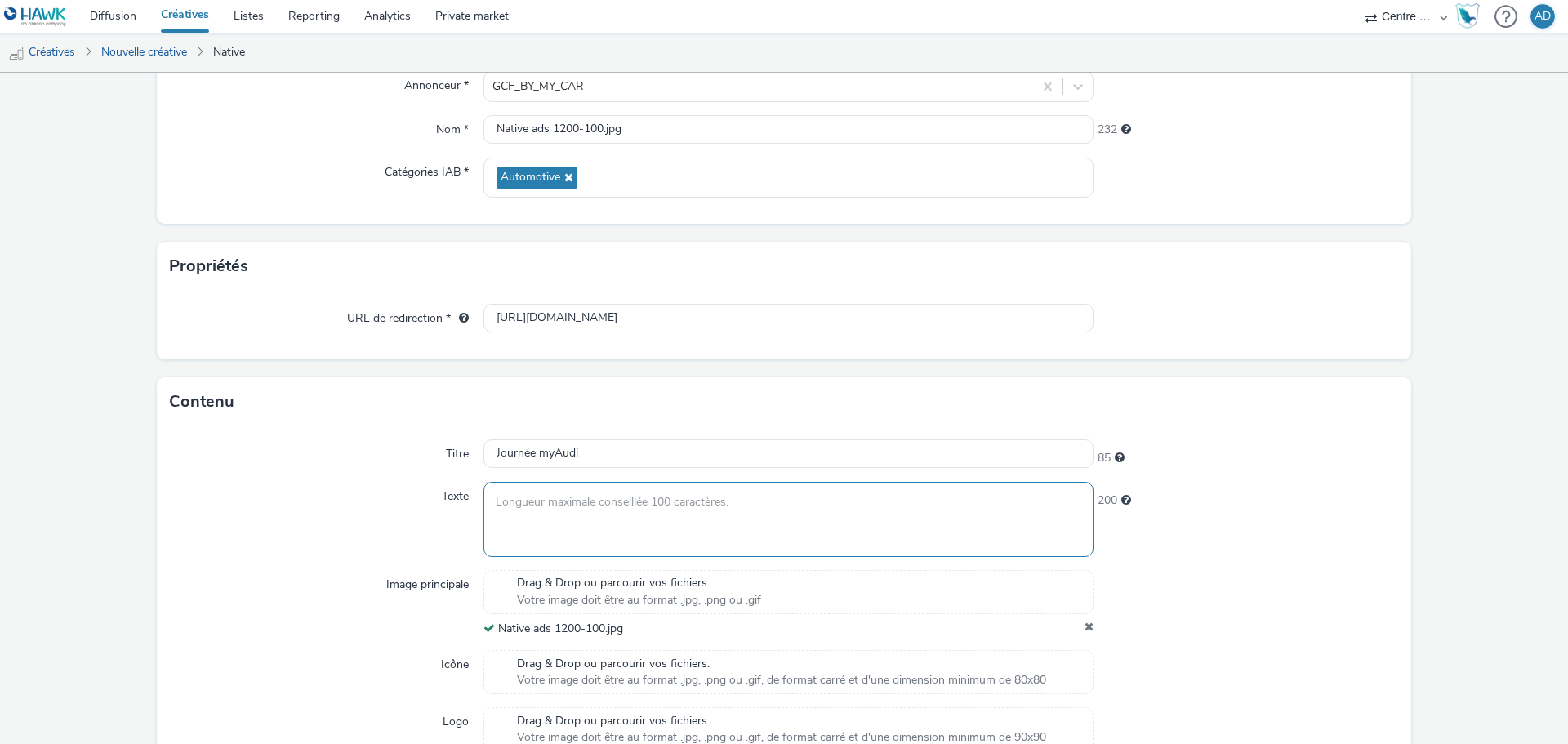
click at [656, 525] on textarea at bounding box center [787, 519] width 610 height 74
paste textarea "Venez nous rencontrez du 12 au 14 septembre !"
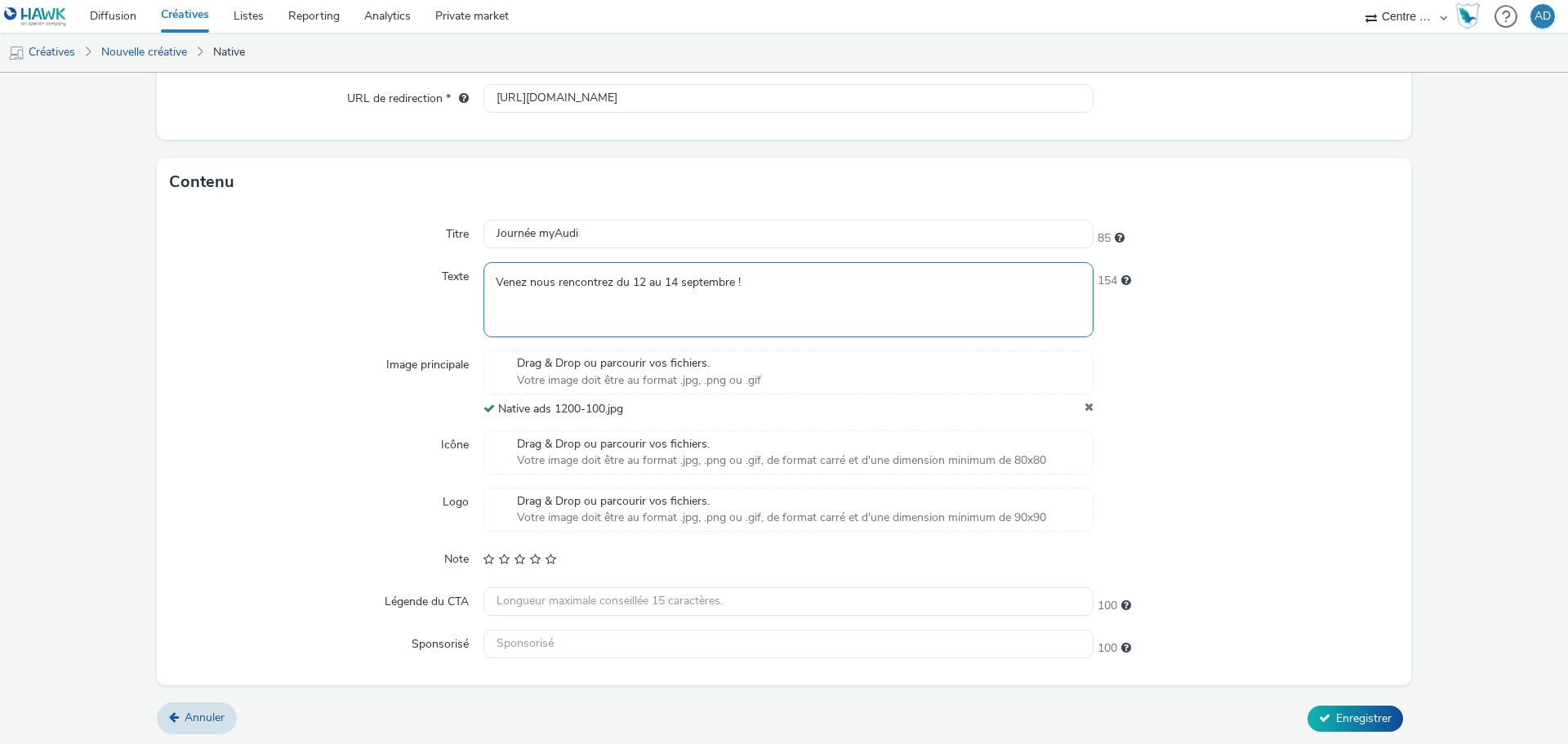
scroll to position [386, 0]
type textarea "Venez nous rencontrez du 12 au 14 septembre !"
click at [570, 643] on input "text" at bounding box center [787, 641] width 610 height 29
paste input "BYMYCAR"
type input "BYMYCAR"
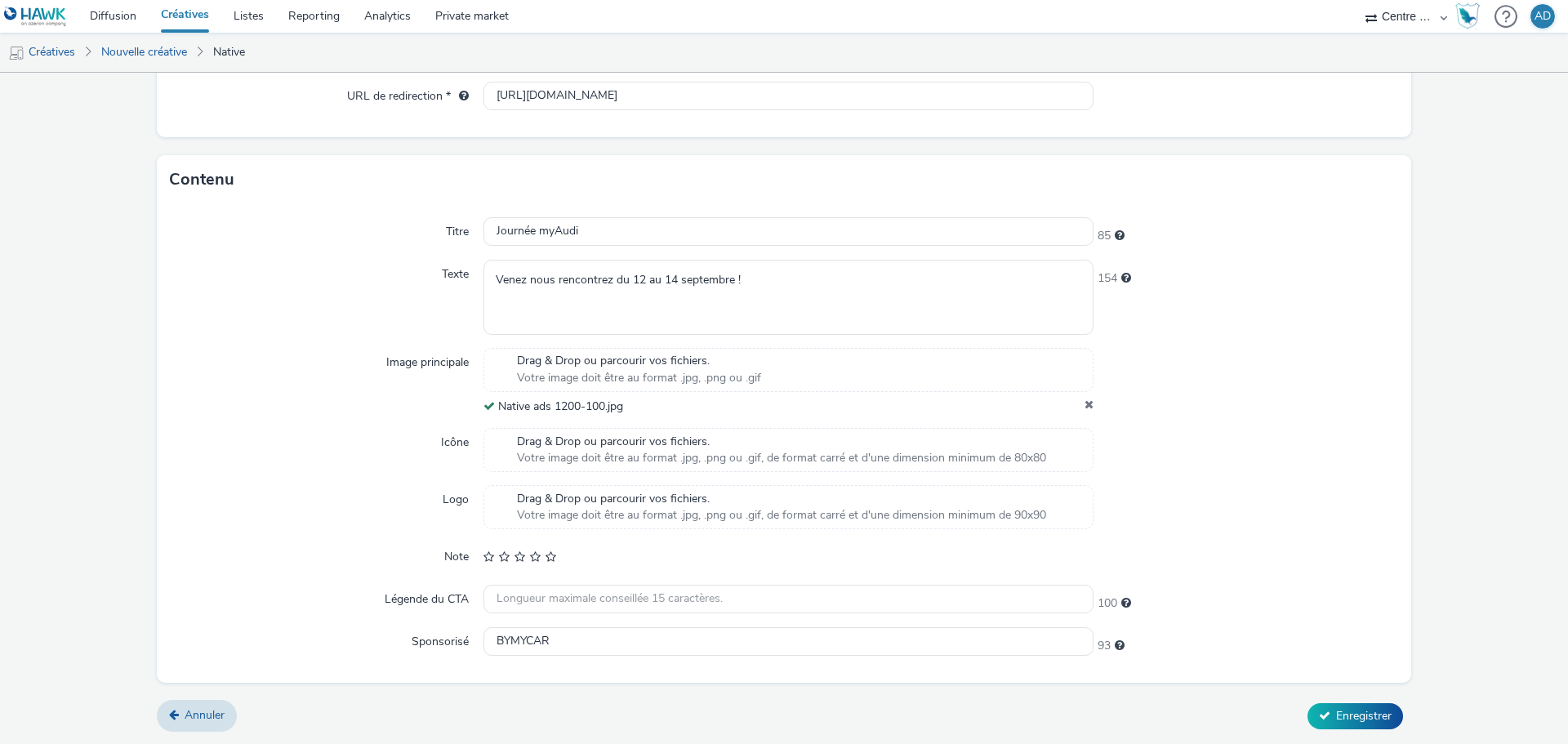
click at [1279, 551] on div at bounding box center [1246, 558] width 305 height 30
click at [1328, 726] on button "Enregistrer" at bounding box center [1355, 716] width 95 height 26
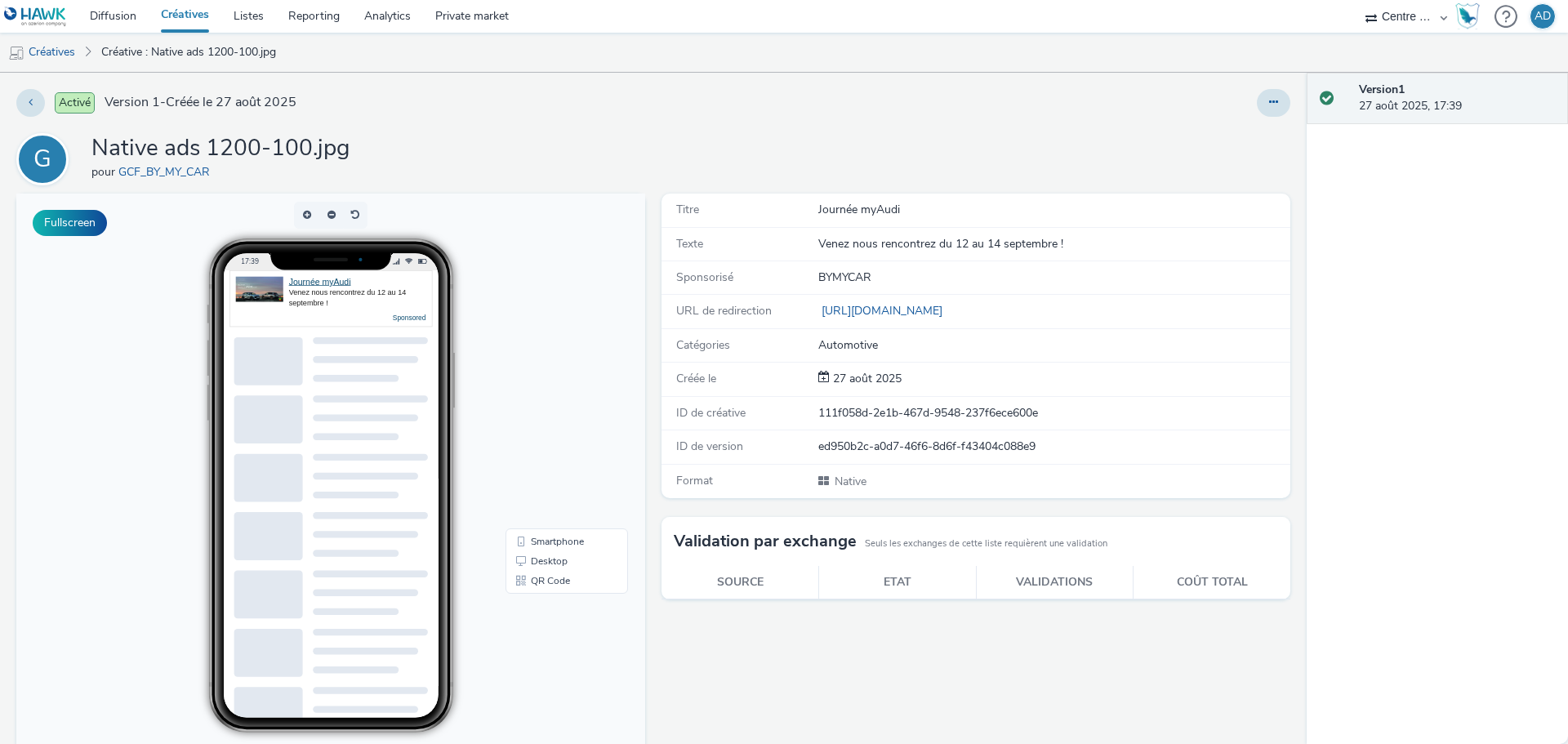
click at [183, 18] on link "Créatives" at bounding box center [184, 16] width 72 height 33
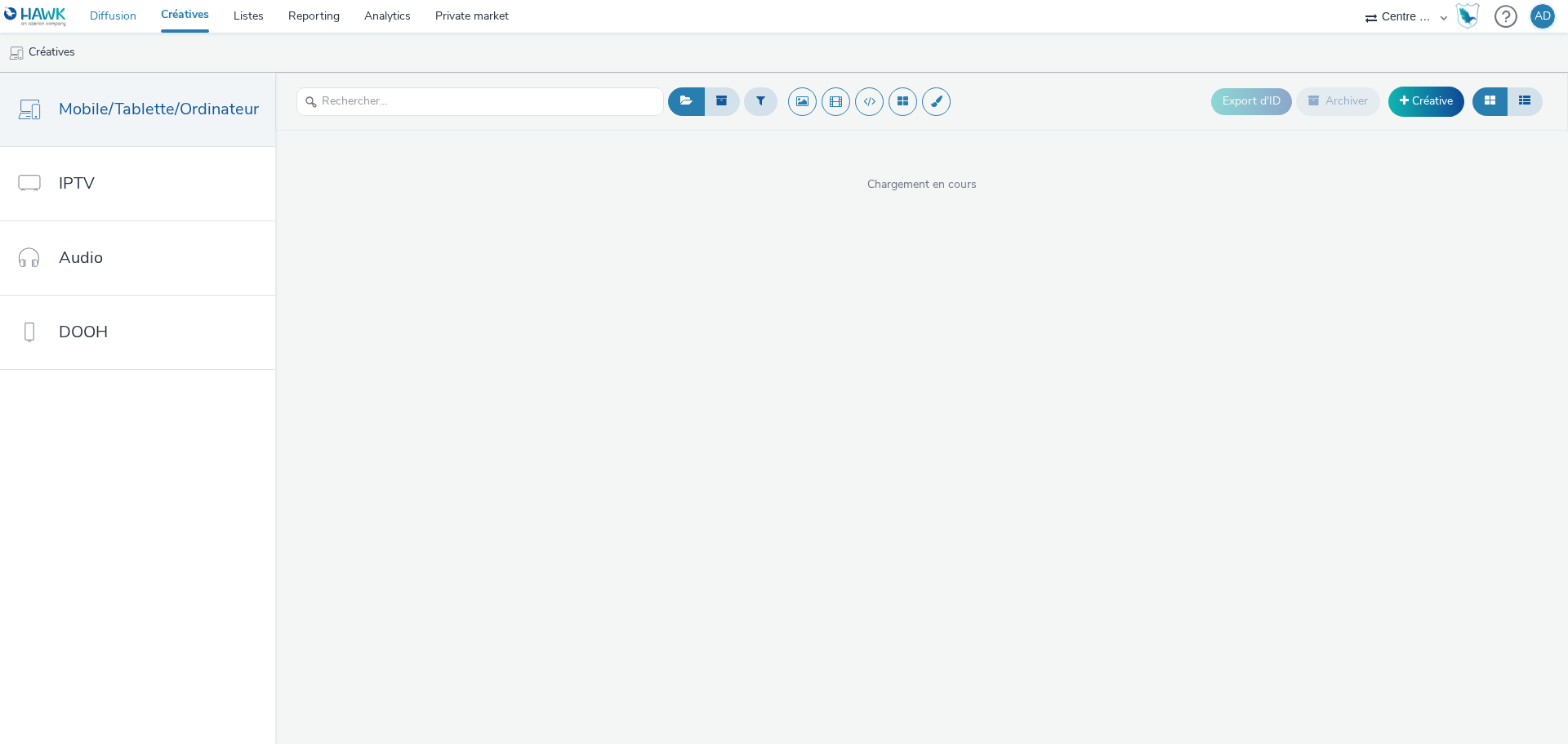
click at [122, 21] on link "Diffusion" at bounding box center [113, 16] width 71 height 33
